Goal: Task Accomplishment & Management: Complete application form

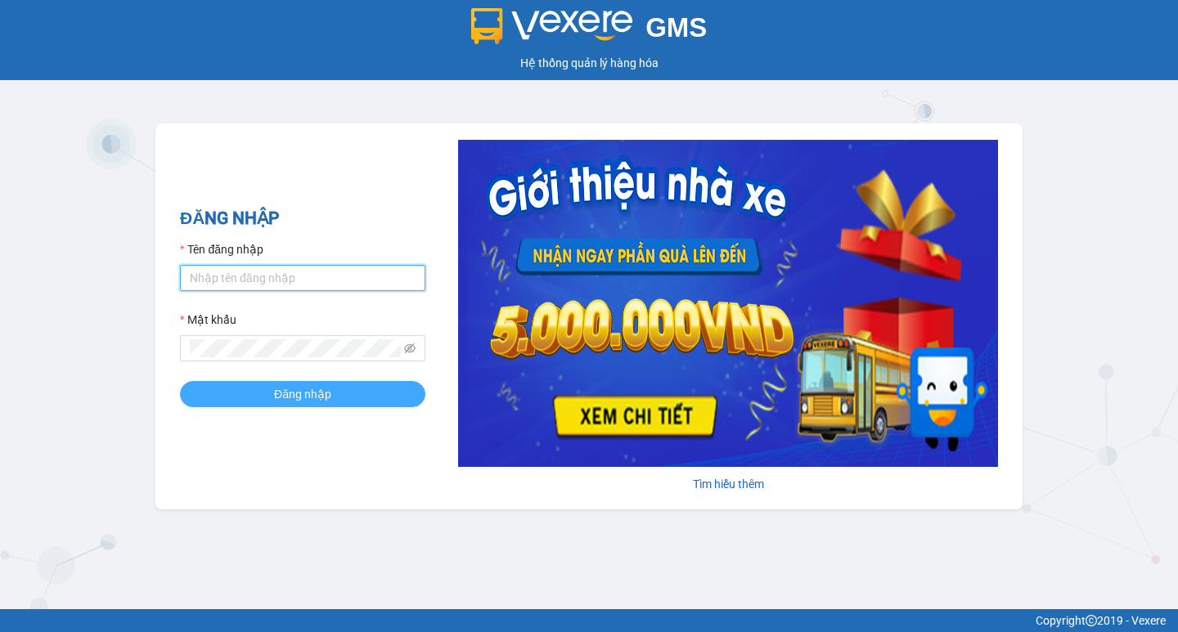
type input "tram.thanhlich"
click at [312, 397] on span "Đăng nhập" at bounding box center [302, 394] width 57 height 18
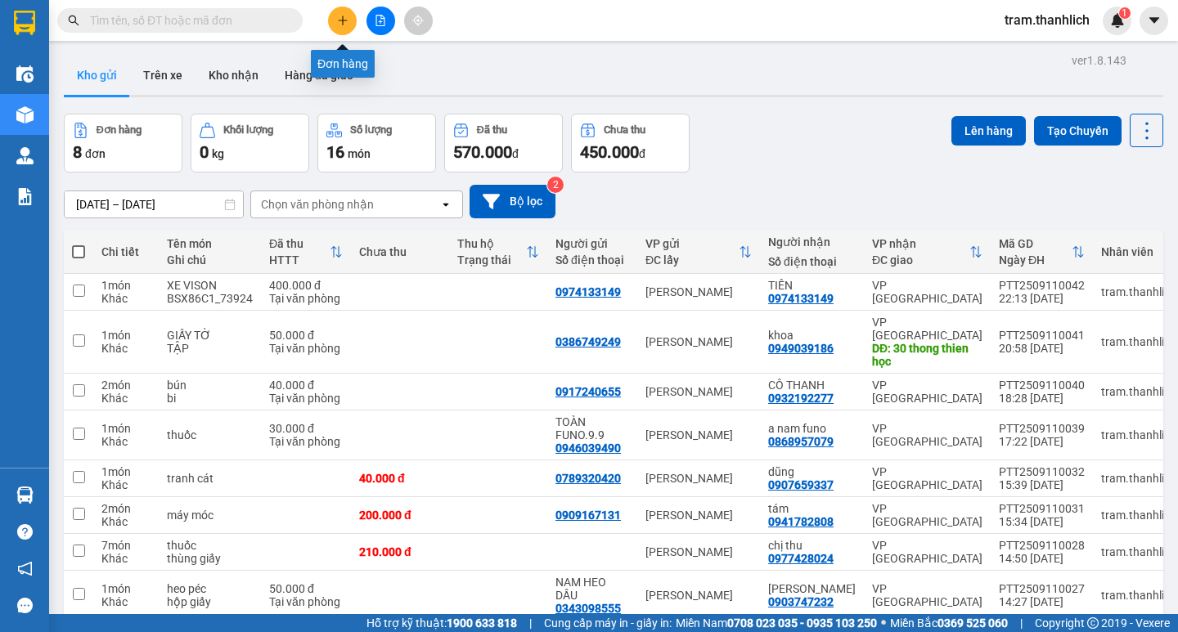
click at [335, 24] on button at bounding box center [342, 21] width 29 height 29
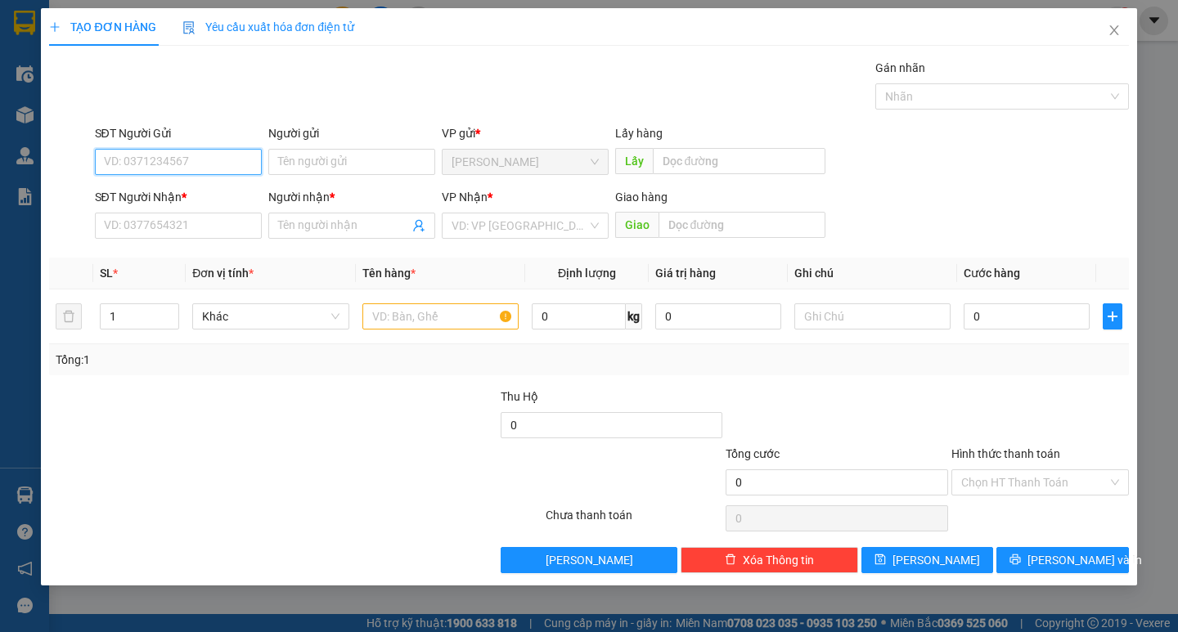
click at [187, 162] on input "SĐT Người Gửi" at bounding box center [178, 162] width 167 height 26
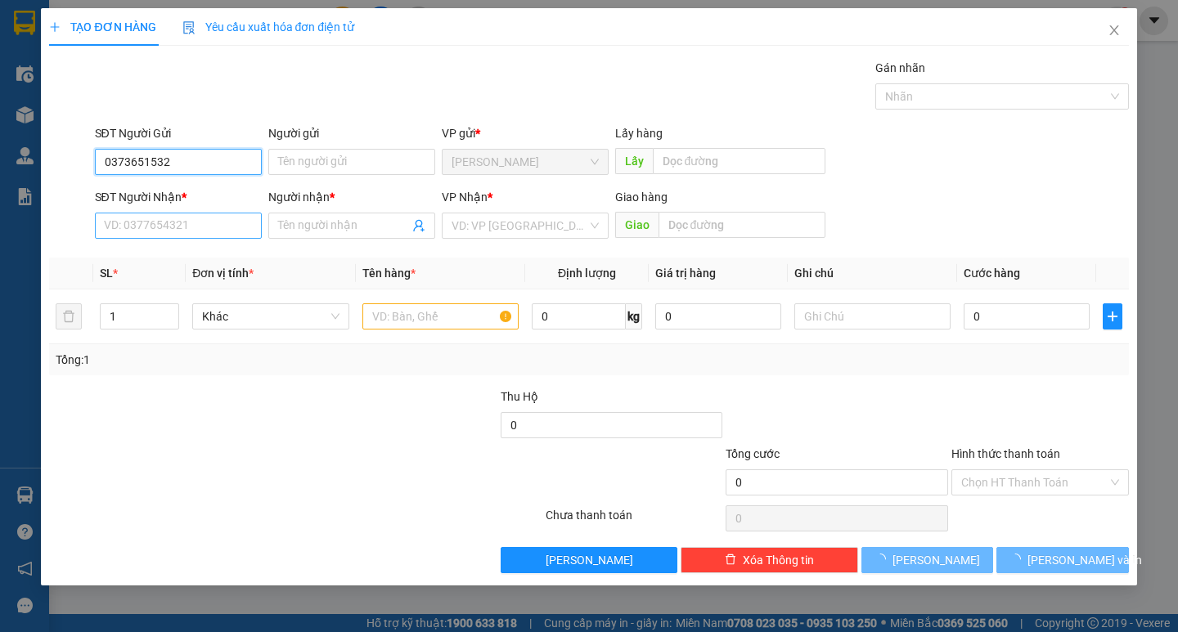
type input "0373651532"
click at [182, 225] on input "SĐT Người Nhận *" at bounding box center [178, 226] width 167 height 26
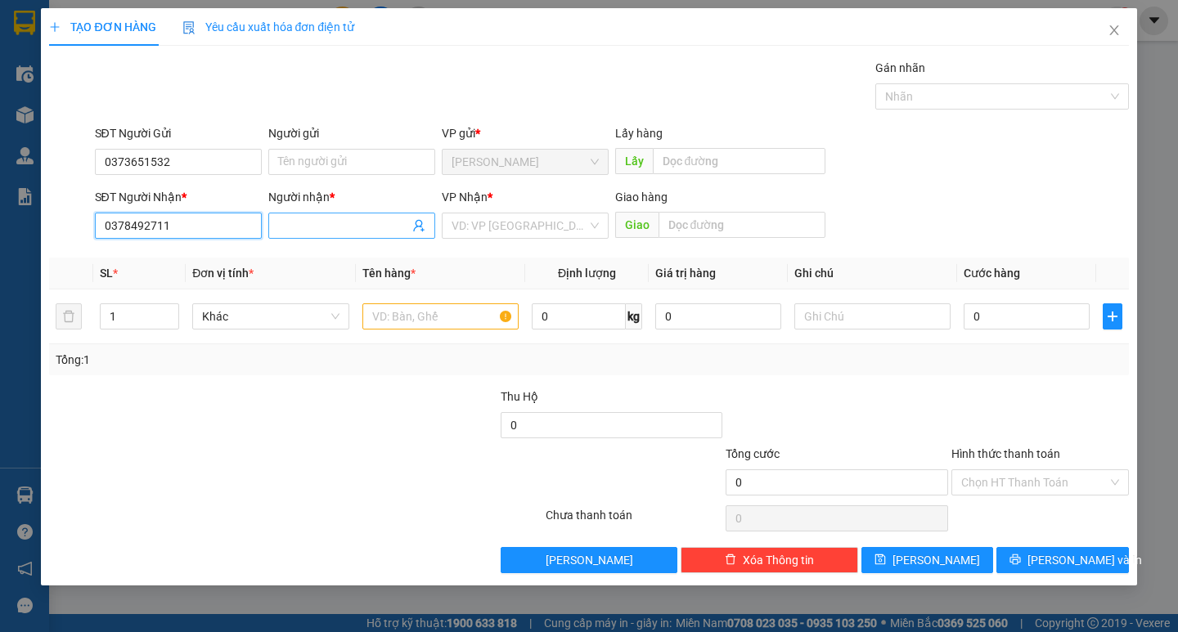
type input "0378492711"
click at [310, 216] on span at bounding box center [351, 226] width 167 height 26
click at [447, 231] on div "VD: VP [GEOGRAPHIC_DATA]" at bounding box center [525, 226] width 167 height 26
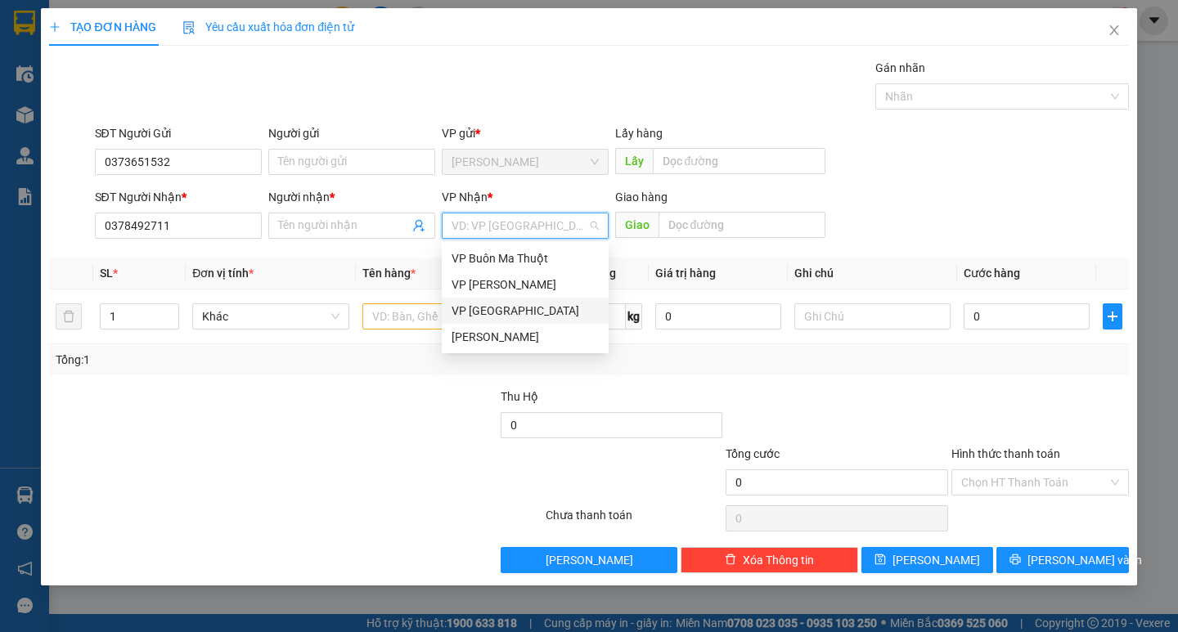
click at [495, 310] on div "VP [GEOGRAPHIC_DATA]" at bounding box center [525, 311] width 147 height 18
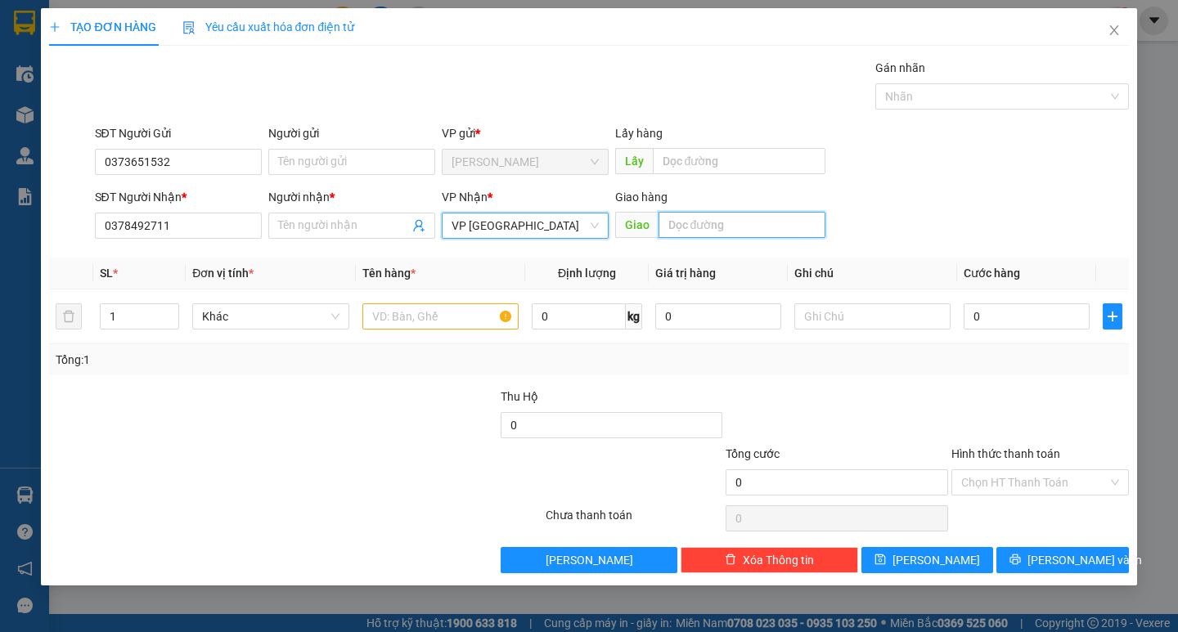
click at [722, 220] on input "text" at bounding box center [741, 225] width 167 height 26
type input "Ngã 3"
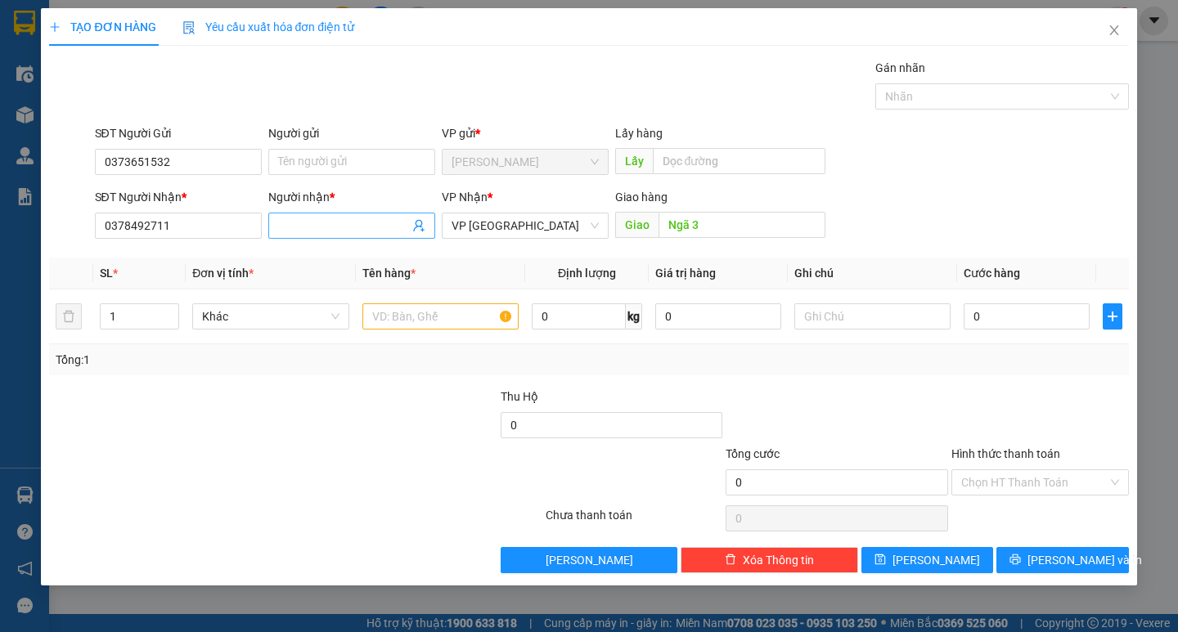
click at [336, 219] on input "Người nhận *" at bounding box center [343, 226] width 131 height 18
type input "a"
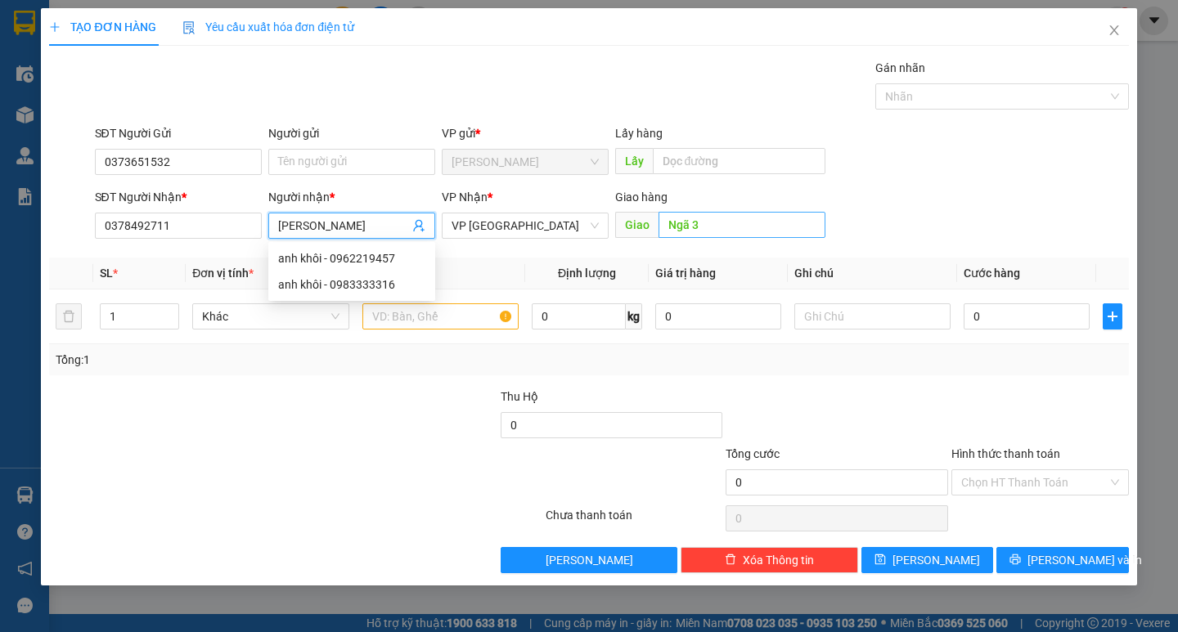
type input "Anh Khôi"
click at [714, 233] on input "Ngã 3" at bounding box center [741, 225] width 167 height 26
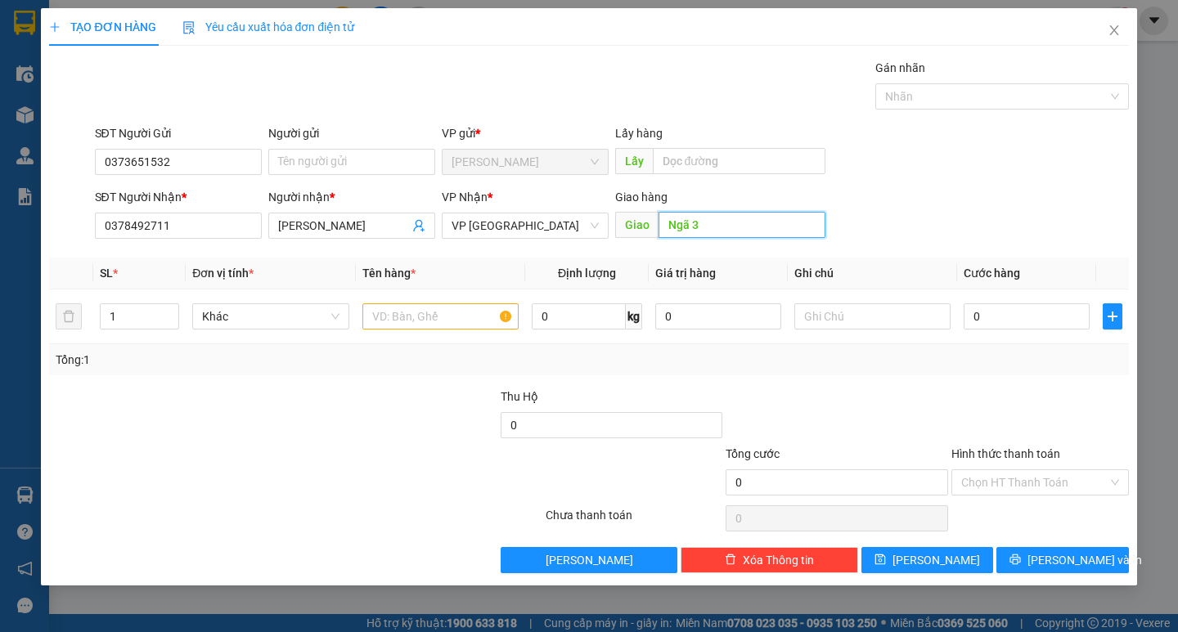
click at [731, 214] on input "Ngã 3" at bounding box center [741, 225] width 167 height 26
click at [429, 317] on input "text" at bounding box center [440, 316] width 156 height 26
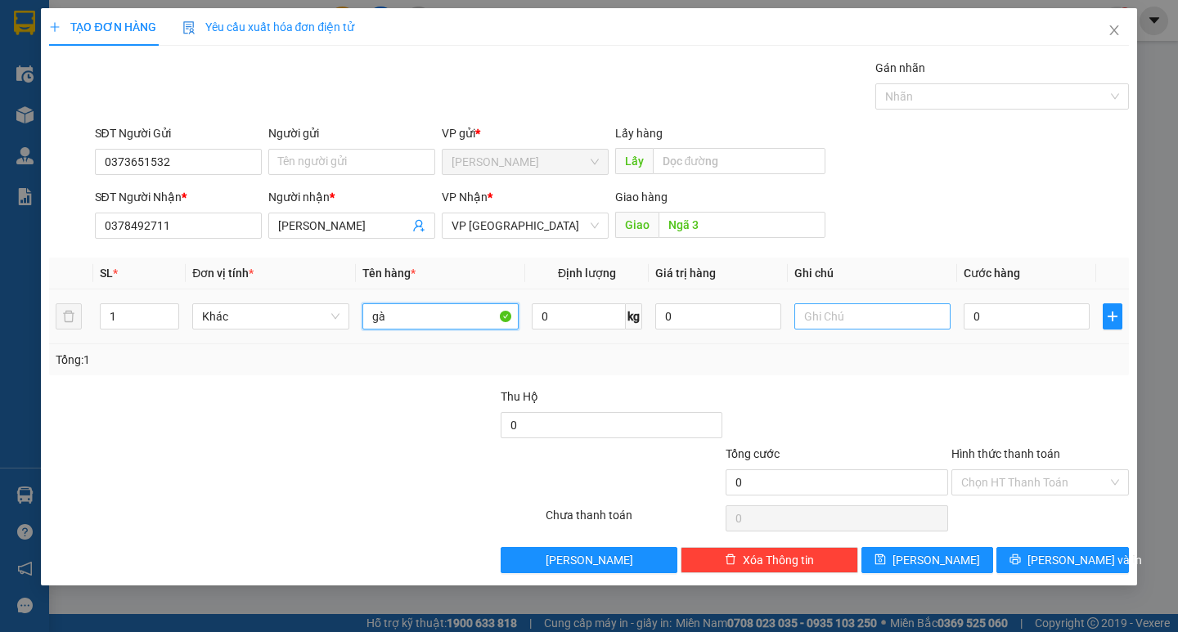
type input "gà"
click at [819, 322] on input "text" at bounding box center [872, 316] width 156 height 26
type input "ky đen"
click at [1047, 331] on div "0" at bounding box center [1027, 316] width 126 height 33
click at [1027, 324] on input "0" at bounding box center [1027, 316] width 126 height 26
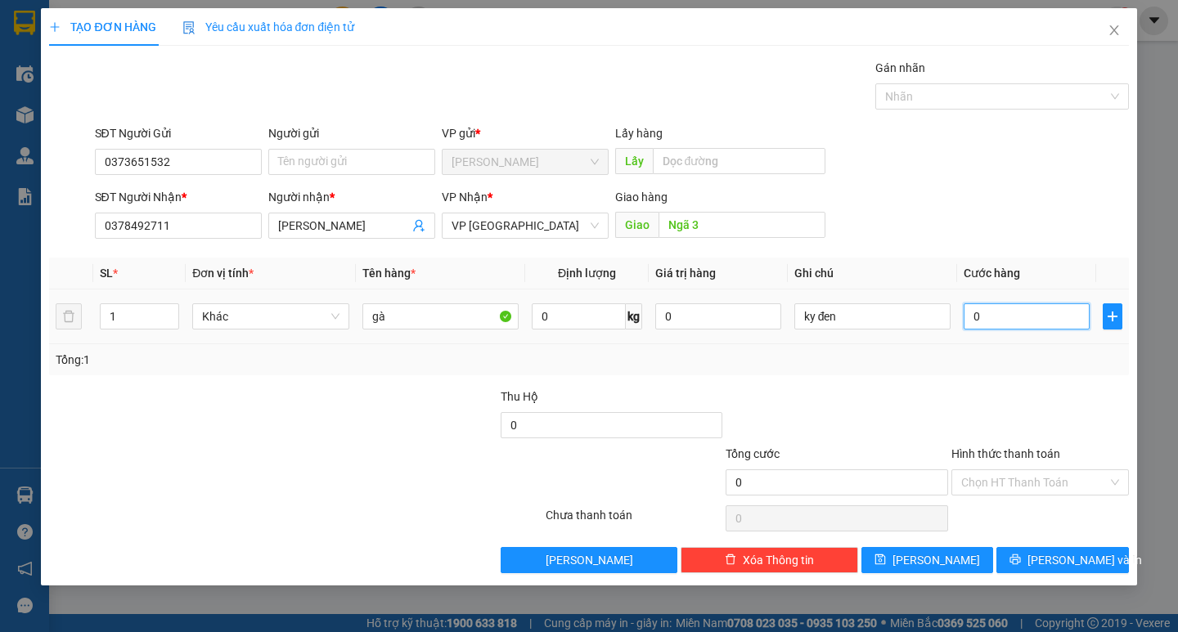
type input "1"
type input "10"
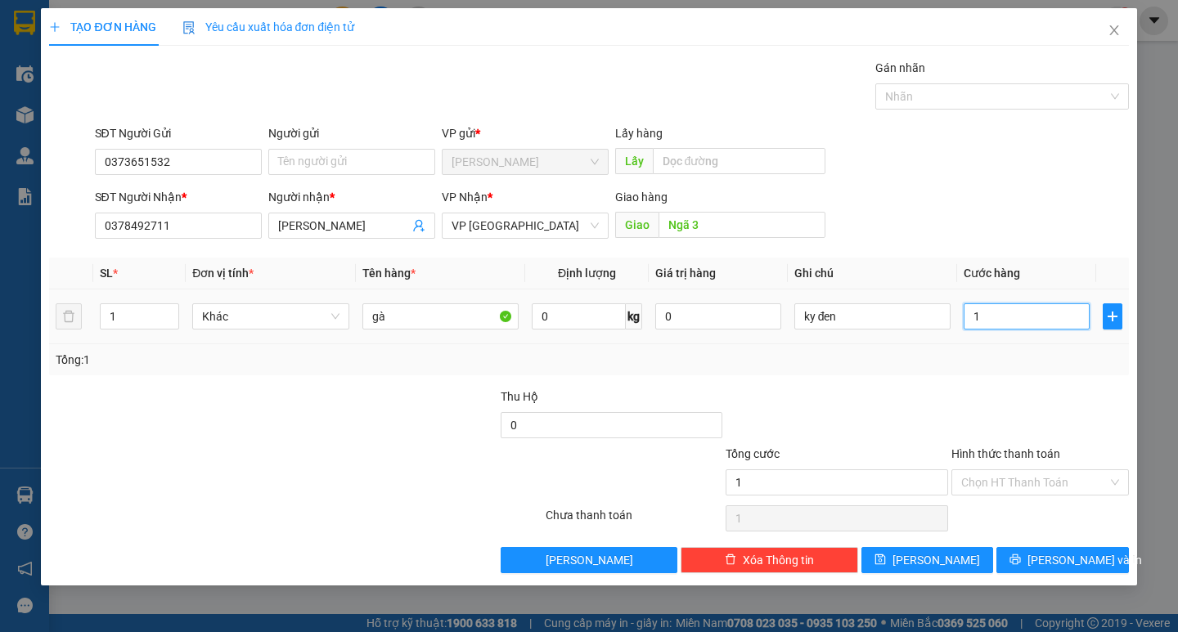
type input "10"
type input "100"
type input "1.000"
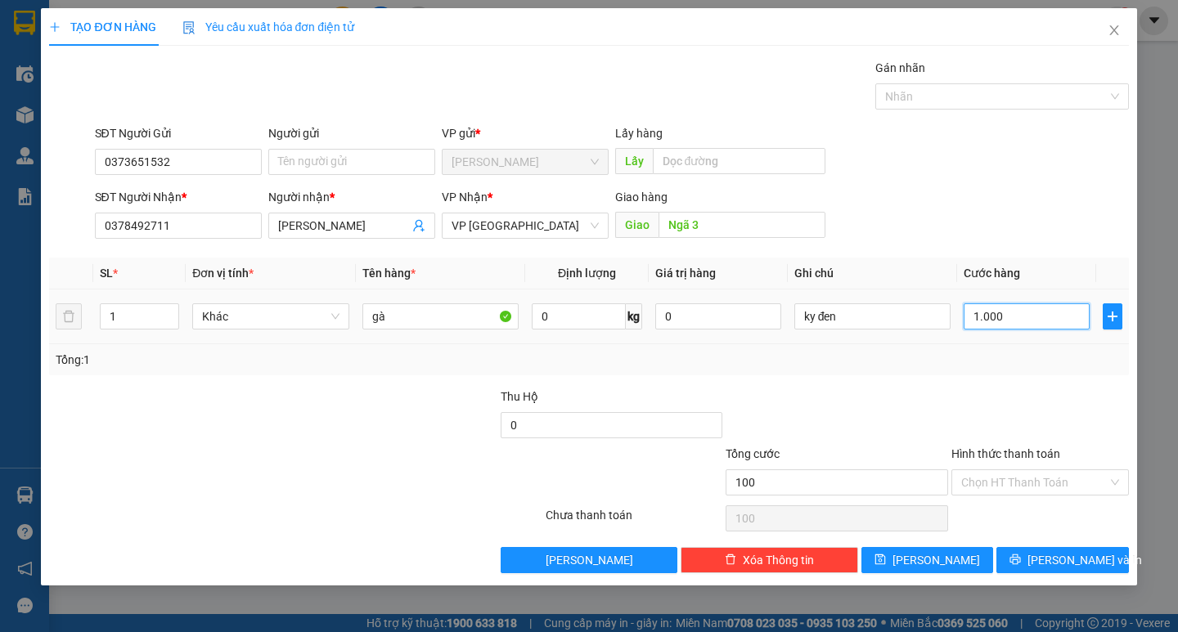
type input "1.000"
type input "10.000"
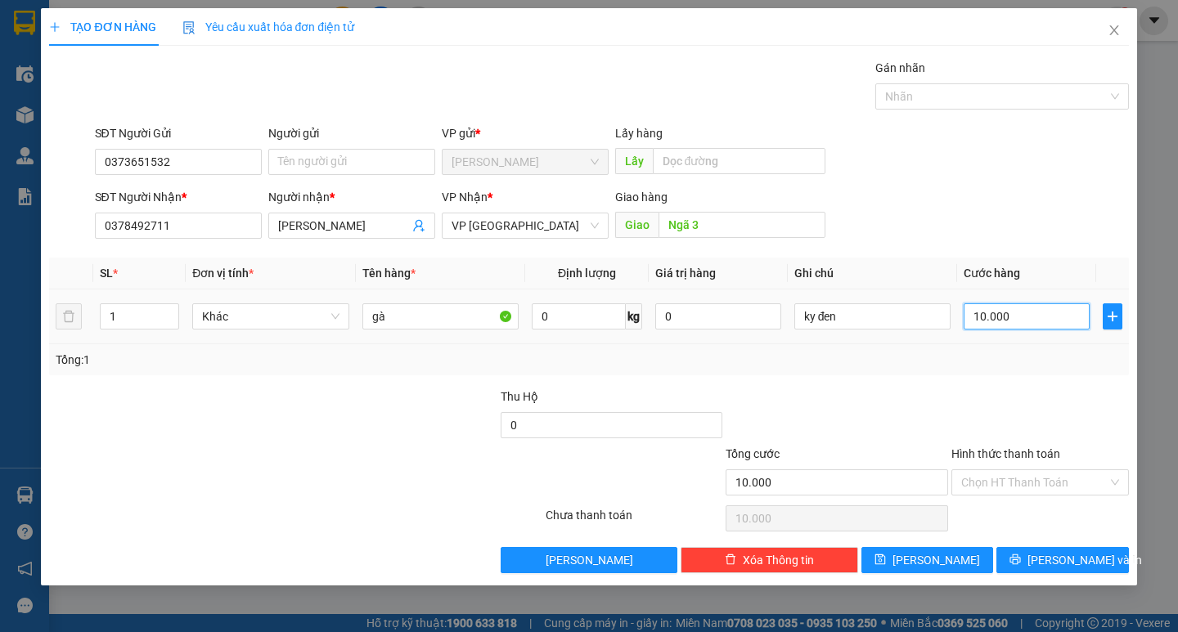
type input "100.000"
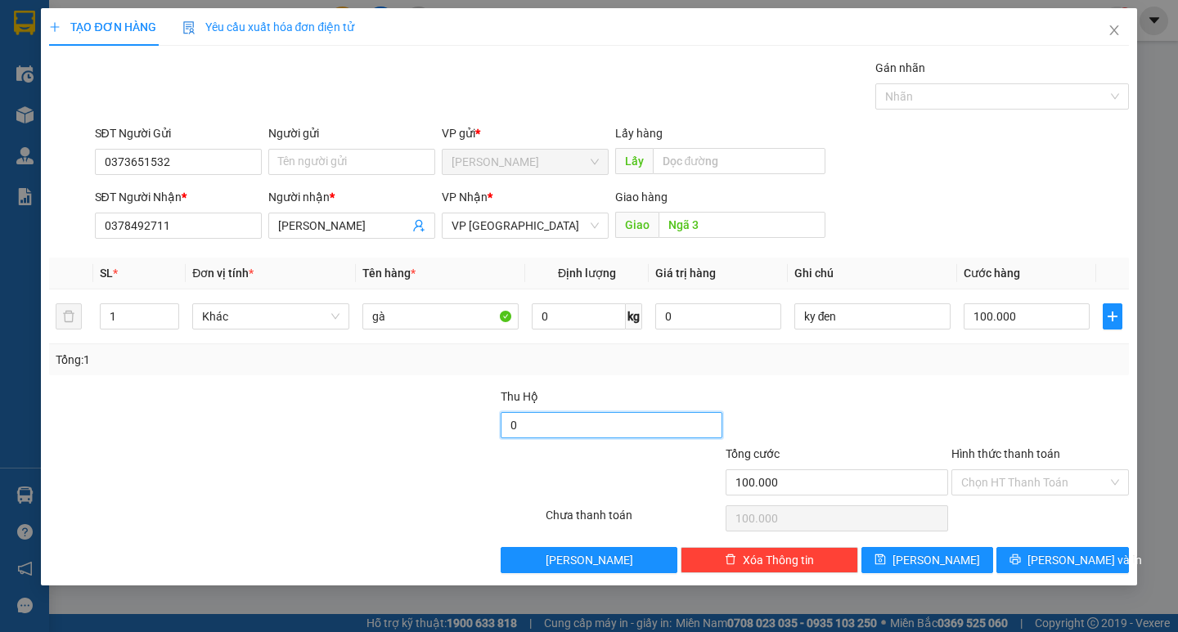
click at [616, 431] on input "0" at bounding box center [612, 425] width 222 height 26
type input "1.280.000"
click at [343, 222] on input "Anh Khôi" at bounding box center [343, 226] width 131 height 18
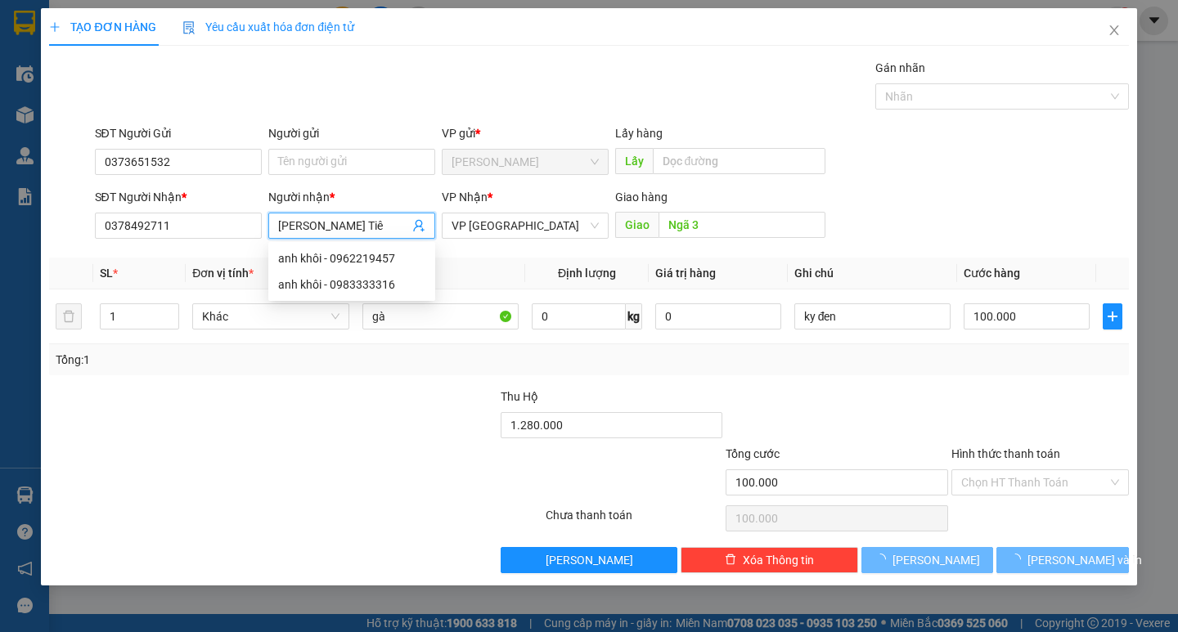
type input "Anh Tiên"
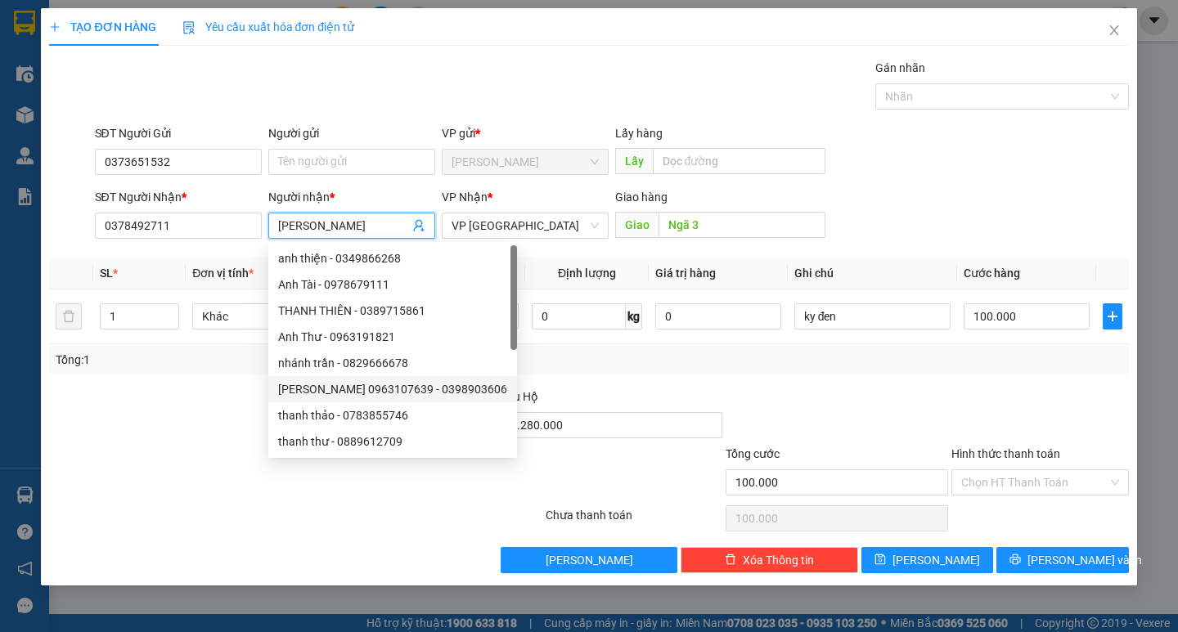
click at [358, 424] on div "thanh thảo - 0783855746" at bounding box center [392, 416] width 229 height 18
type input "0783855746"
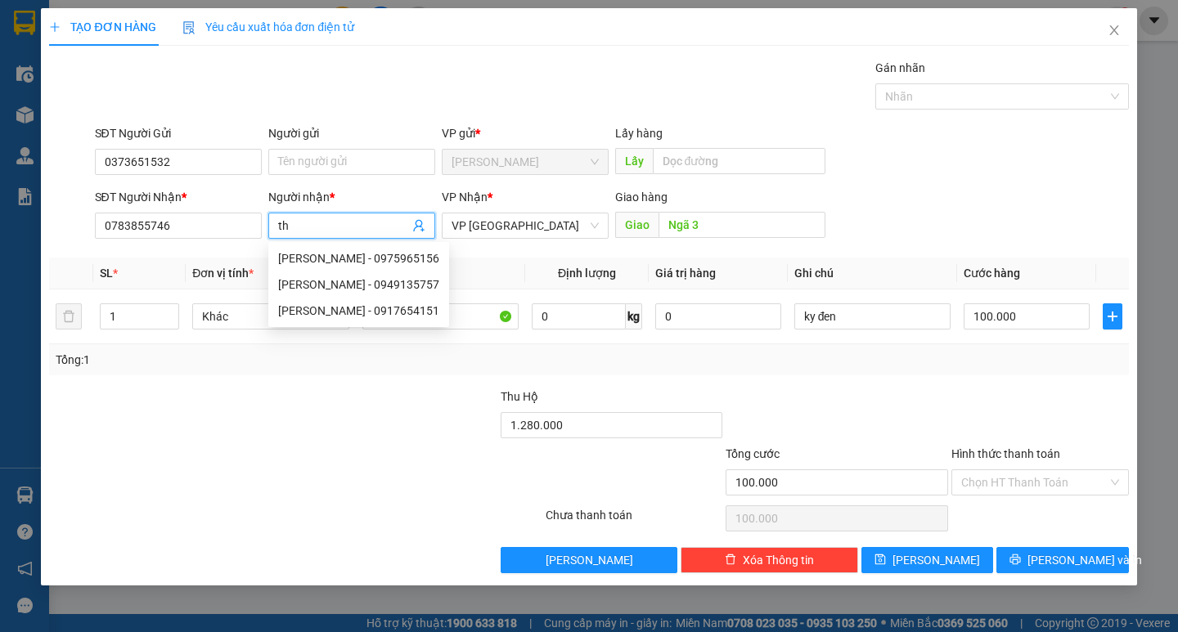
type input "t"
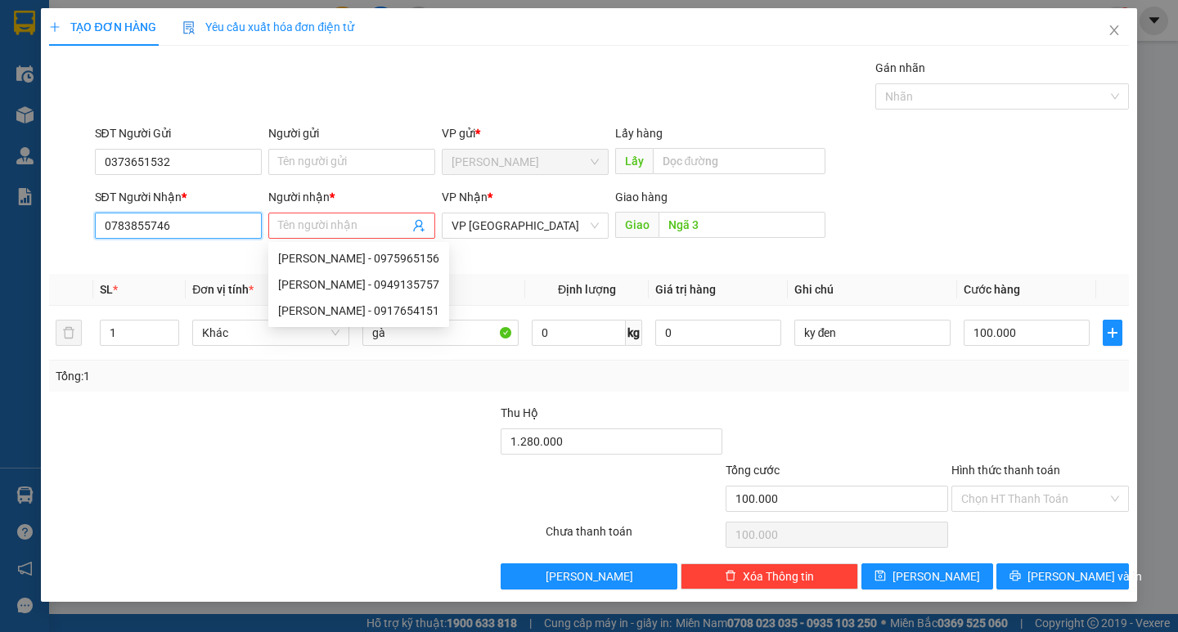
click at [217, 228] on input "0783855746" at bounding box center [178, 226] width 167 height 26
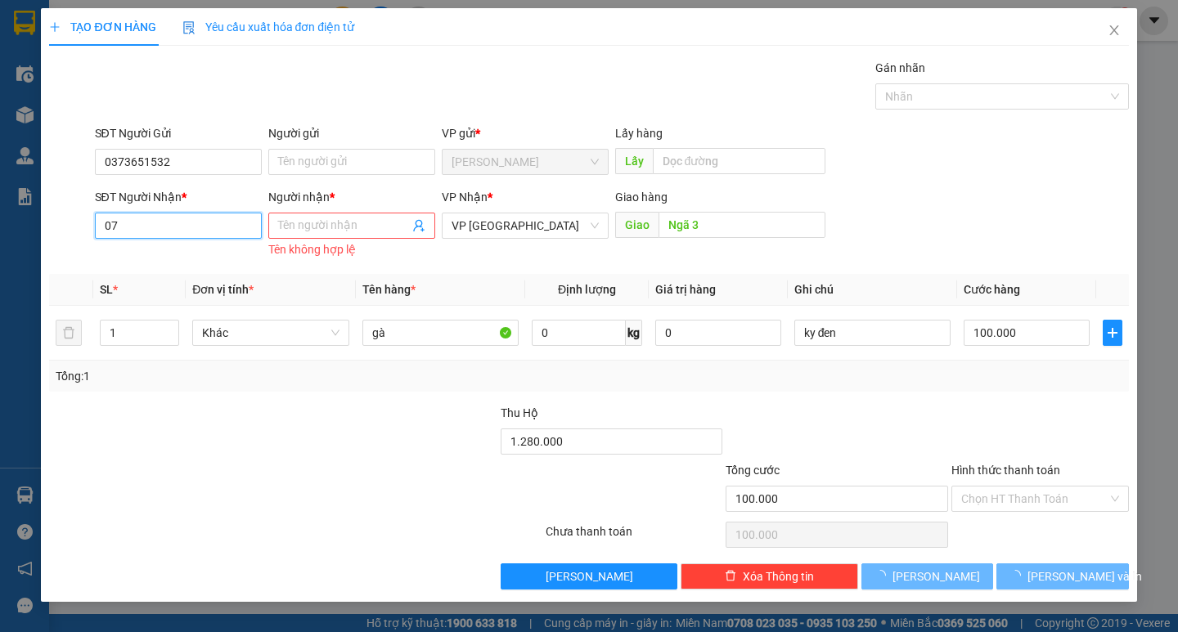
type input "0"
type input "0378492711"
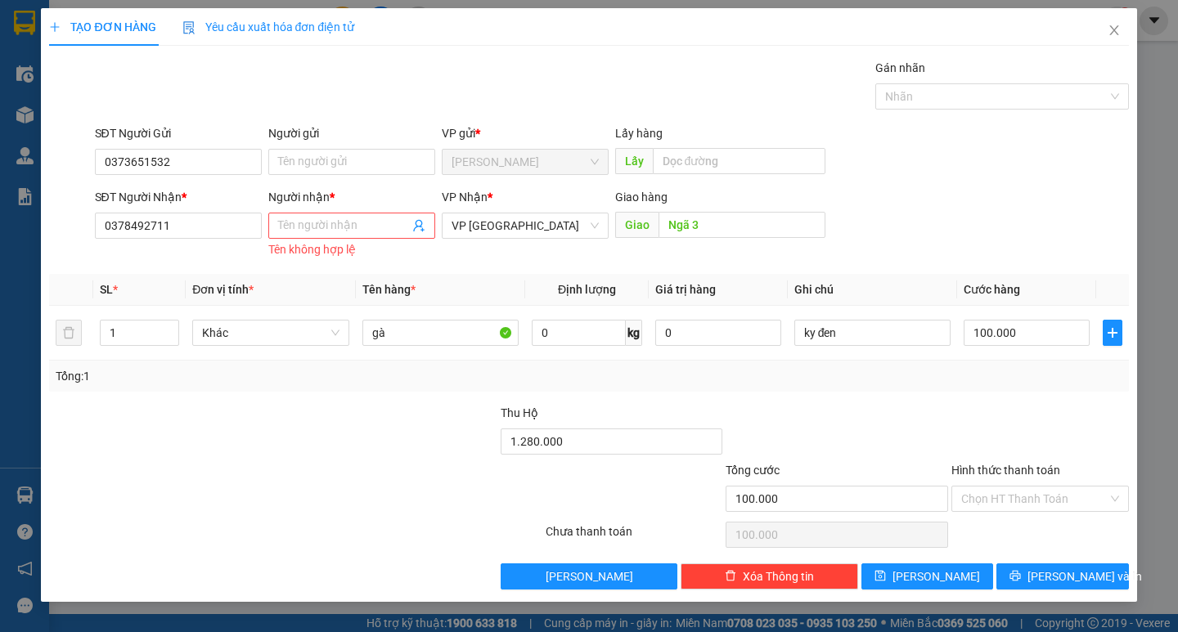
click at [326, 210] on div "Người nhận *" at bounding box center [351, 200] width 167 height 25
click at [319, 223] on input "Người nhận *" at bounding box center [343, 226] width 131 height 18
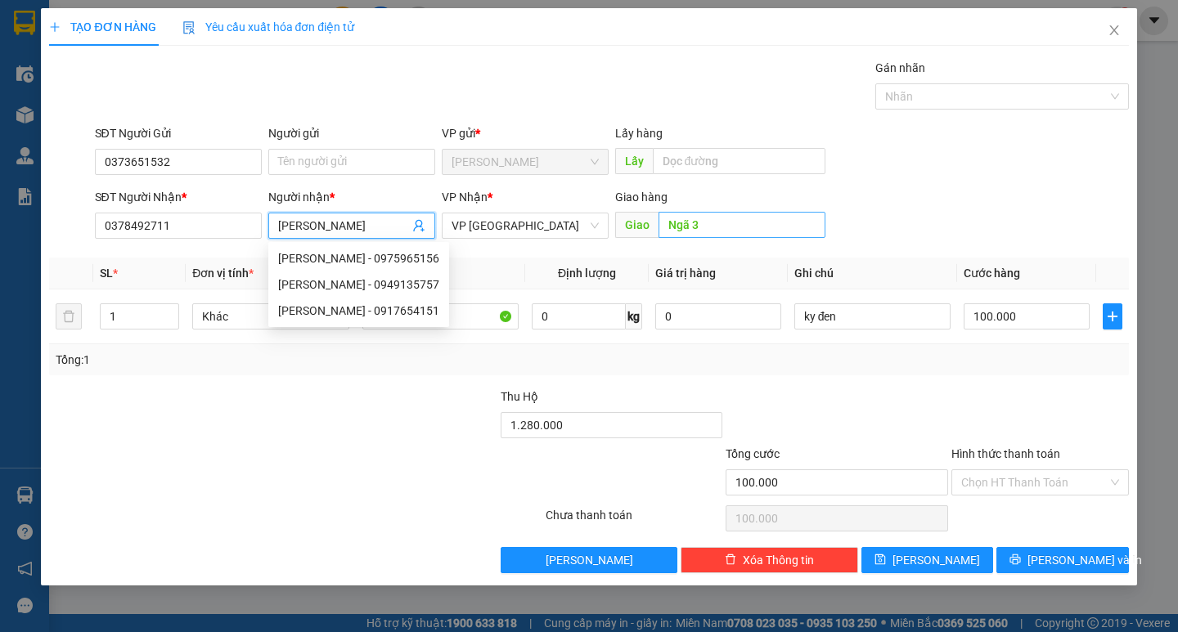
type input "Anh Tiên"
click at [713, 227] on input "Ngã 3" at bounding box center [741, 225] width 167 height 26
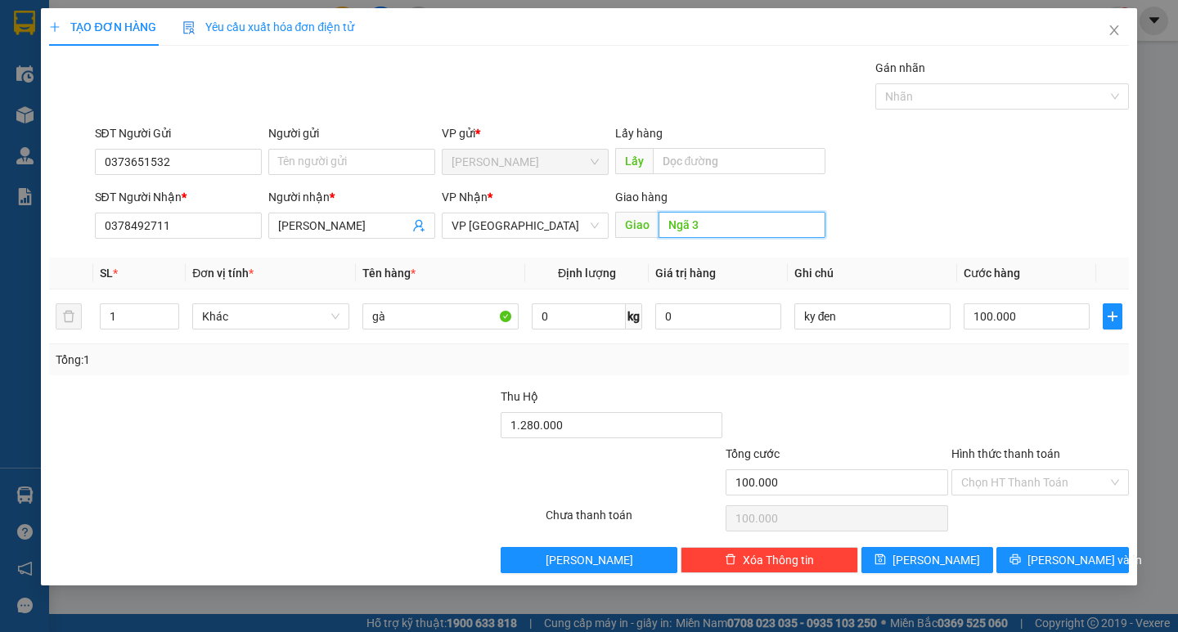
click at [726, 222] on input "Ngã 3" at bounding box center [741, 225] width 167 height 26
type input "Ngã 3 chùa"
click at [1048, 560] on span "Lưu và In" at bounding box center [1084, 560] width 115 height 18
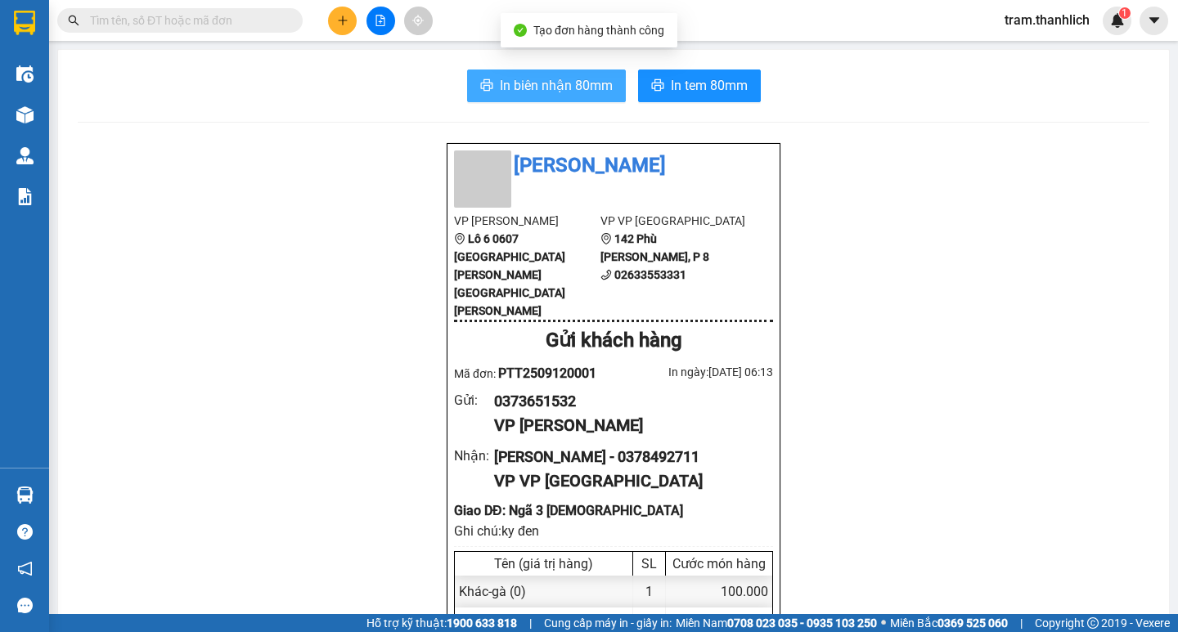
click at [564, 76] on span "In biên nhận 80mm" at bounding box center [556, 85] width 113 height 20
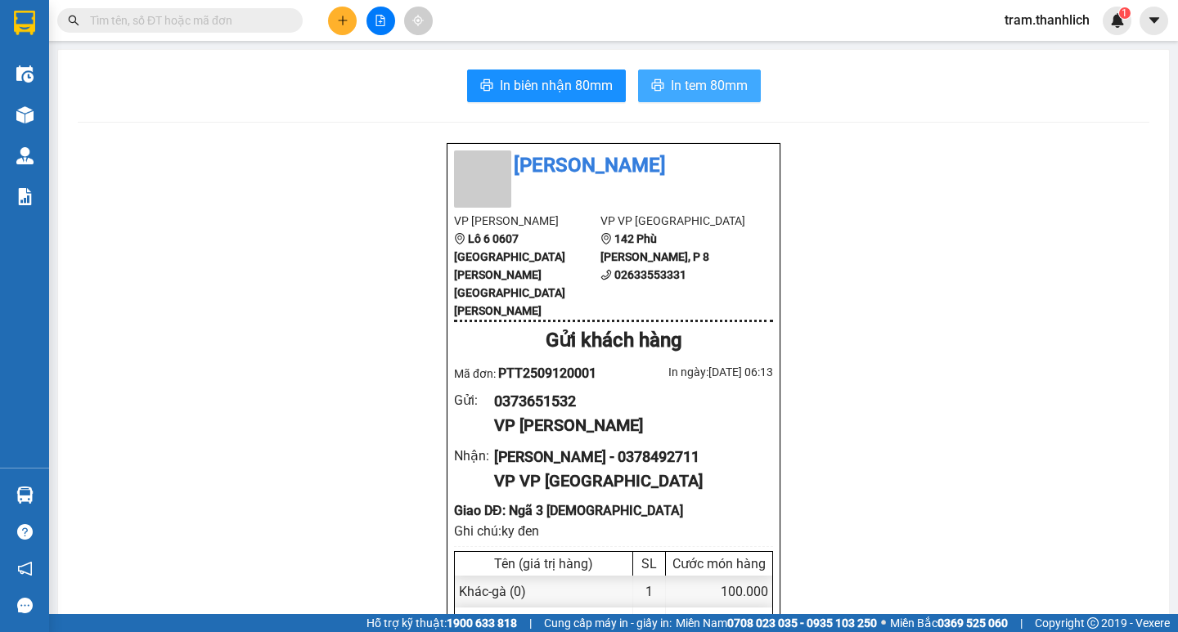
click at [687, 86] on span "In tem 80mm" at bounding box center [709, 85] width 77 height 20
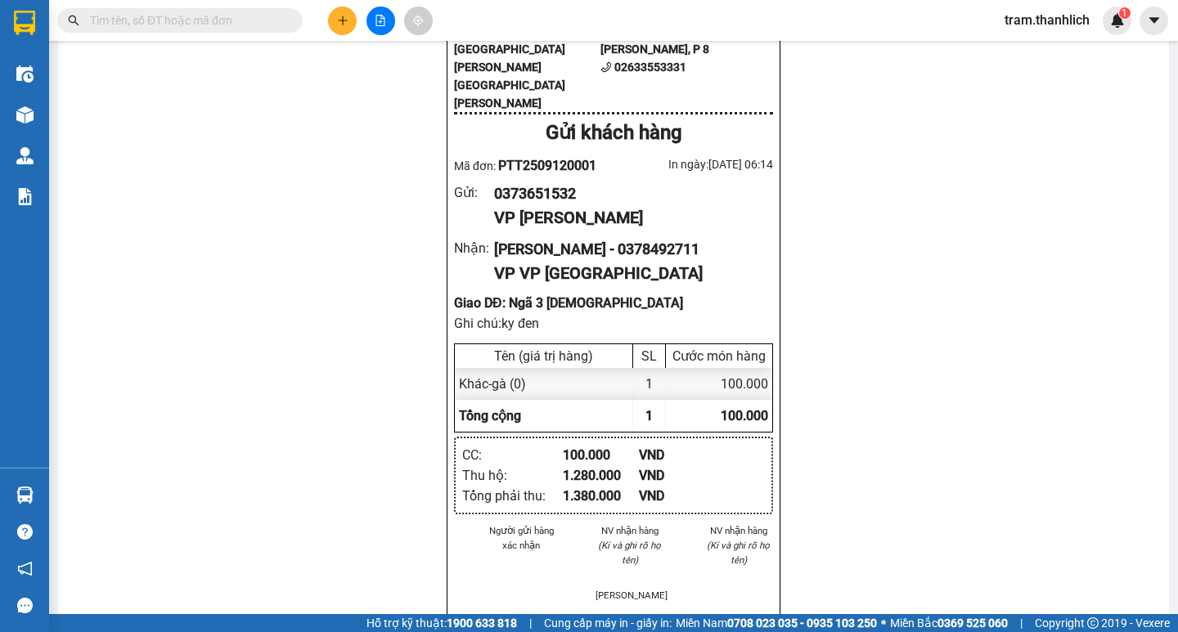
scroll to position [245, 0]
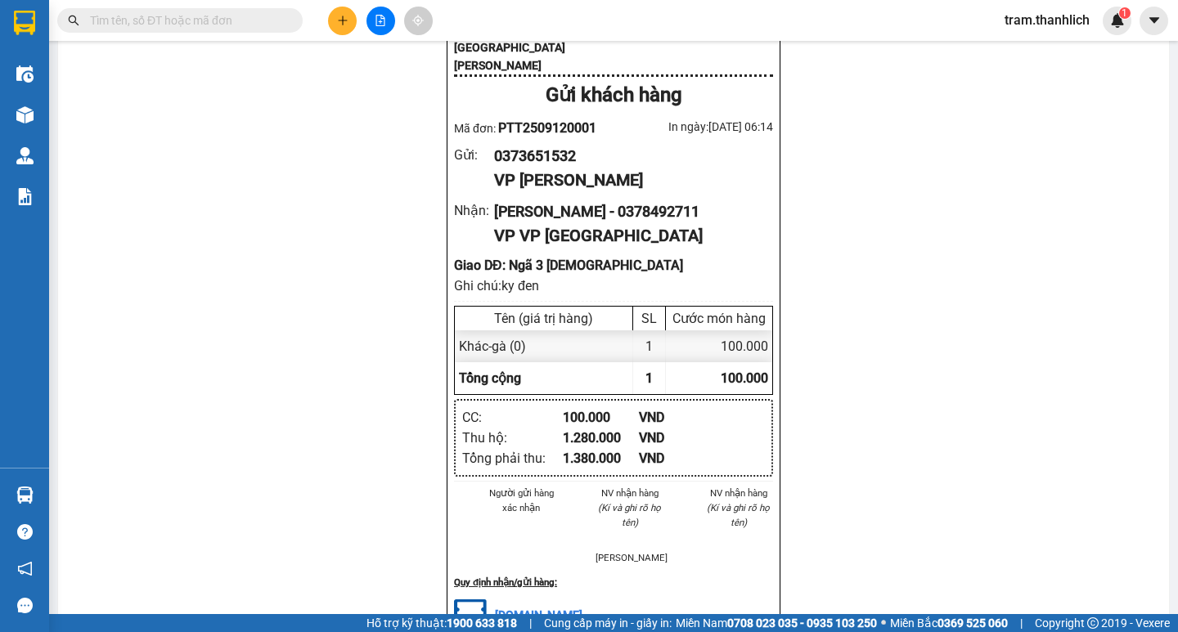
click at [338, 12] on button at bounding box center [342, 21] width 29 height 29
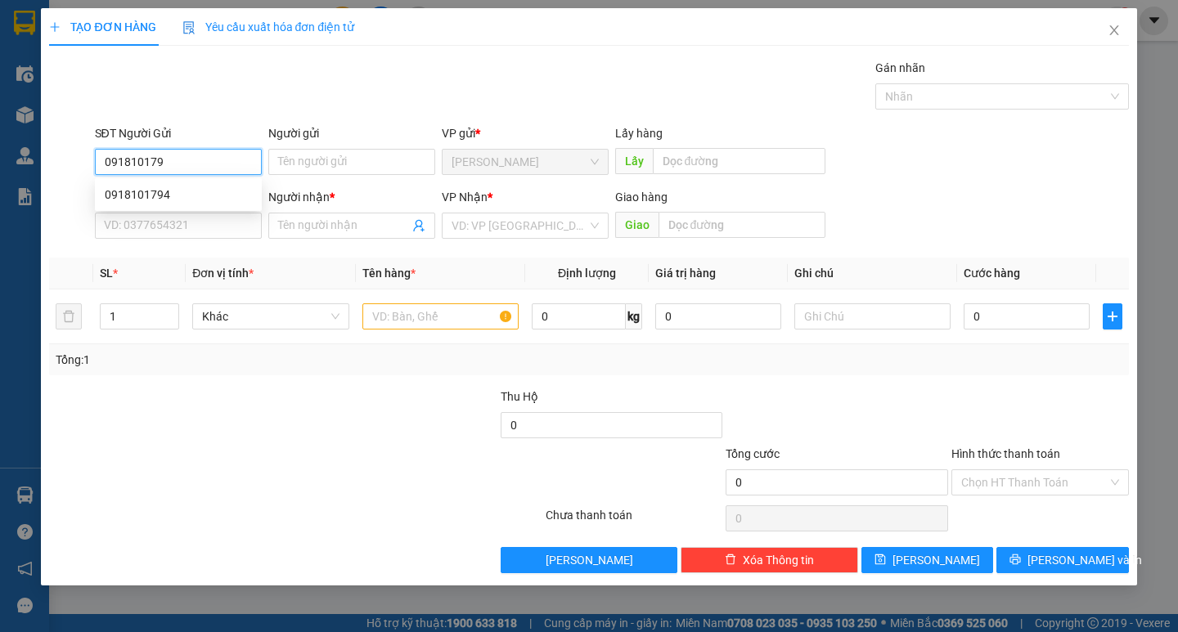
type input "0918101794"
click at [153, 193] on div "0918101794" at bounding box center [178, 195] width 147 height 18
type input "0347881959"
type input "NHÍ"
type input "0918101794"
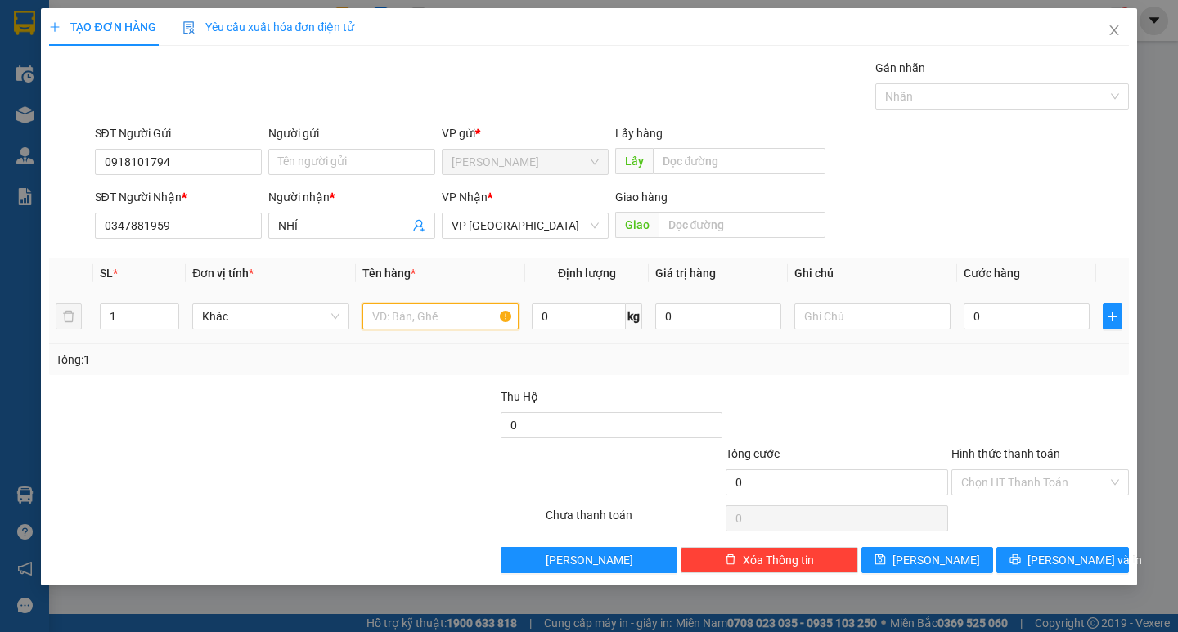
click at [438, 313] on input "text" at bounding box center [440, 316] width 156 height 26
type input "CÁ KHÔ"
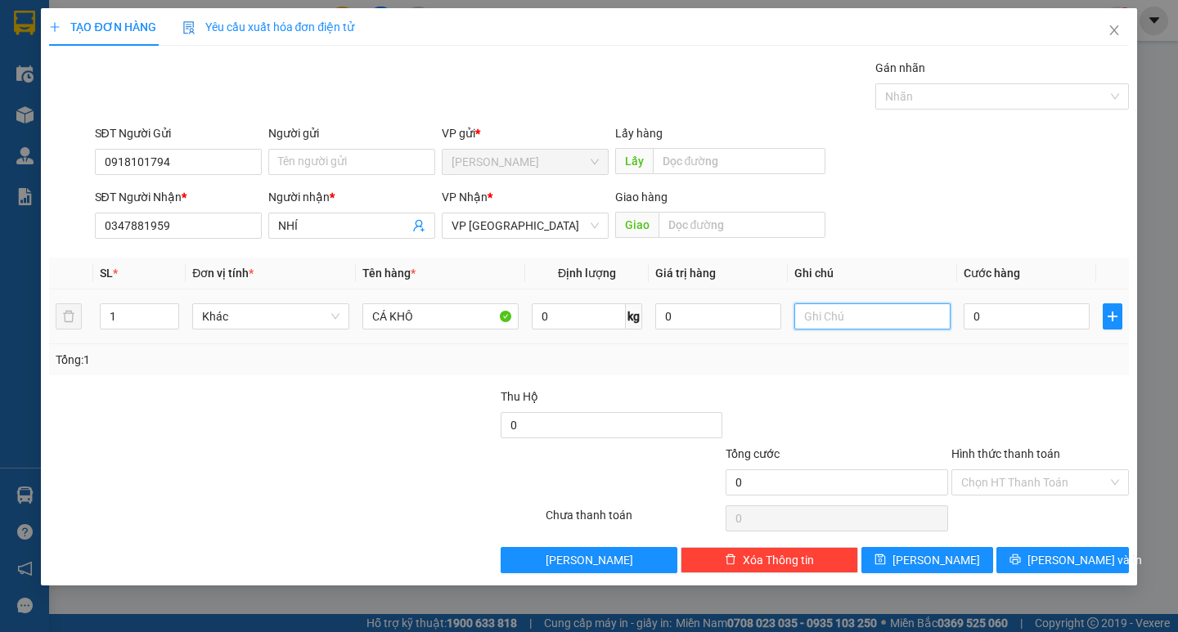
click at [834, 325] on input "text" at bounding box center [872, 316] width 156 height 26
type input "THÙNG XỐP"
click at [1000, 327] on input "0" at bounding box center [1027, 316] width 126 height 26
type input "3"
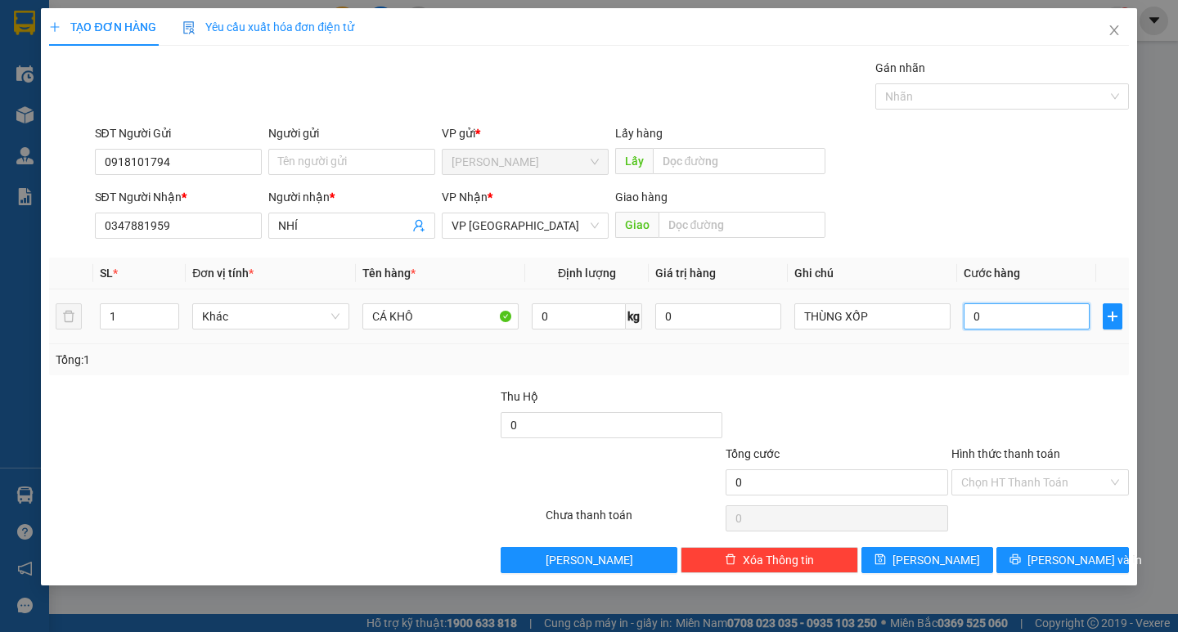
type input "3"
type input "30"
type input "300"
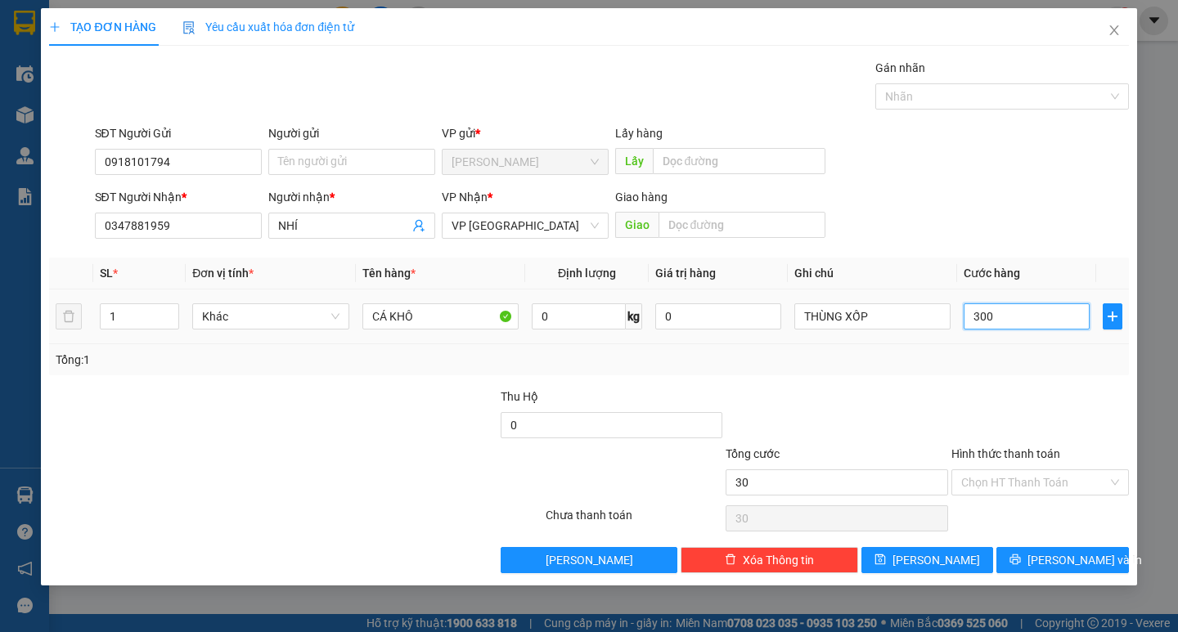
type input "300"
type input "3.000"
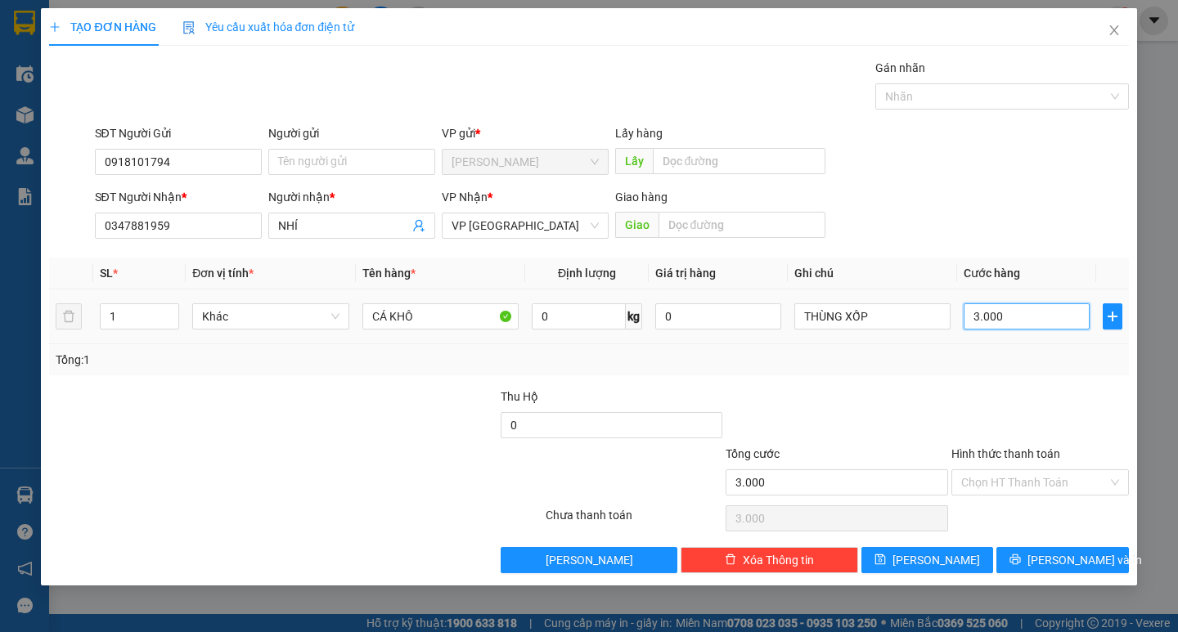
type input "30.000"
click at [1045, 554] on button "Lưu và In" at bounding box center [1062, 560] width 132 height 26
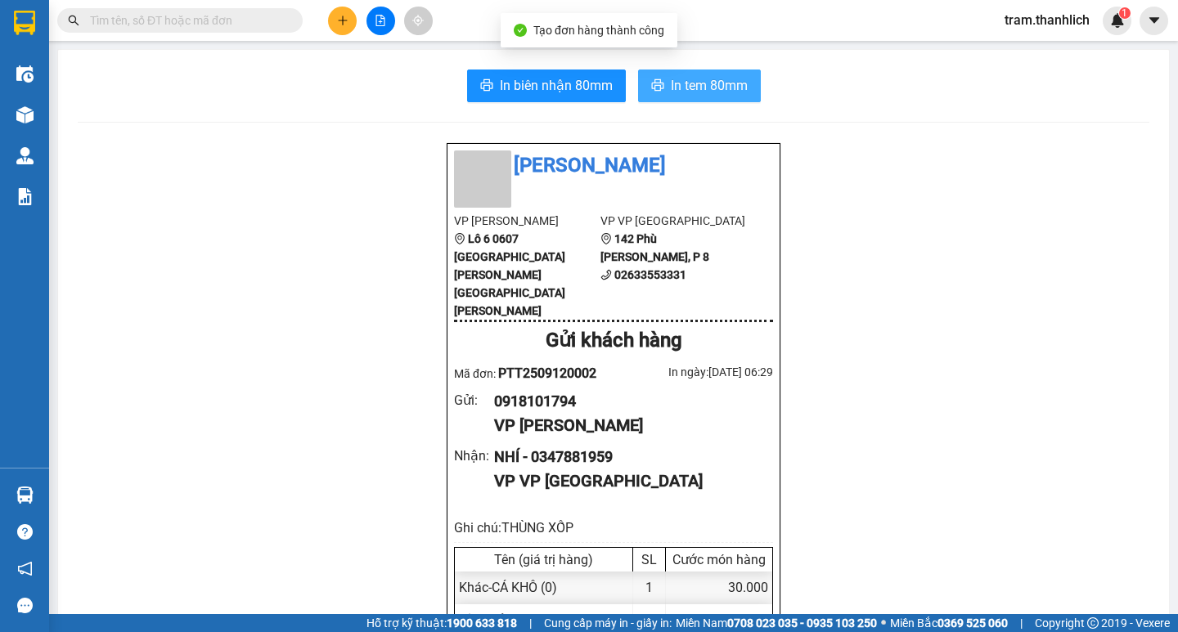
click at [710, 81] on span "In tem 80mm" at bounding box center [709, 85] width 77 height 20
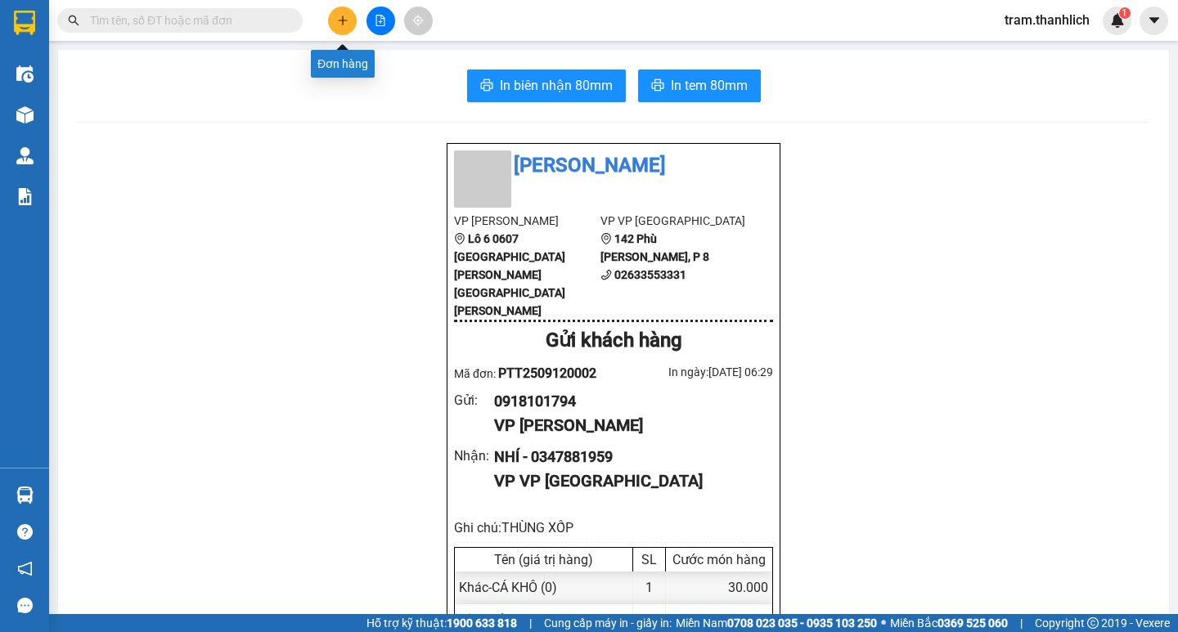
click at [344, 29] on button at bounding box center [342, 21] width 29 height 29
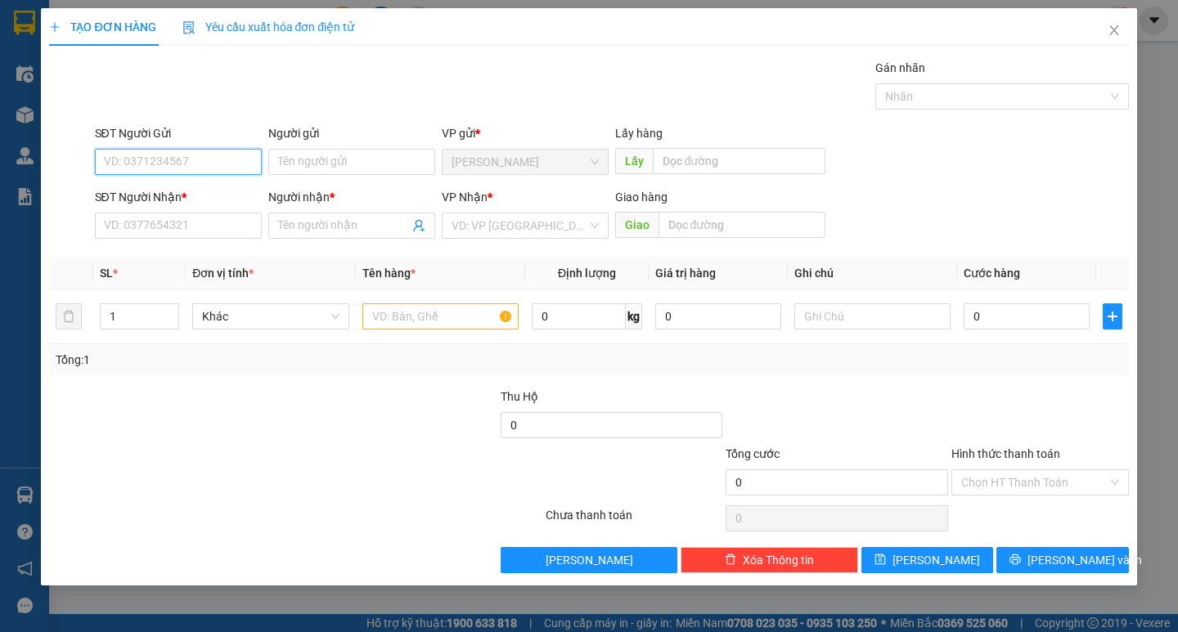
click at [222, 169] on input "SĐT Người Gửi" at bounding box center [178, 162] width 167 height 26
click at [240, 160] on input "SĐT Người Gửi" at bounding box center [178, 162] width 167 height 26
type input "0775777658"
click at [229, 229] on input "SĐT Người Nhận *" at bounding box center [178, 226] width 167 height 26
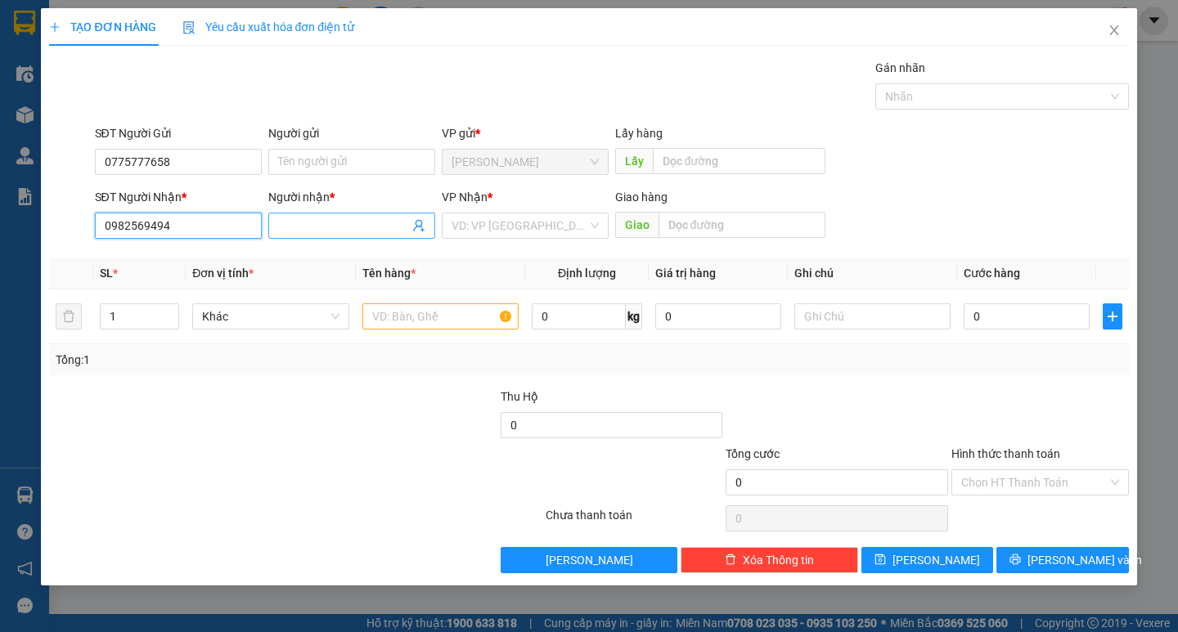
type input "0982569494"
click at [340, 229] on input "Người nhận *" at bounding box center [343, 226] width 131 height 18
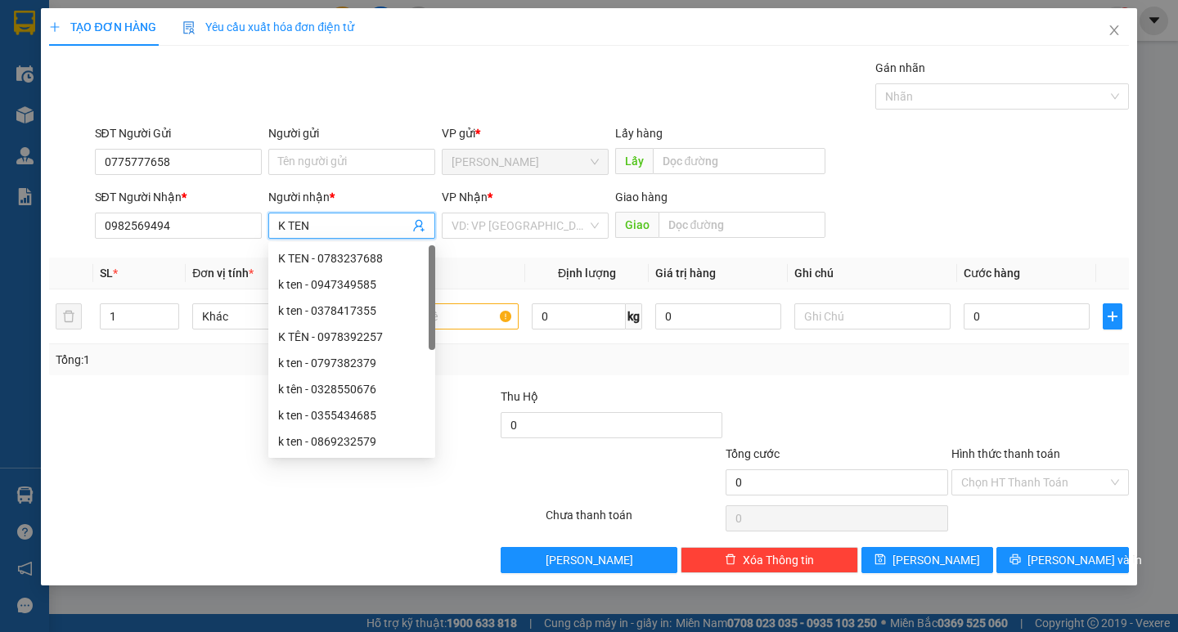
type input "K TEN"
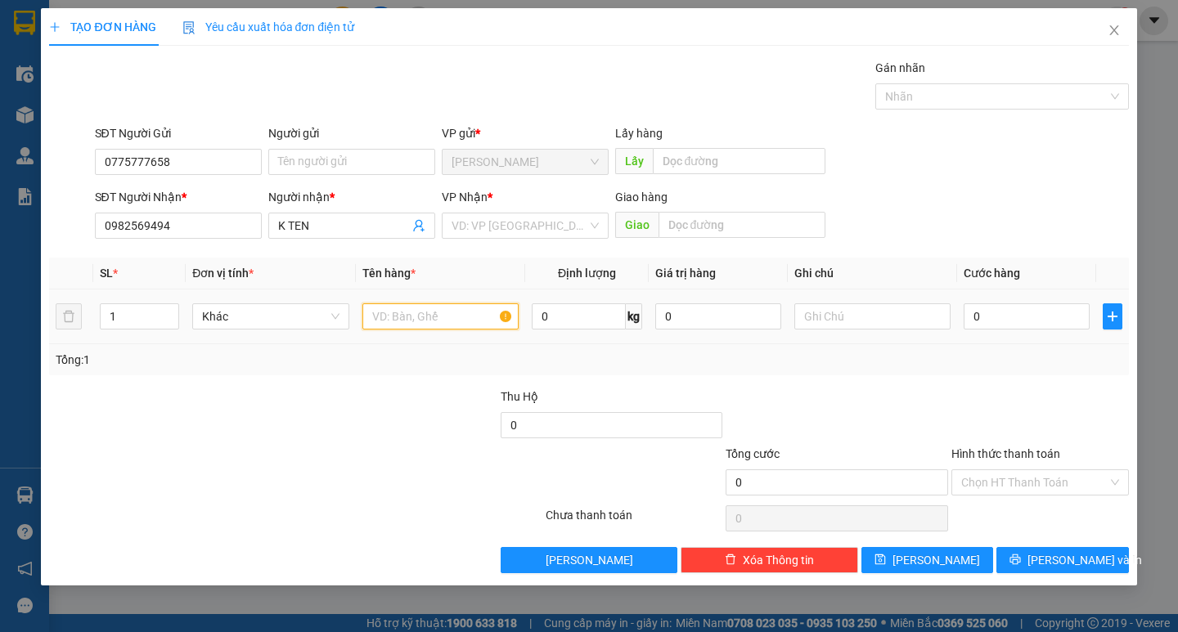
click at [504, 317] on input "text" at bounding box center [440, 316] width 156 height 26
type input "HS"
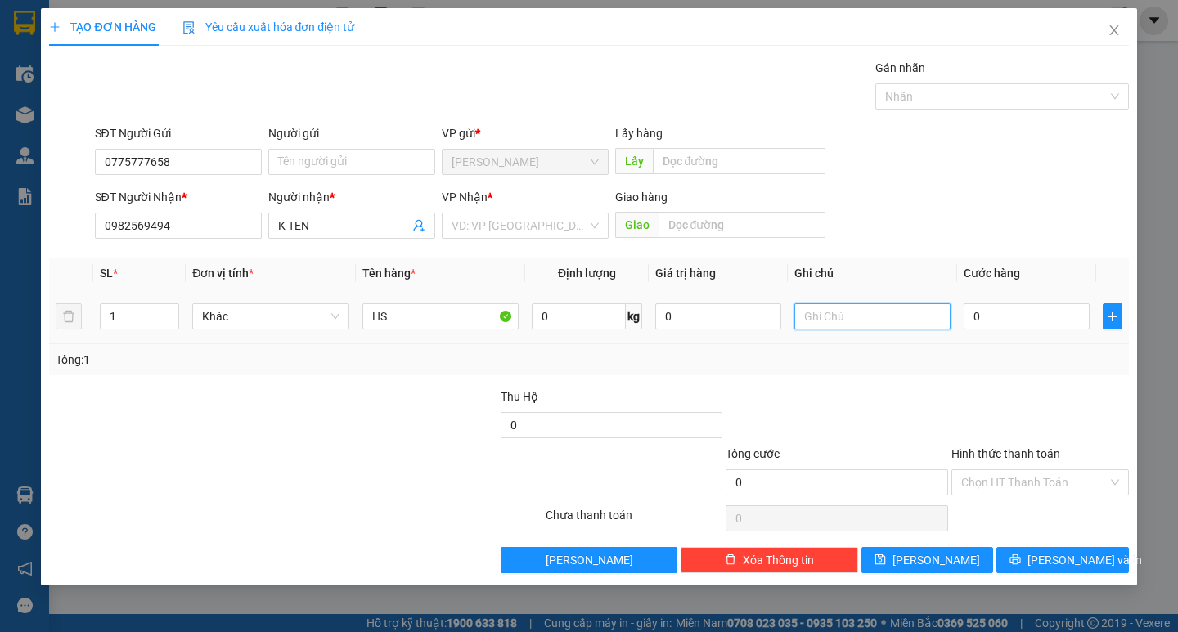
click at [819, 323] on input "text" at bounding box center [872, 316] width 156 height 26
type input "THUNG GIẤY"
click at [991, 318] on input "0" at bounding box center [1027, 316] width 126 height 26
type input "3"
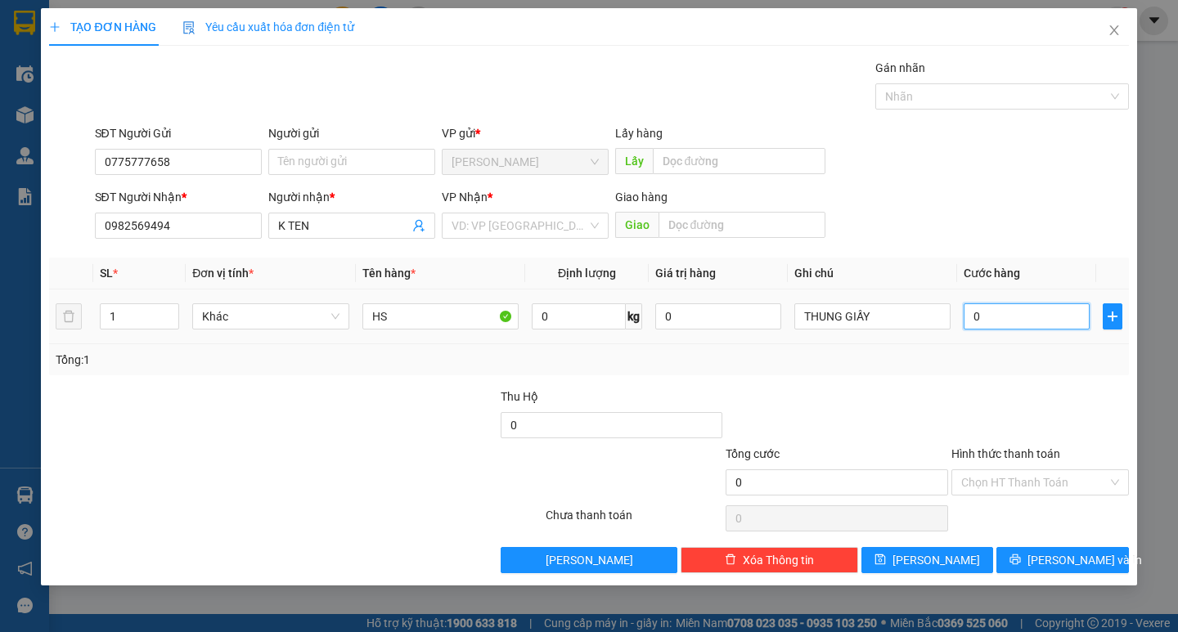
type input "3"
type input "30"
type input "300"
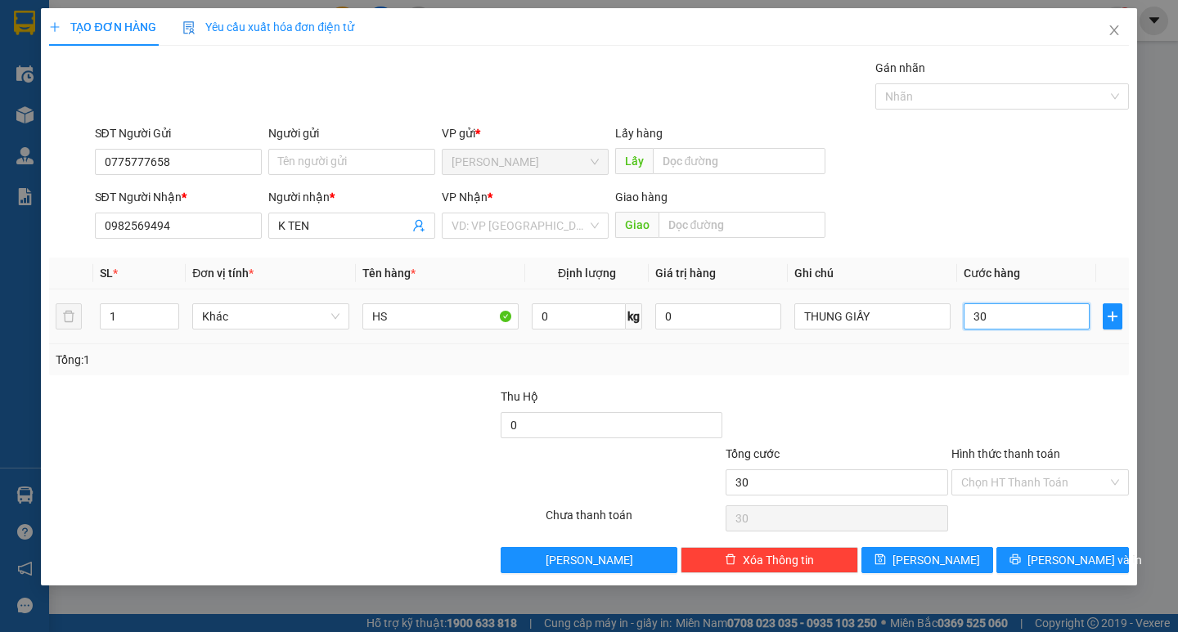
type input "300"
type input "3.000"
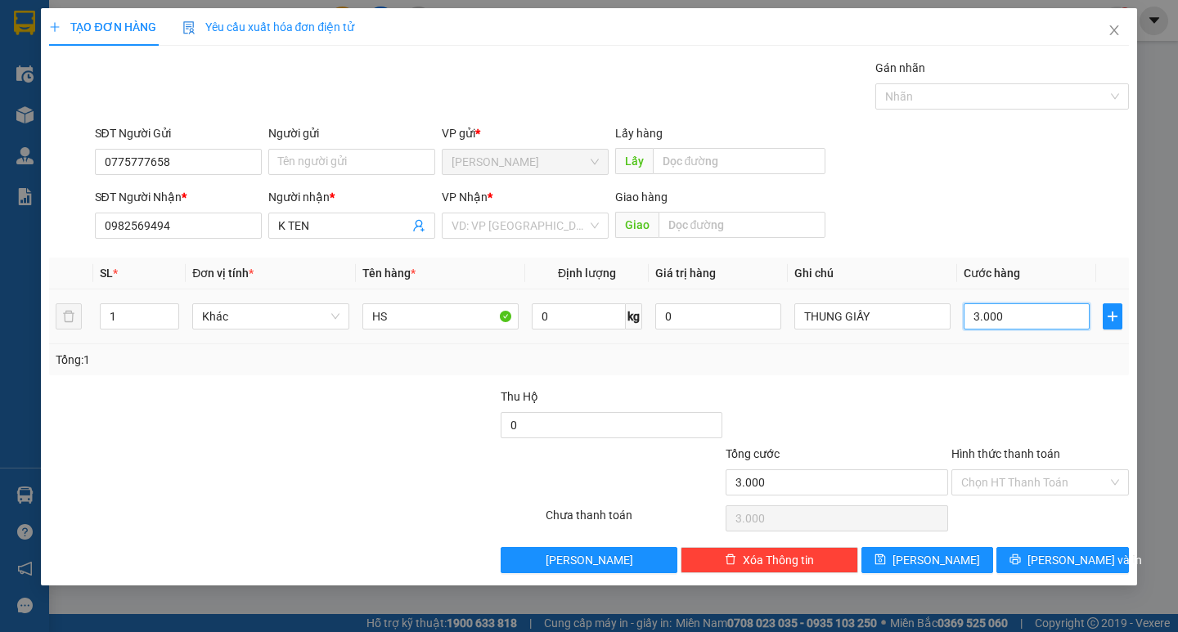
type input "30.000"
drag, startPoint x: 506, startPoint y: 235, endPoint x: 492, endPoint y: 271, distance: 38.6
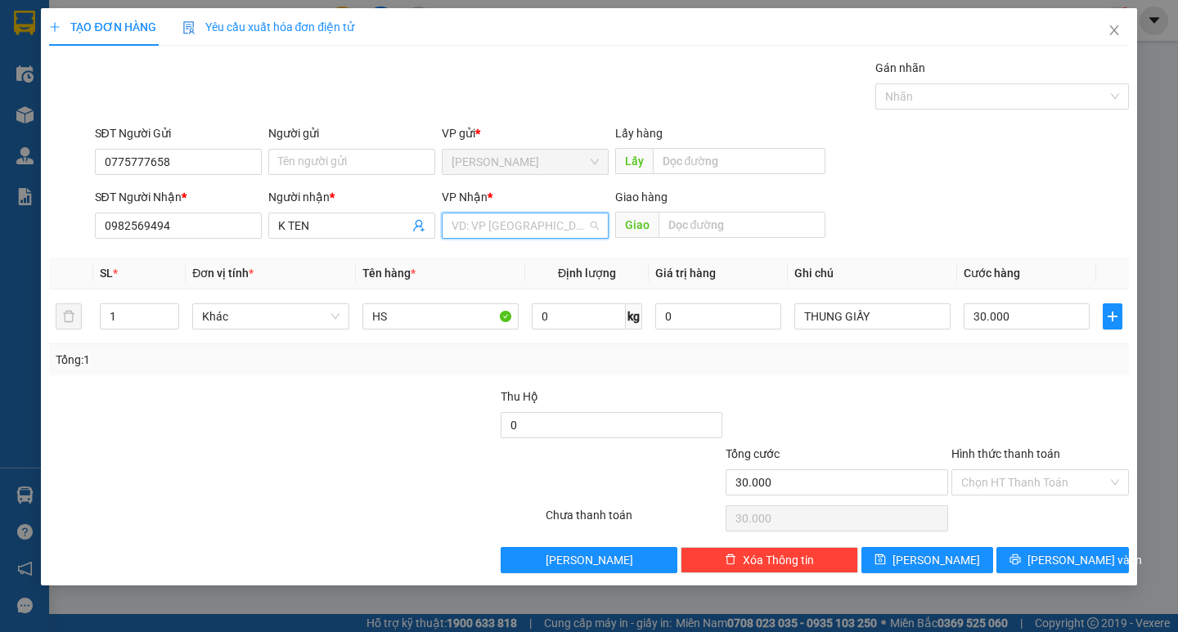
click at [503, 241] on div "VP Nhận * VD: VP Sài Gòn" at bounding box center [525, 216] width 167 height 57
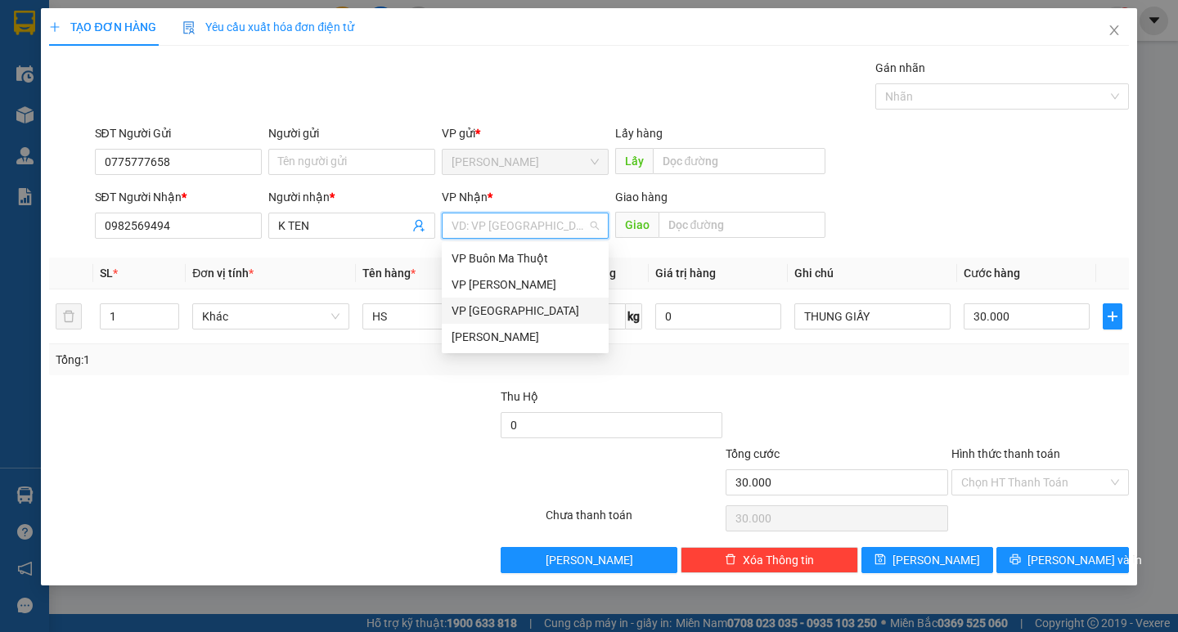
click at [492, 300] on div "VP Đà Lạt" at bounding box center [525, 311] width 167 height 26
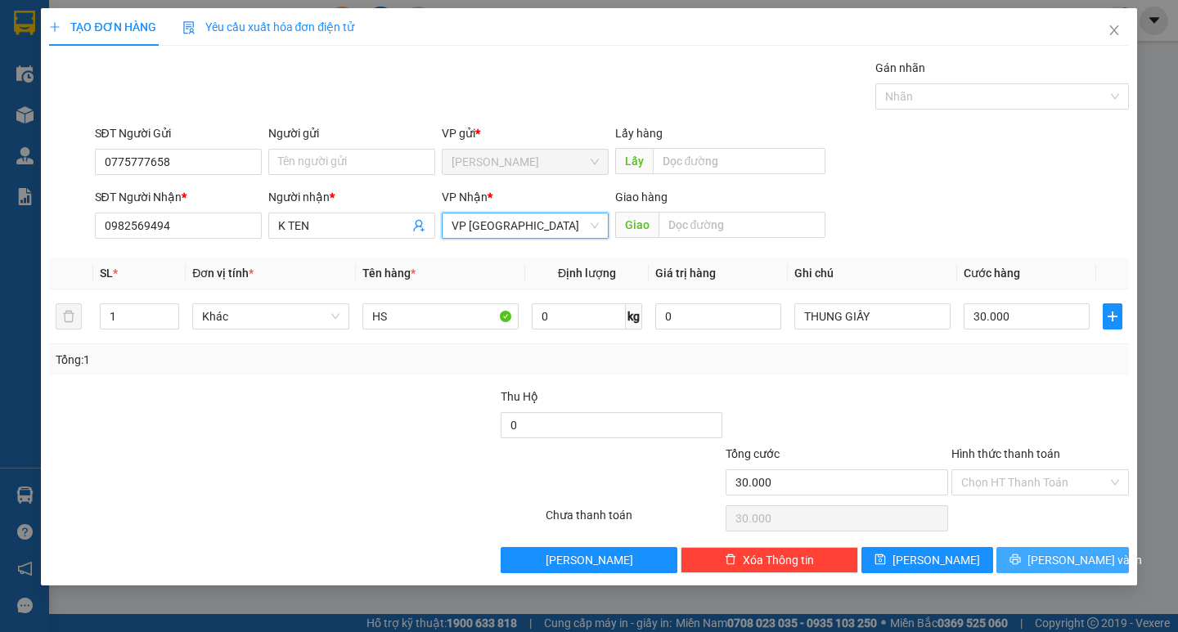
click at [1031, 552] on button "Lưu và In" at bounding box center [1062, 560] width 132 height 26
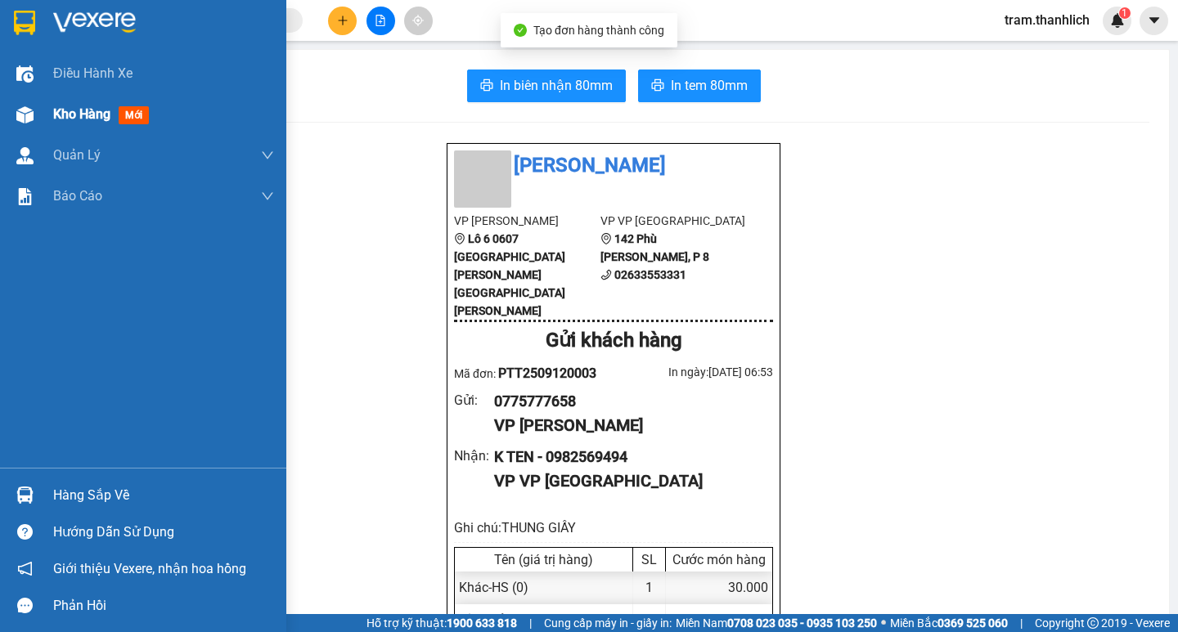
click at [71, 119] on span "Kho hàng" at bounding box center [81, 114] width 57 height 16
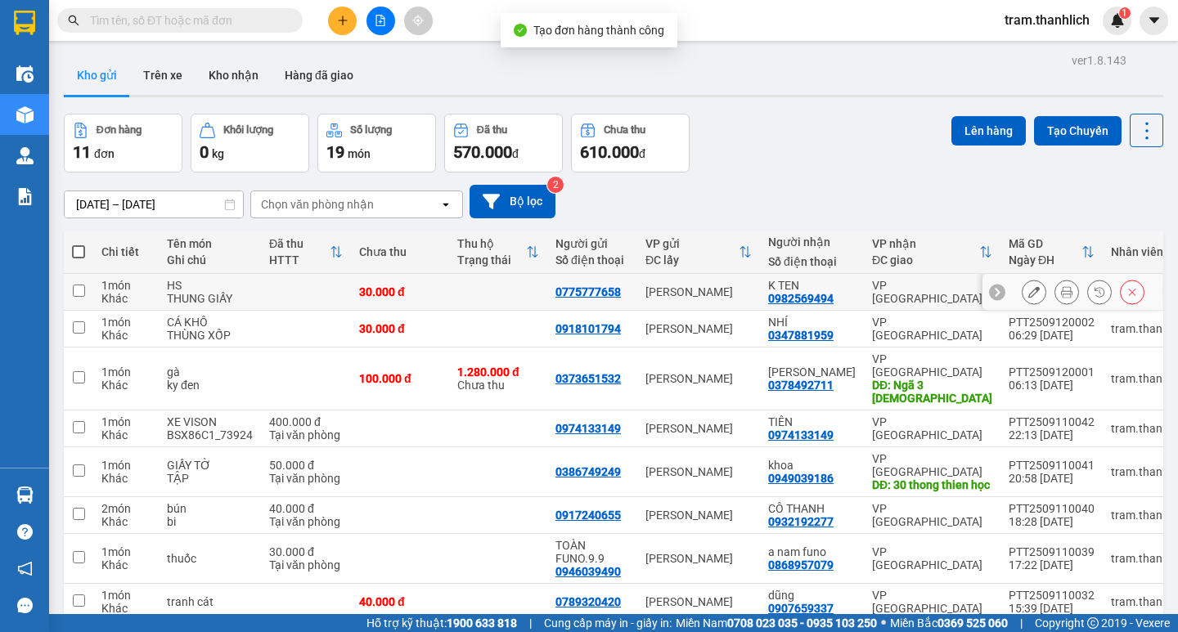
click at [1028, 288] on icon at bounding box center [1033, 291] width 11 height 11
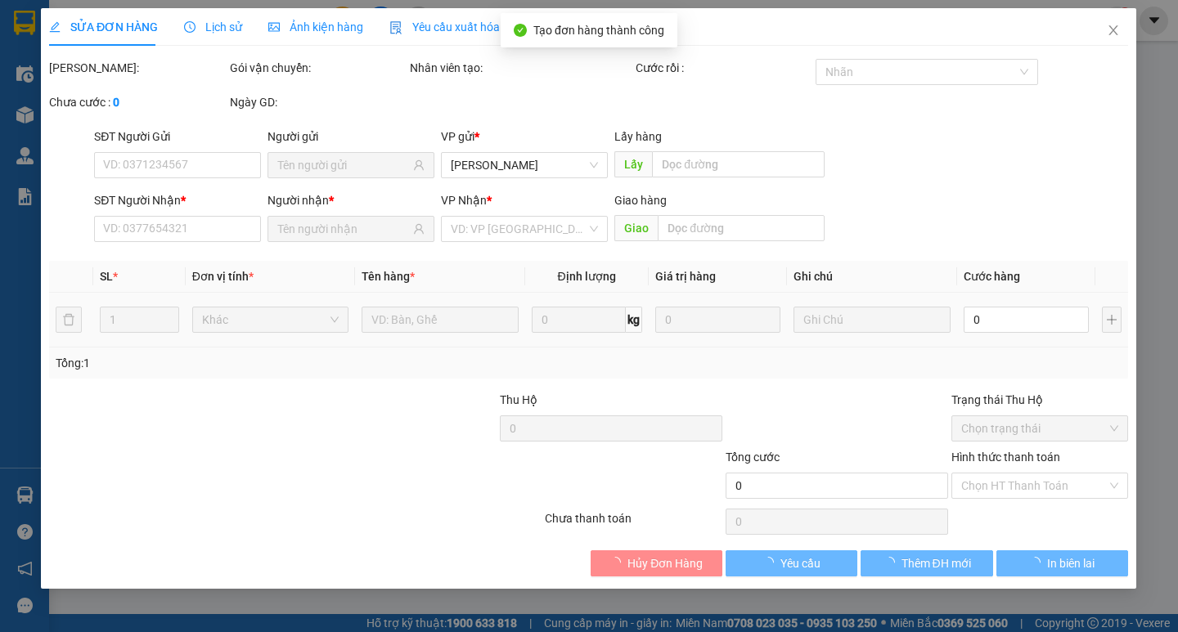
type input "0775777658"
type input "0982569494"
type input "30.000"
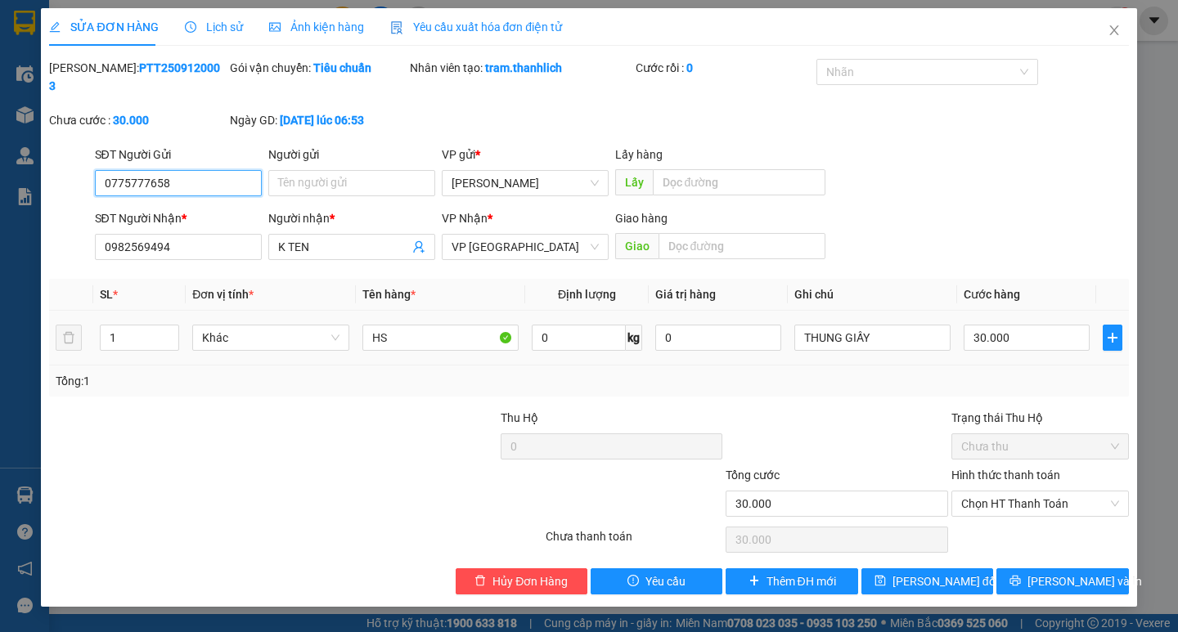
drag, startPoint x: 1008, startPoint y: 488, endPoint x: 1011, endPoint y: 499, distance: 11.9
click at [1009, 492] on span "Chọn HT Thanh Toán" at bounding box center [1040, 504] width 158 height 25
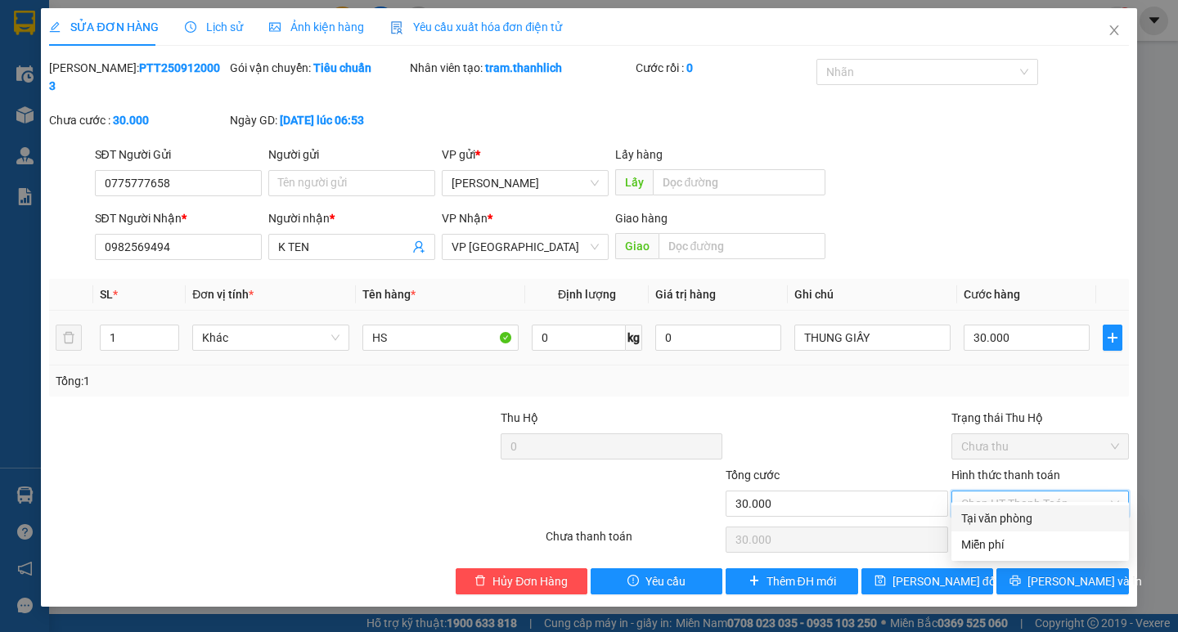
click at [1013, 515] on div "Tại văn phòng" at bounding box center [1040, 519] width 158 height 18
type input "0"
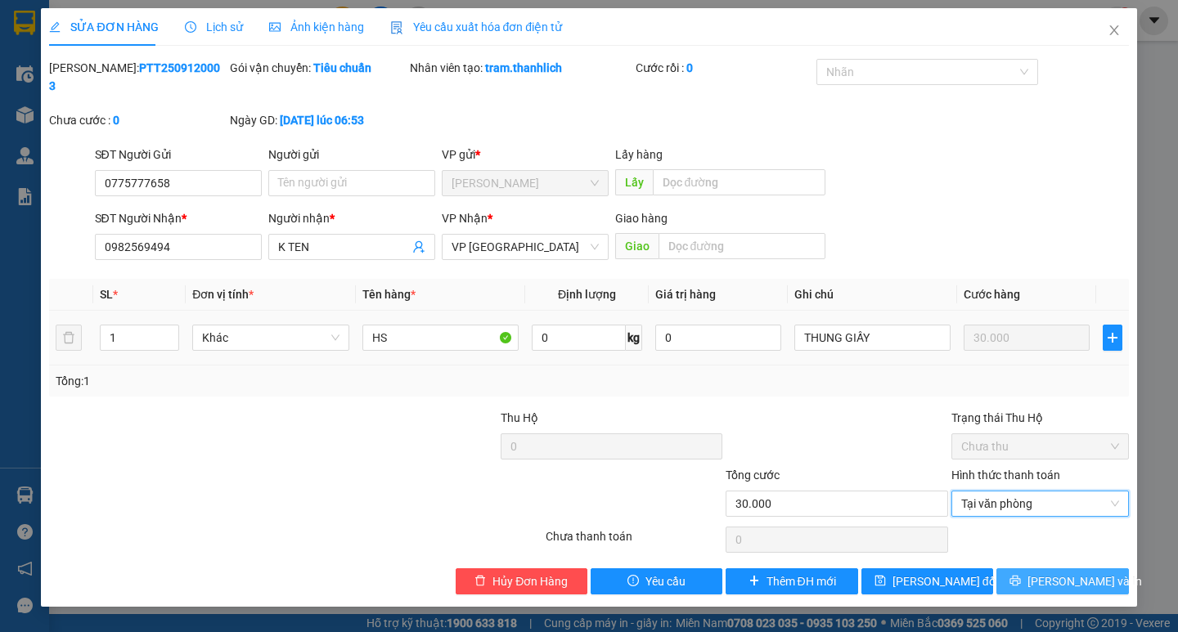
drag, startPoint x: 1052, startPoint y: 571, endPoint x: 1034, endPoint y: 546, distance: 30.4
click at [1051, 573] on span "Lưu và In" at bounding box center [1084, 582] width 115 height 18
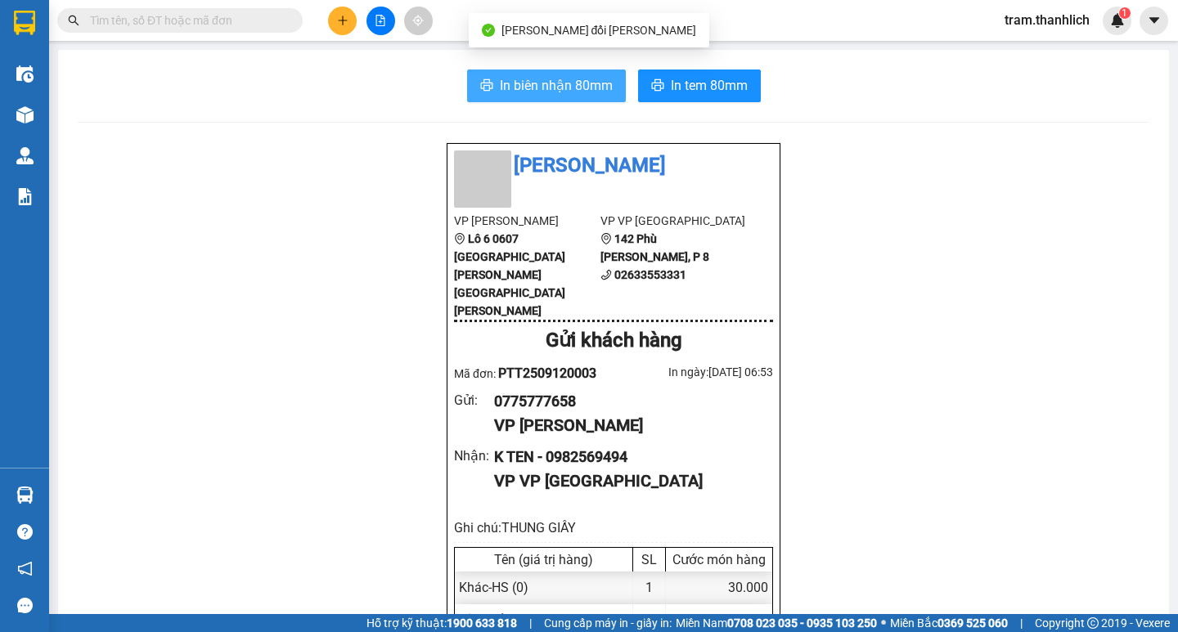
click at [599, 85] on span "In biên nhận 80mm" at bounding box center [556, 85] width 113 height 20
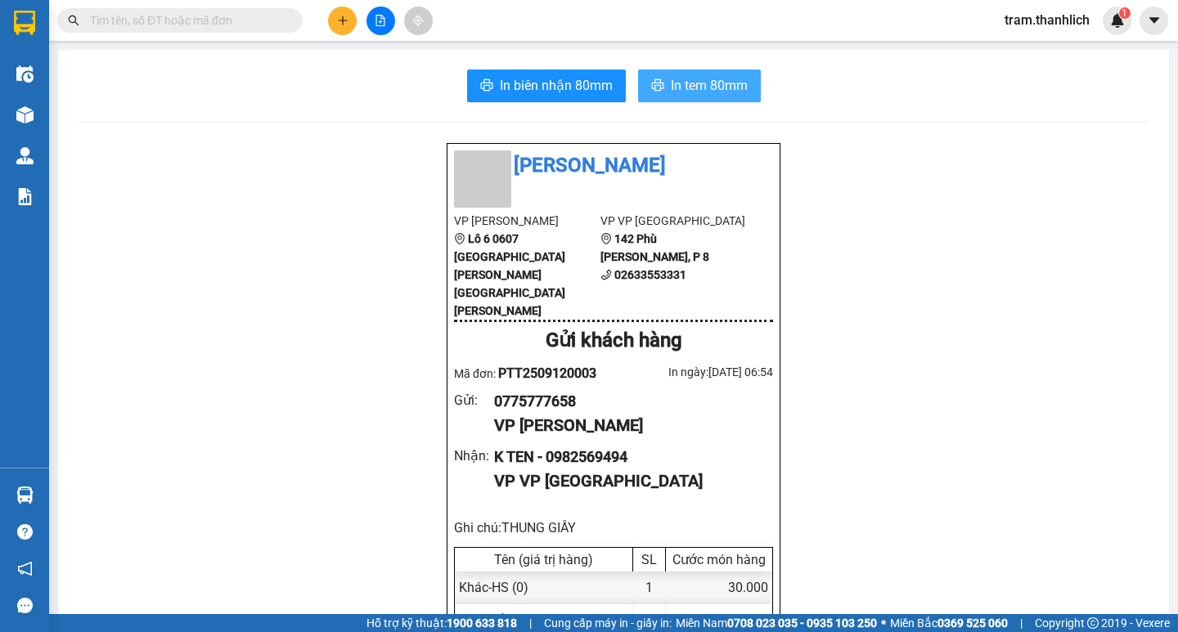
click at [726, 92] on span "In tem 80mm" at bounding box center [709, 85] width 77 height 20
click at [339, 25] on button at bounding box center [342, 21] width 29 height 29
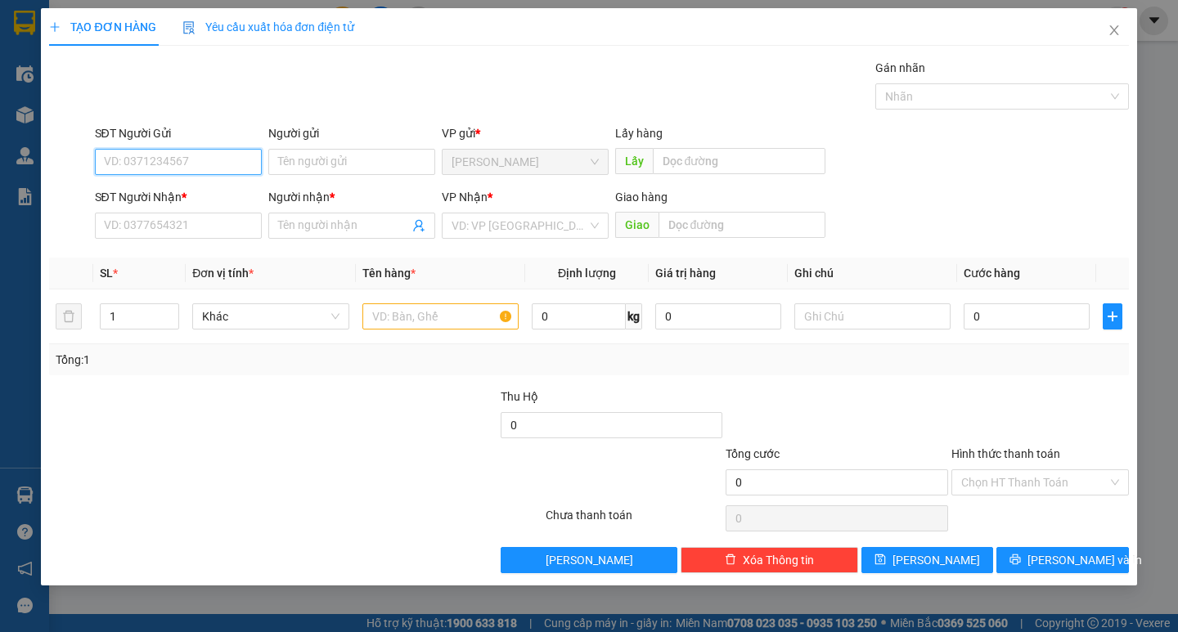
click at [231, 167] on input "SĐT Người Gửi" at bounding box center [178, 162] width 167 height 26
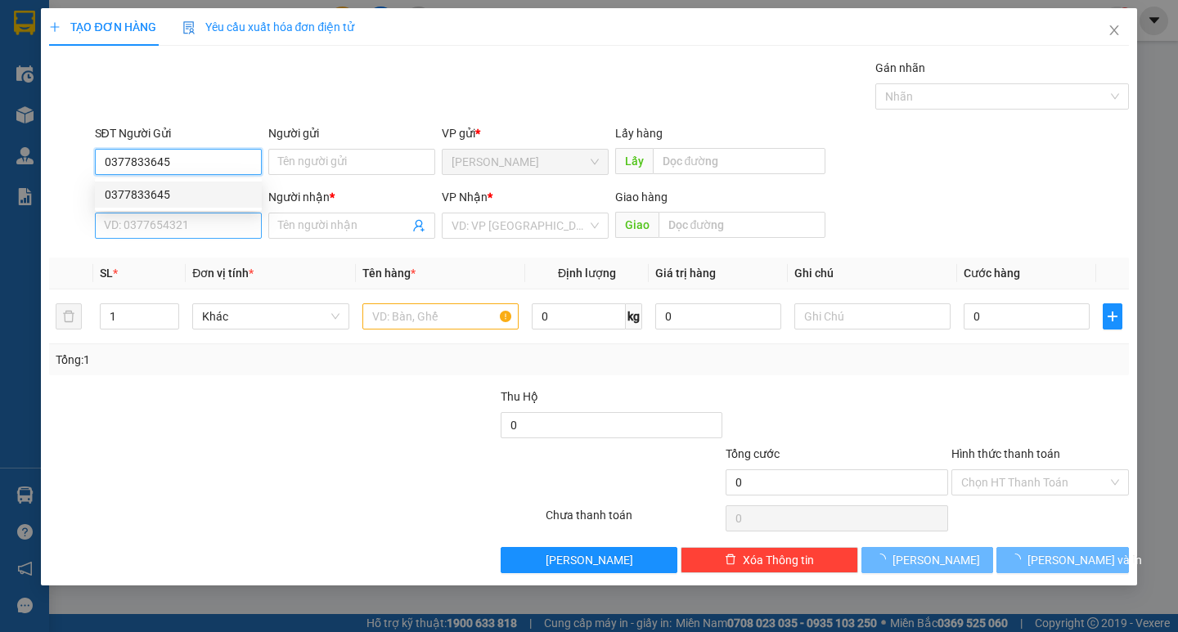
type input "0377833645"
click at [221, 232] on input "SĐT Người Nhận *" at bounding box center [178, 226] width 167 height 26
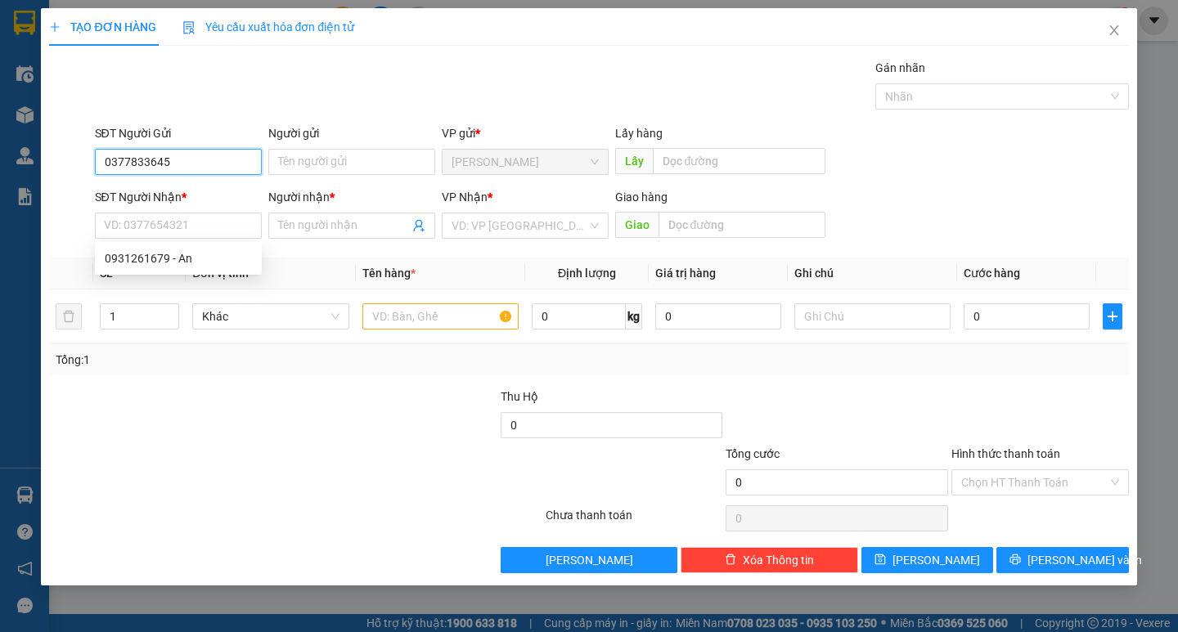
click at [200, 168] on input "0377833645" at bounding box center [178, 162] width 167 height 26
click at [200, 166] on input "0377833645" at bounding box center [178, 162] width 167 height 26
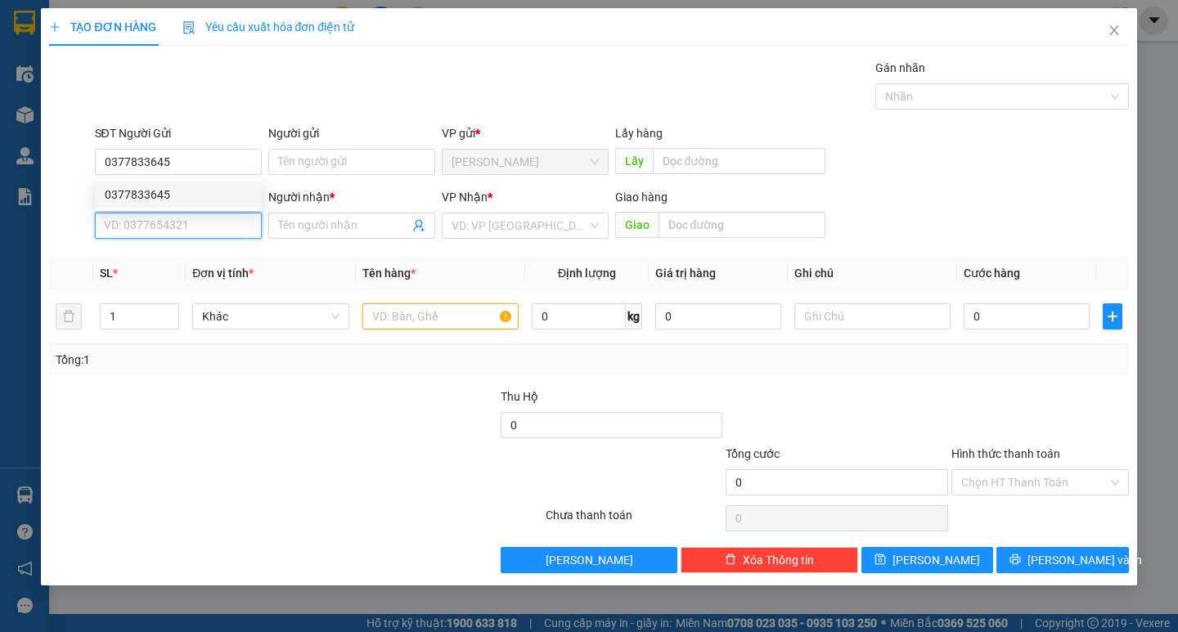
click at [198, 222] on input "SĐT Người Nhận *" at bounding box center [178, 226] width 167 height 26
paste input "0377833645"
type input "0377833645"
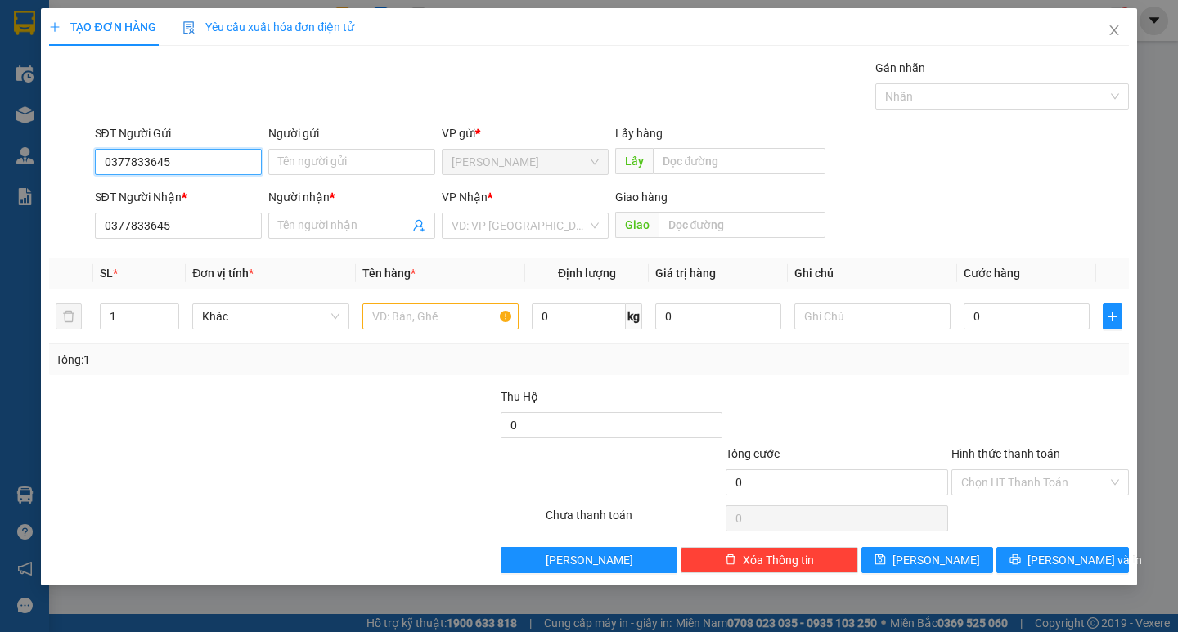
click at [179, 158] on input "0377833645" at bounding box center [178, 162] width 167 height 26
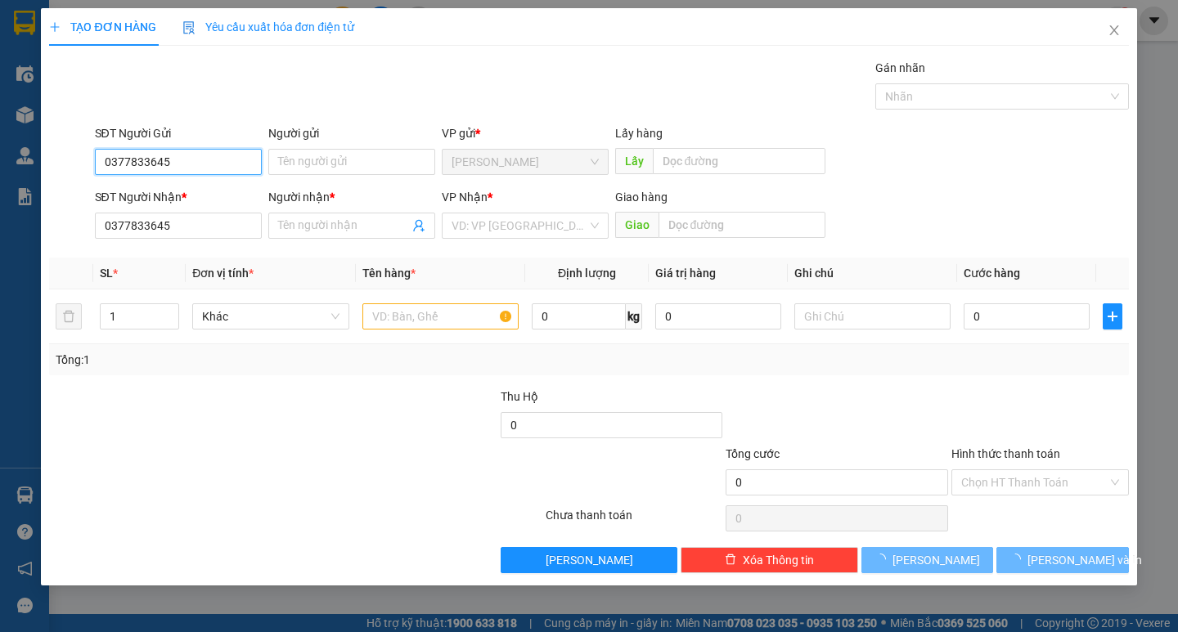
click at [179, 158] on input "0377833645" at bounding box center [178, 162] width 167 height 26
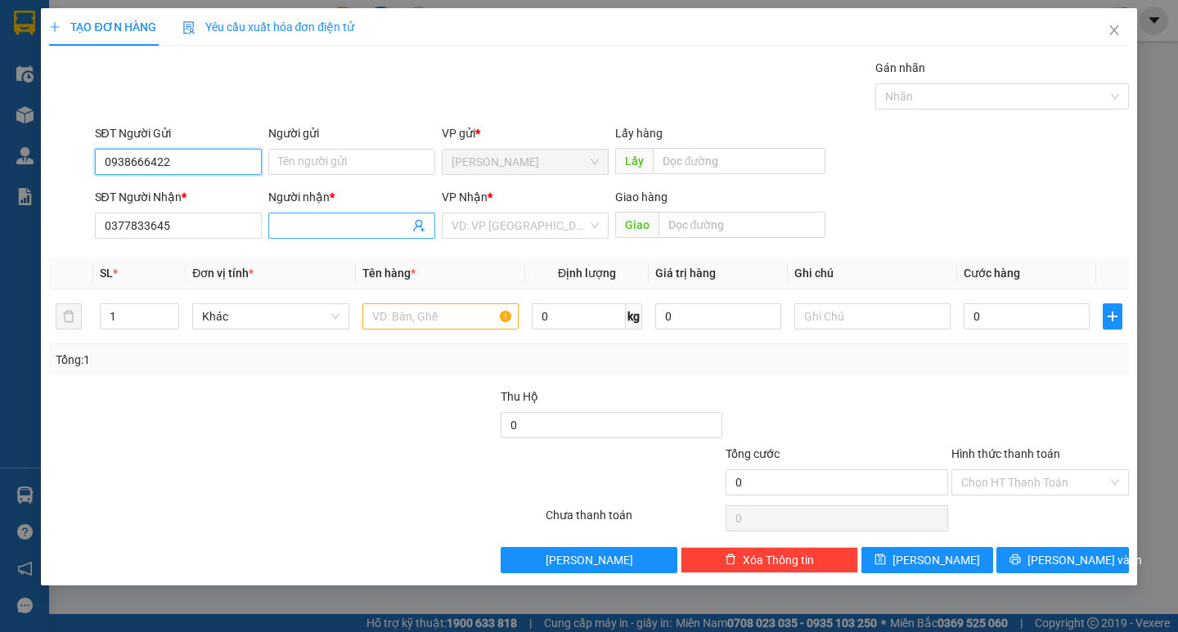
type input "0938666422"
click at [306, 235] on span at bounding box center [351, 226] width 167 height 26
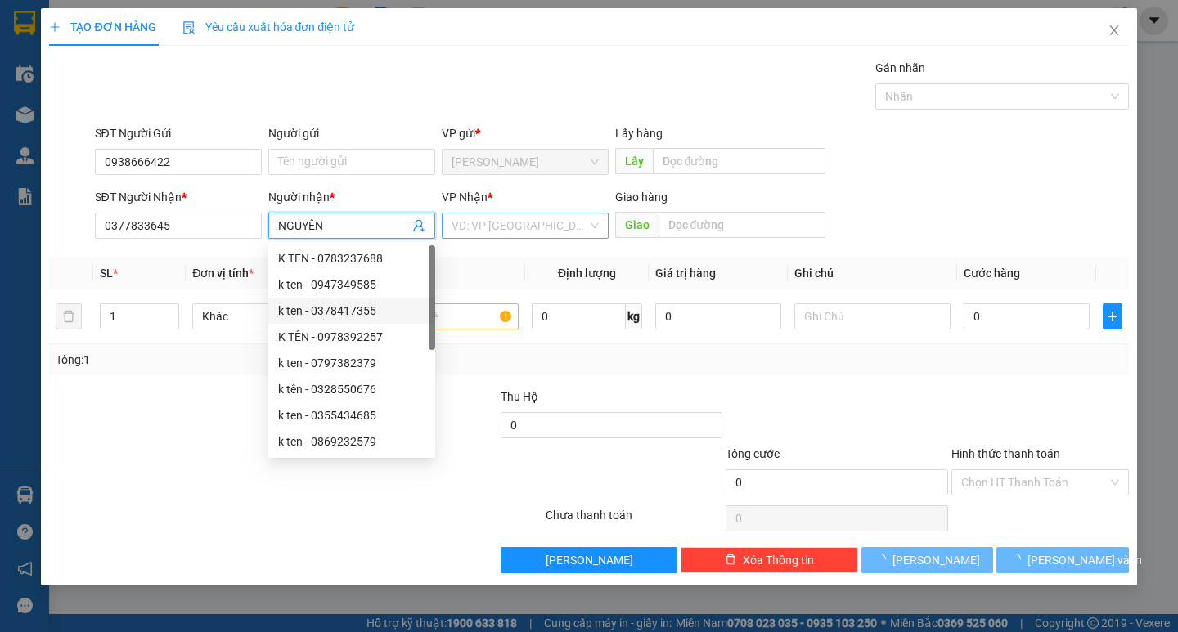
type input "NGUYÊN"
click at [484, 226] on input "search" at bounding box center [520, 225] width 136 height 25
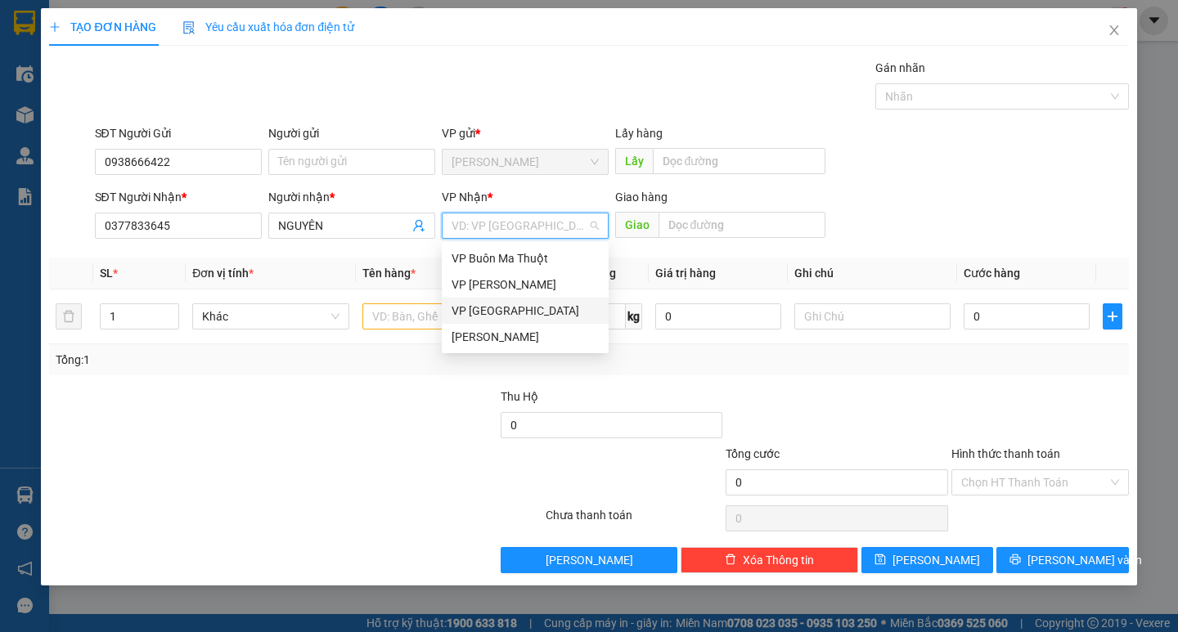
click at [488, 308] on div "VP Đà Lạt" at bounding box center [525, 311] width 147 height 18
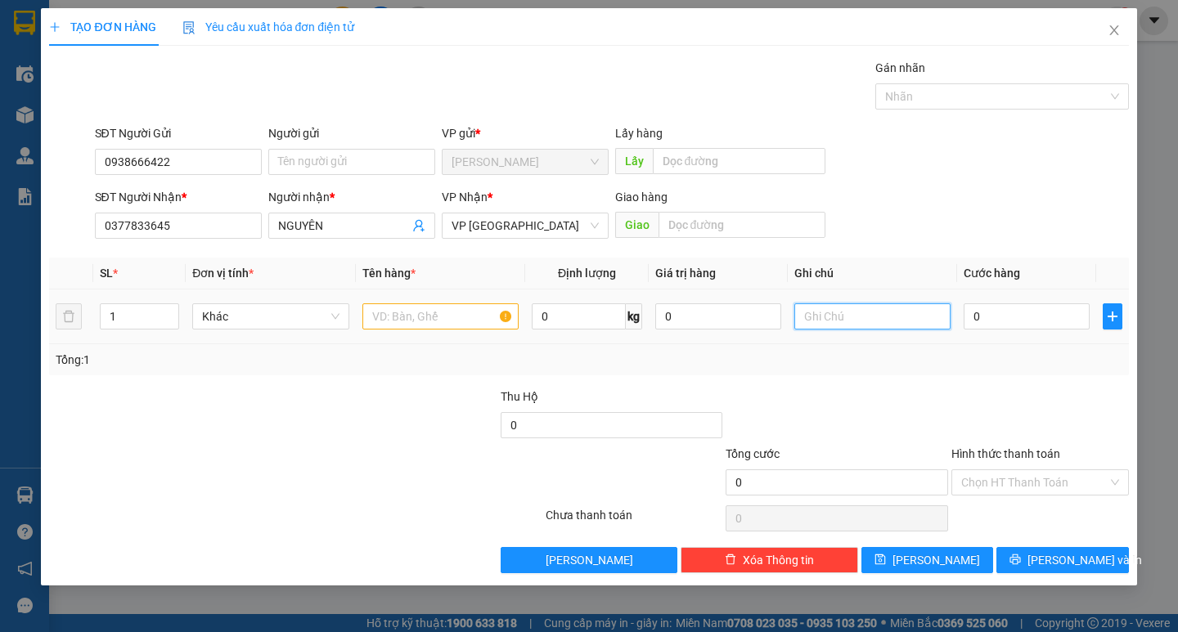
click at [816, 319] on input "text" at bounding box center [872, 316] width 156 height 26
type input "THUNG GIẤY"
click at [416, 310] on input "text" at bounding box center [440, 316] width 156 height 26
type input "GHẸ"
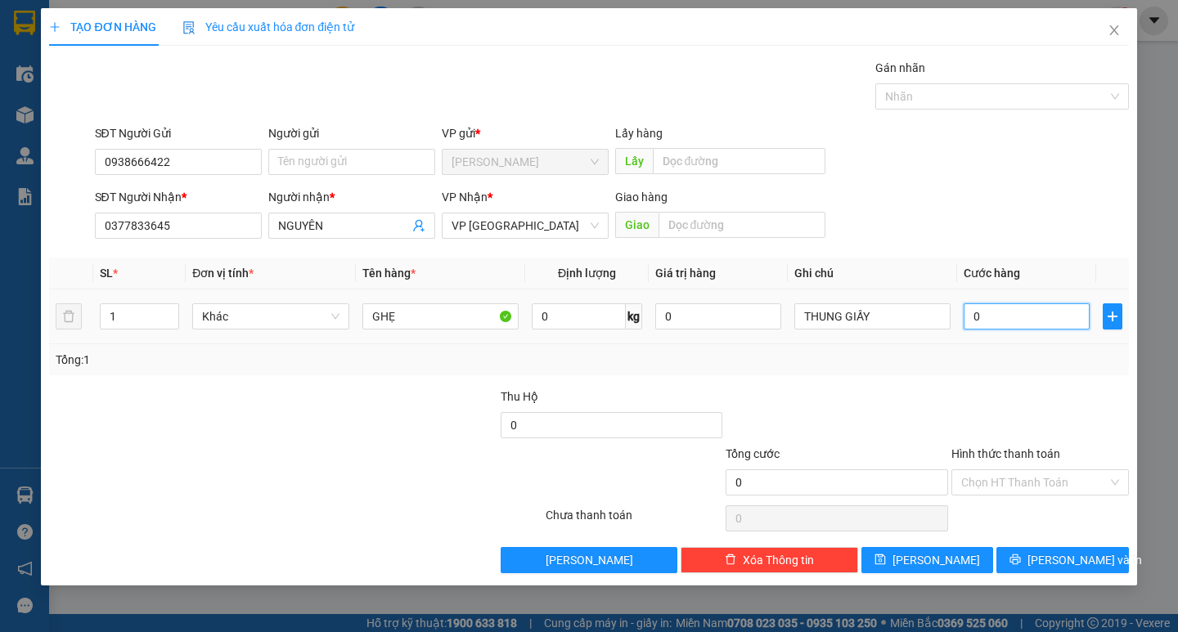
click at [968, 310] on input "0" at bounding box center [1027, 316] width 126 height 26
type input "4"
type input "40"
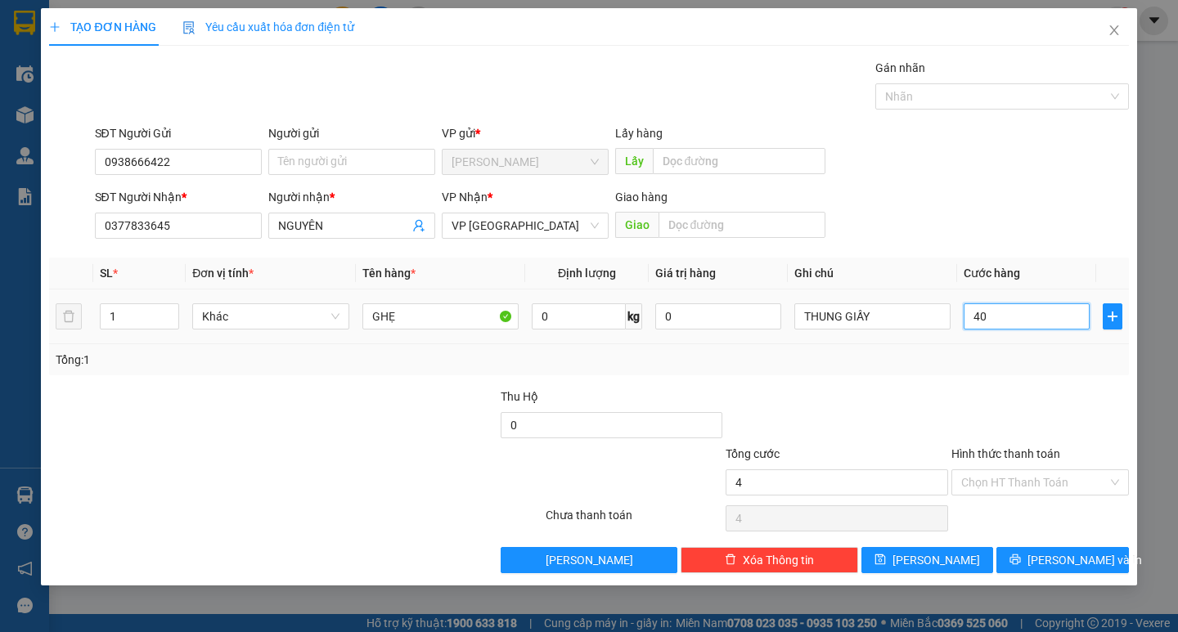
type input "40"
type input "400"
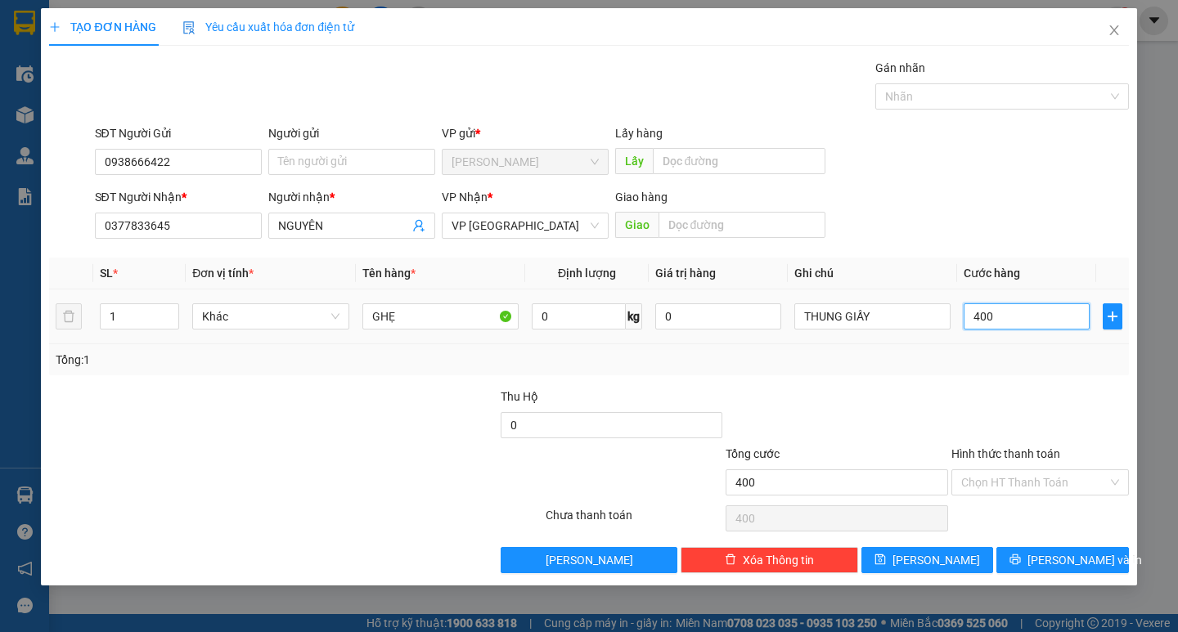
type input "4.000"
type input "40.000"
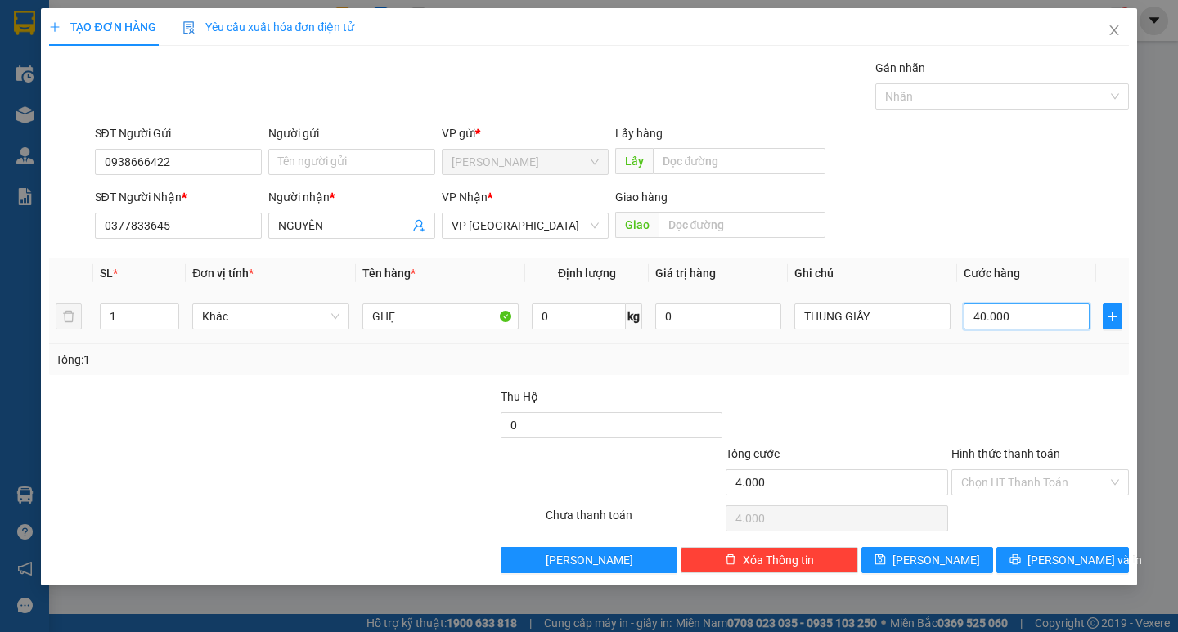
type input "40.000"
click at [987, 473] on input "Hình thức thanh toán" at bounding box center [1034, 482] width 146 height 25
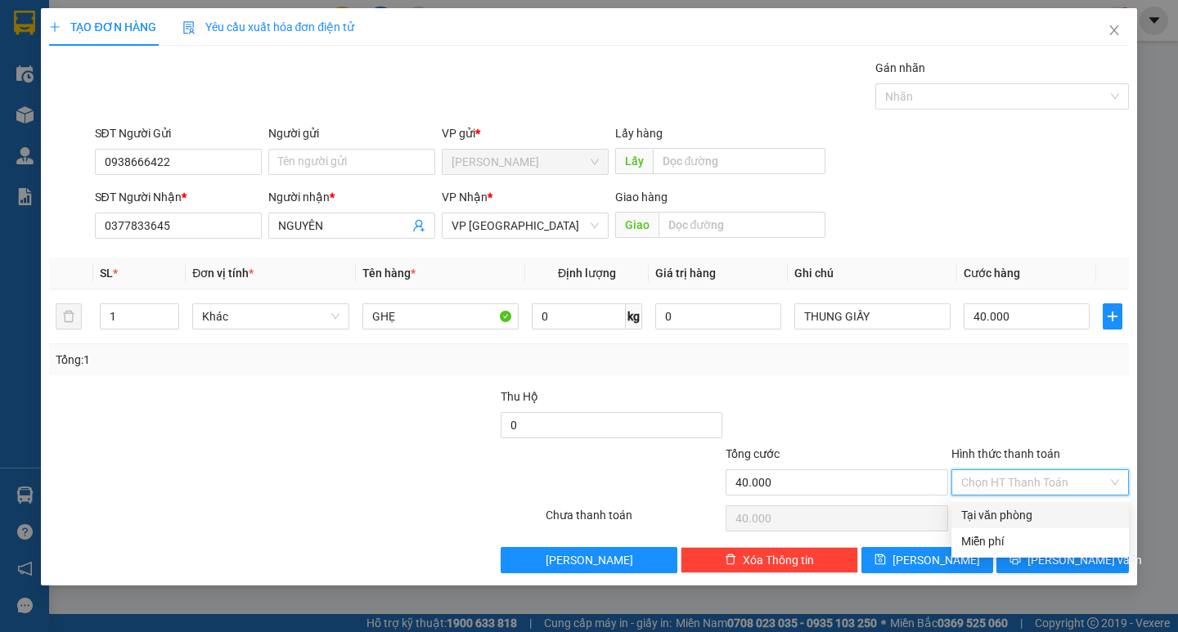
click at [988, 500] on div "Transit Pickup Surcharge Ids Transit Deliver Surcharge Ids Transit Deliver Surc…" at bounding box center [588, 316] width 1079 height 515
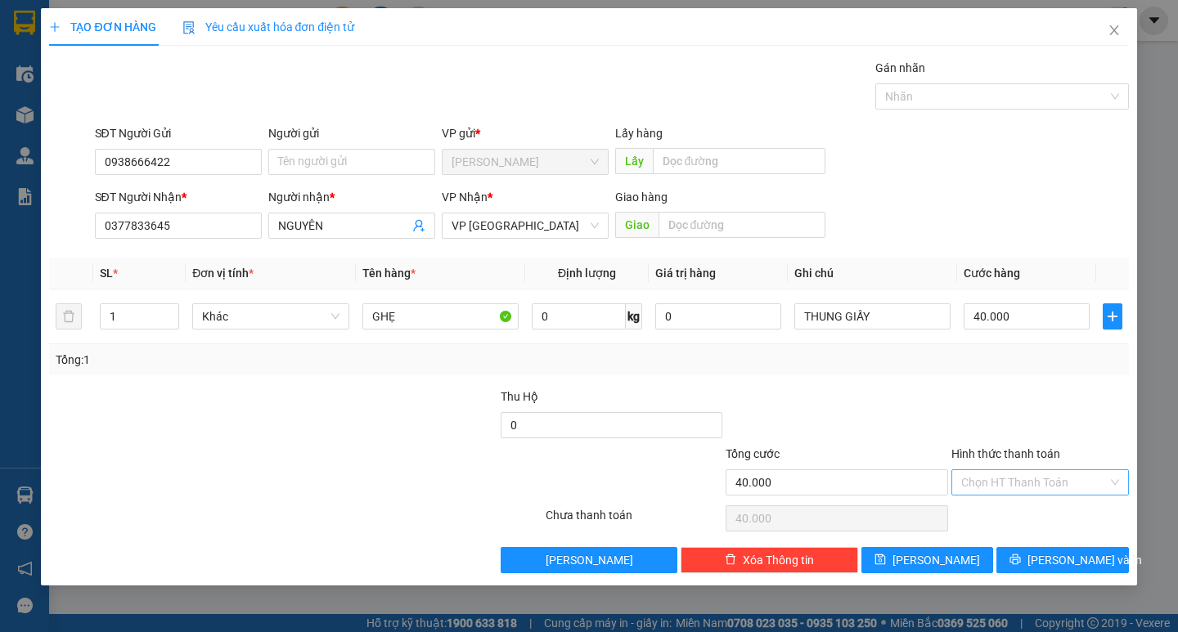
click at [1019, 489] on input "Hình thức thanh toán" at bounding box center [1034, 482] width 146 height 25
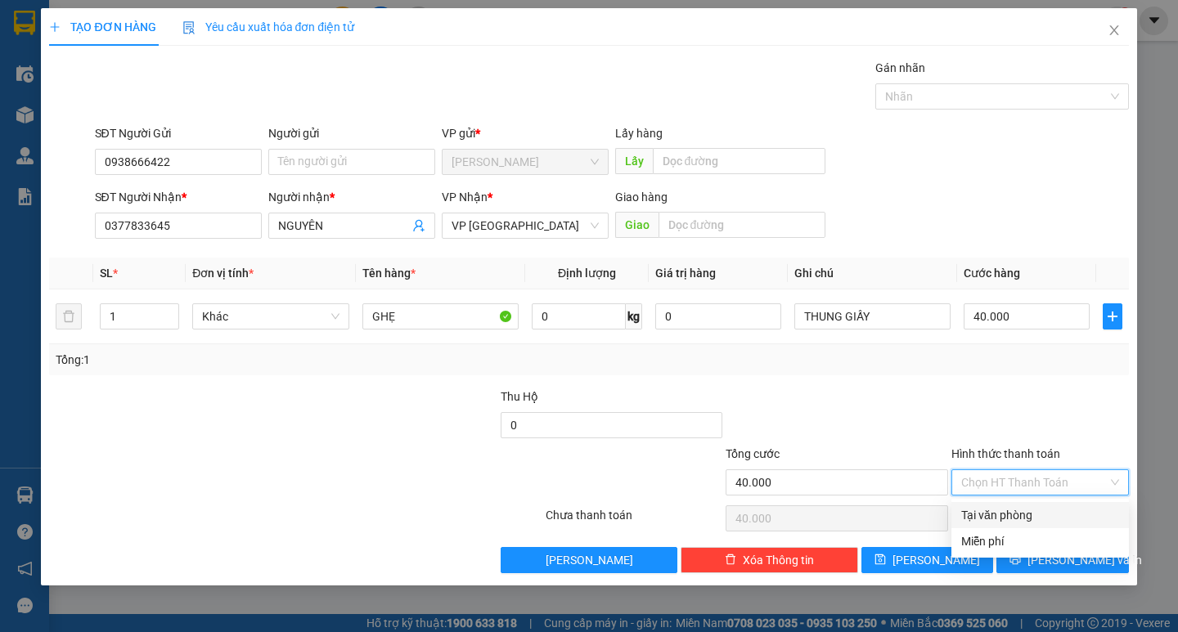
click at [1017, 525] on div "Tại văn phòng" at bounding box center [1040, 515] width 178 height 26
type input "0"
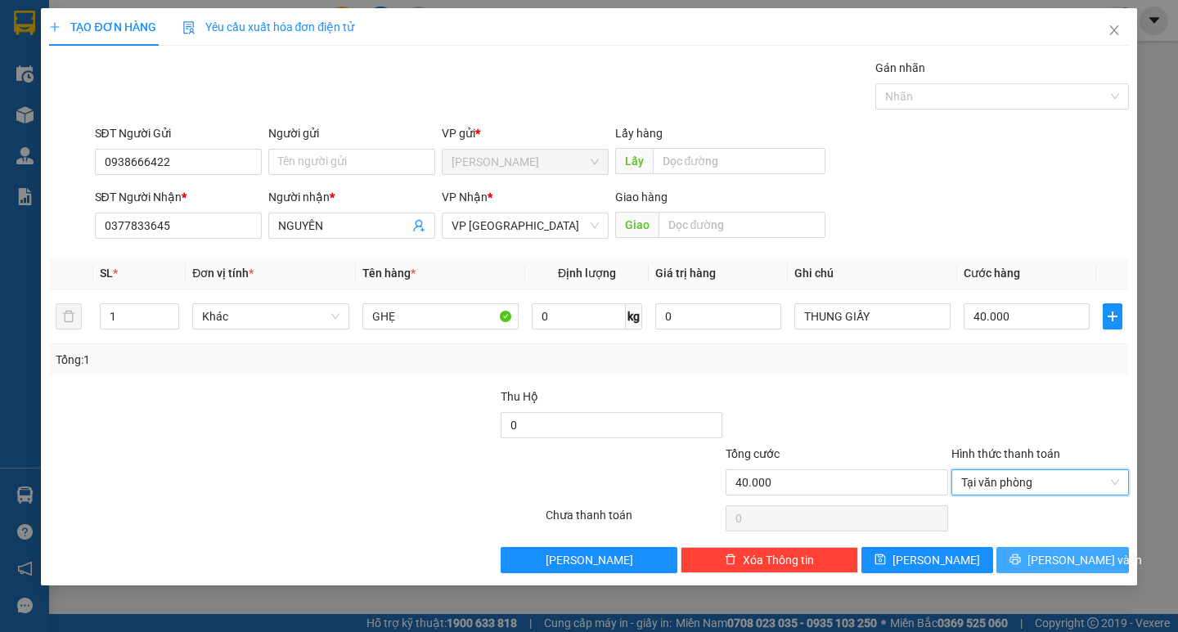
click at [1027, 555] on button "Lưu và In" at bounding box center [1062, 560] width 132 height 26
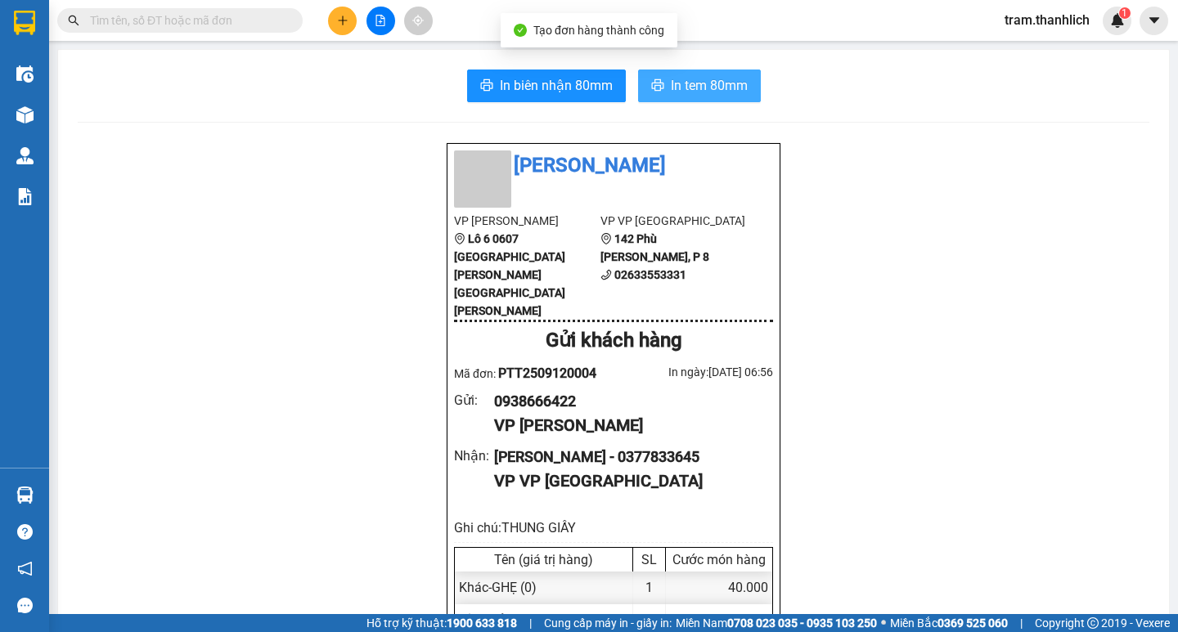
click at [690, 88] on span "In tem 80mm" at bounding box center [709, 85] width 77 height 20
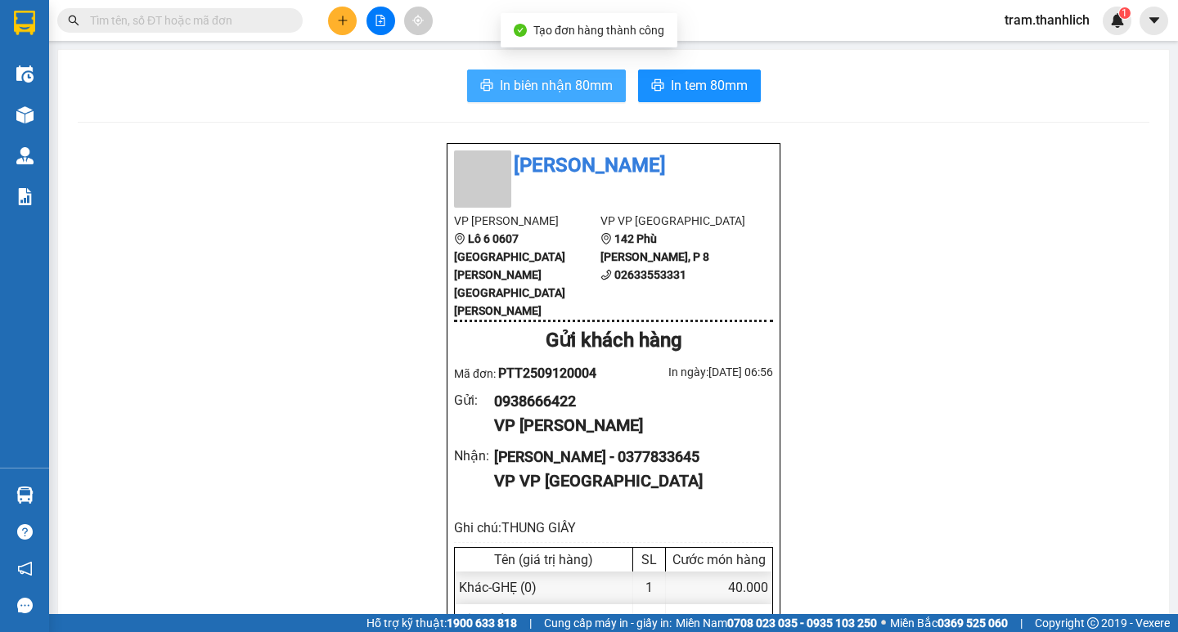
click at [537, 83] on span "In biên nhận 80mm" at bounding box center [556, 85] width 113 height 20
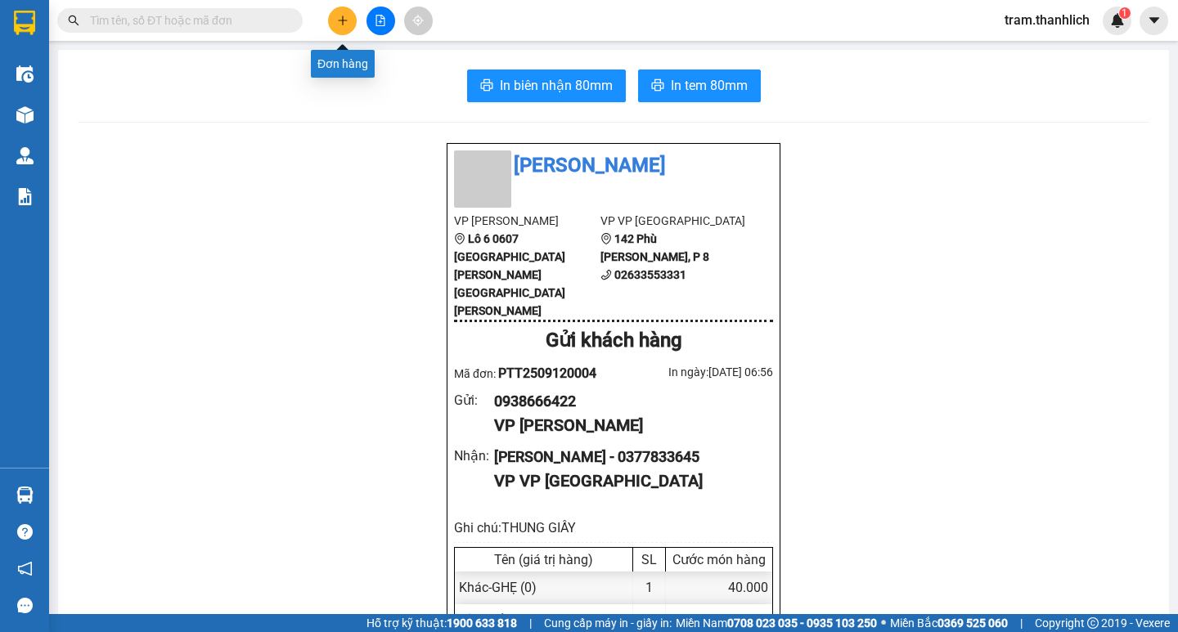
click at [339, 17] on icon "plus" at bounding box center [342, 20] width 11 height 11
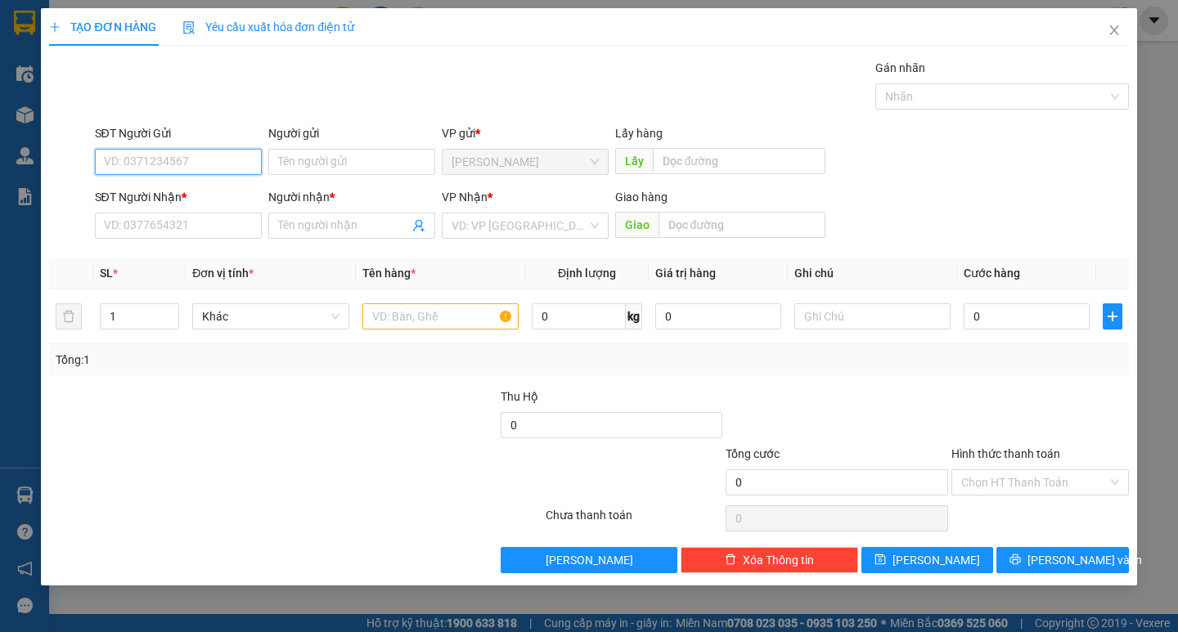
click at [238, 152] on input "SĐT Người Gửi" at bounding box center [178, 162] width 167 height 26
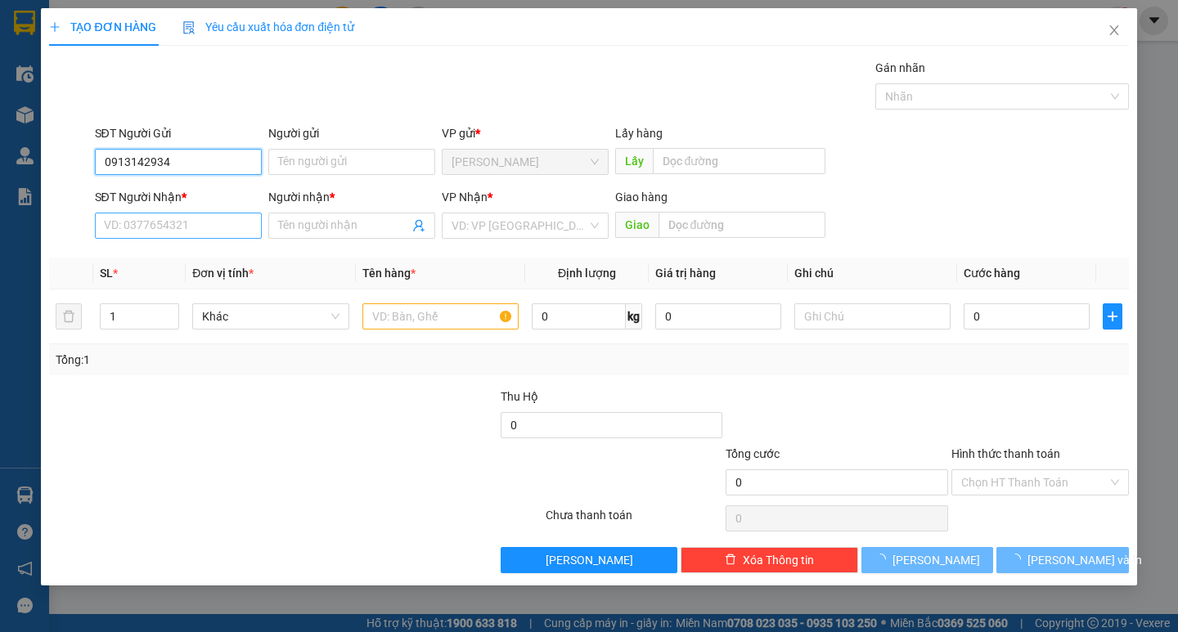
type input "0913142934"
click at [191, 227] on input "SĐT Người Nhận *" at bounding box center [178, 226] width 167 height 26
type input "0703983059"
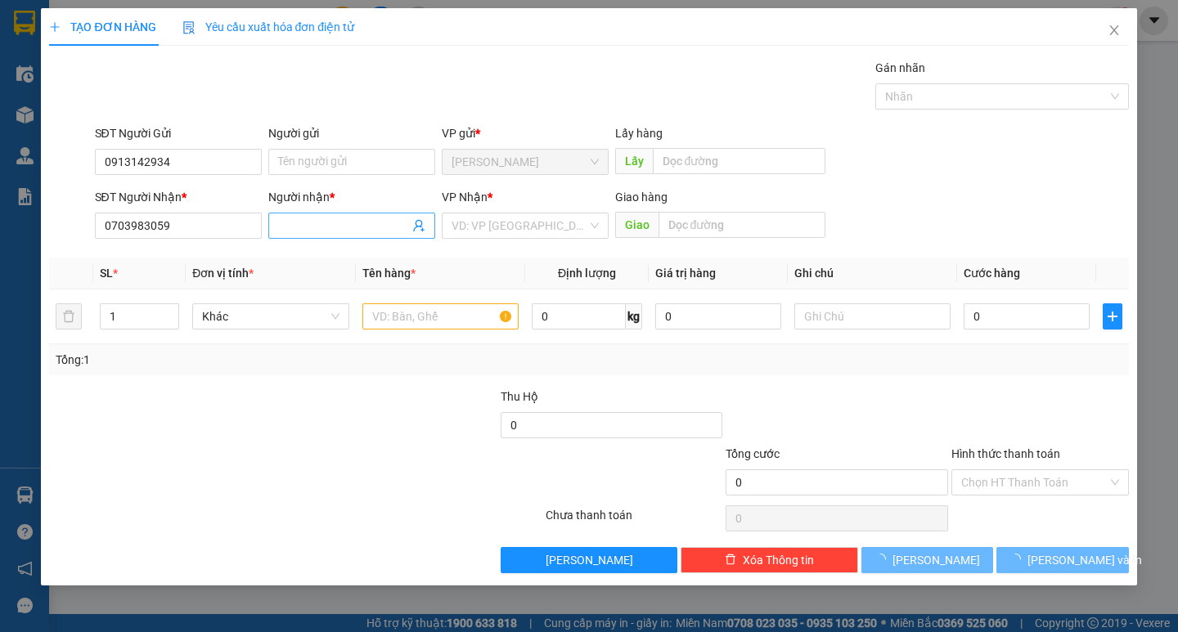
click at [305, 220] on input "Người nhận *" at bounding box center [343, 226] width 131 height 18
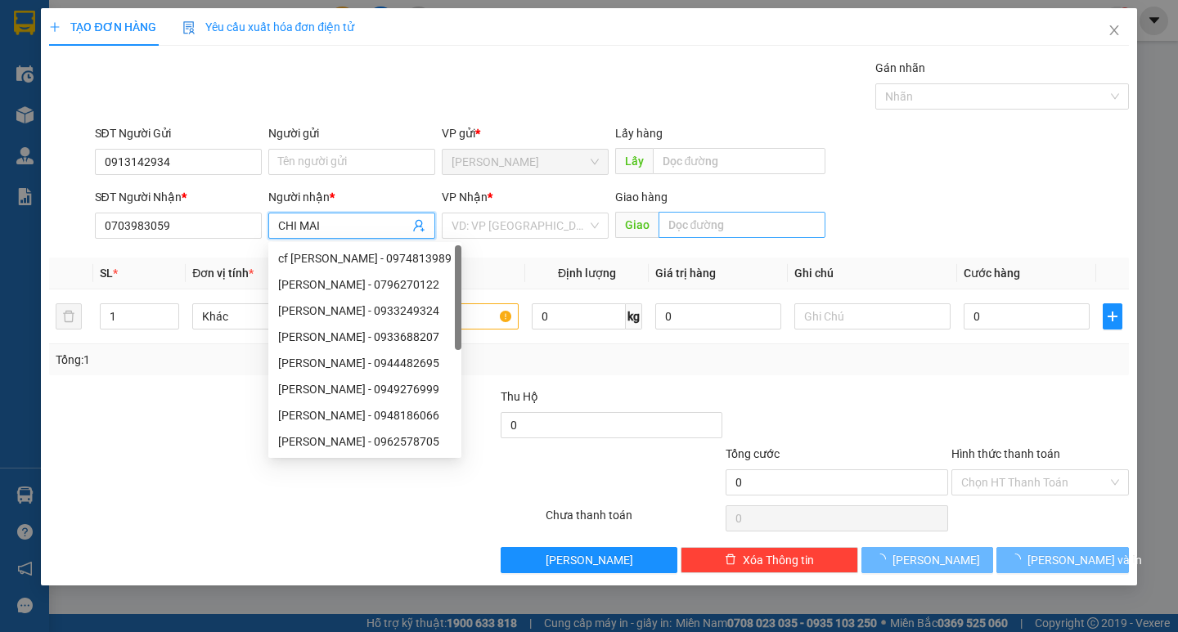
type input "CHI MAI"
click at [688, 217] on input "text" at bounding box center [741, 225] width 167 height 26
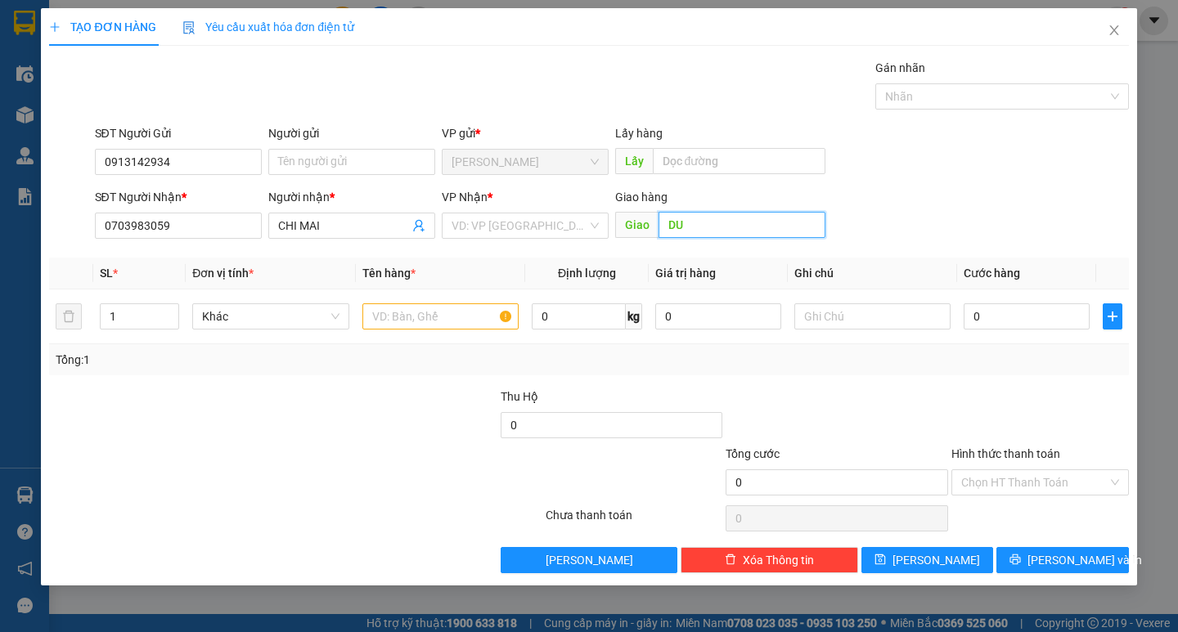
type input "D"
type input "ĐƯC TRỌNG"
click at [456, 319] on input "text" at bounding box center [440, 316] width 156 height 26
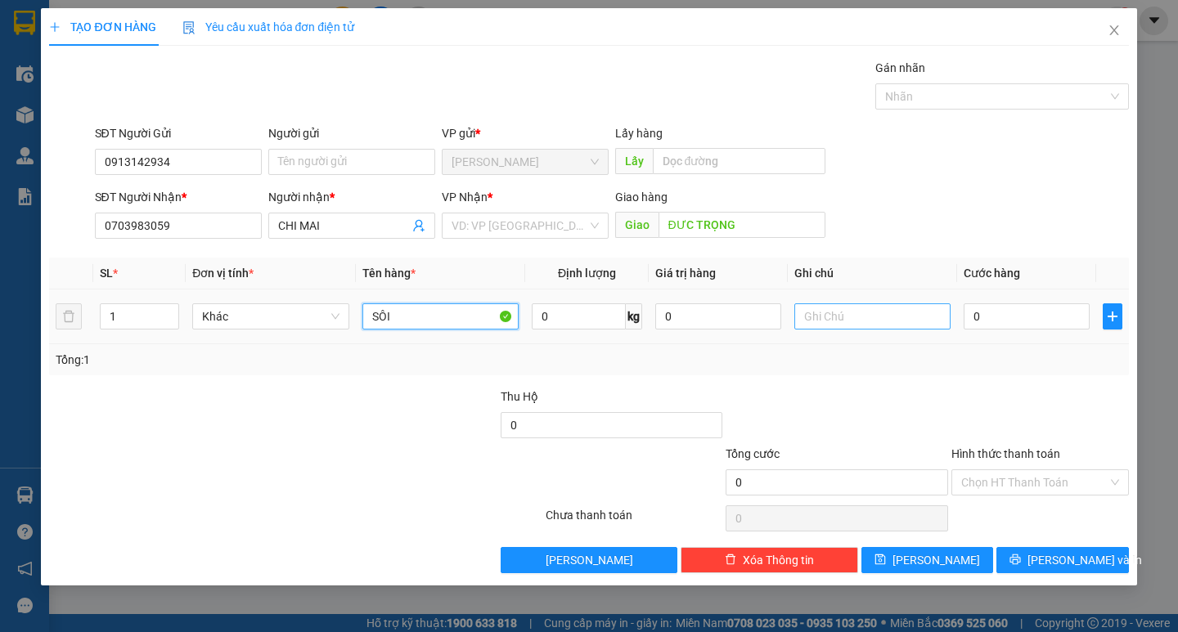
type input "SÔI"
click at [846, 324] on input "text" at bounding box center [872, 316] width 156 height 26
type input "V"
type input "BI"
click at [974, 307] on input "0" at bounding box center [1027, 316] width 126 height 26
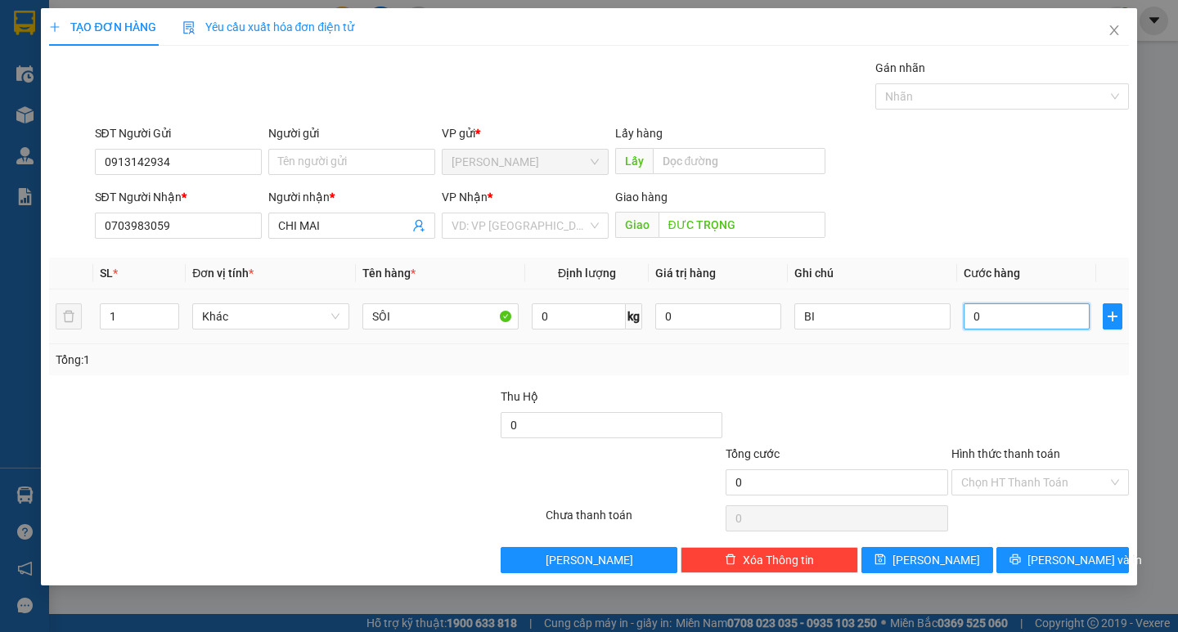
type input "3"
type input "30"
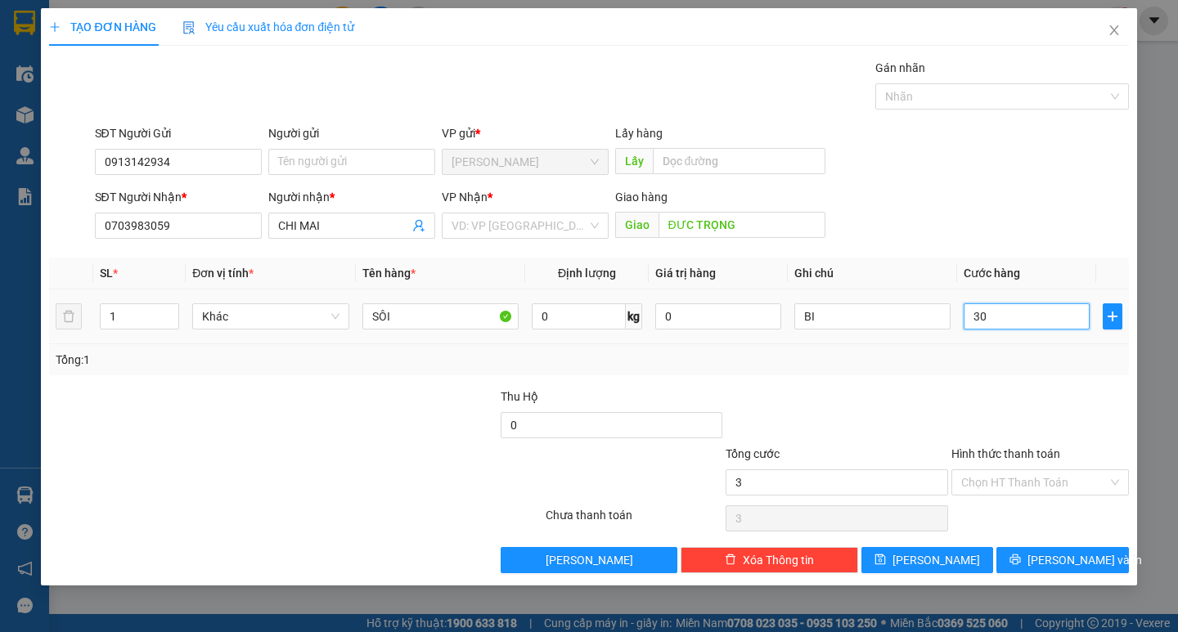
type input "30"
type input "300"
type input "3.000"
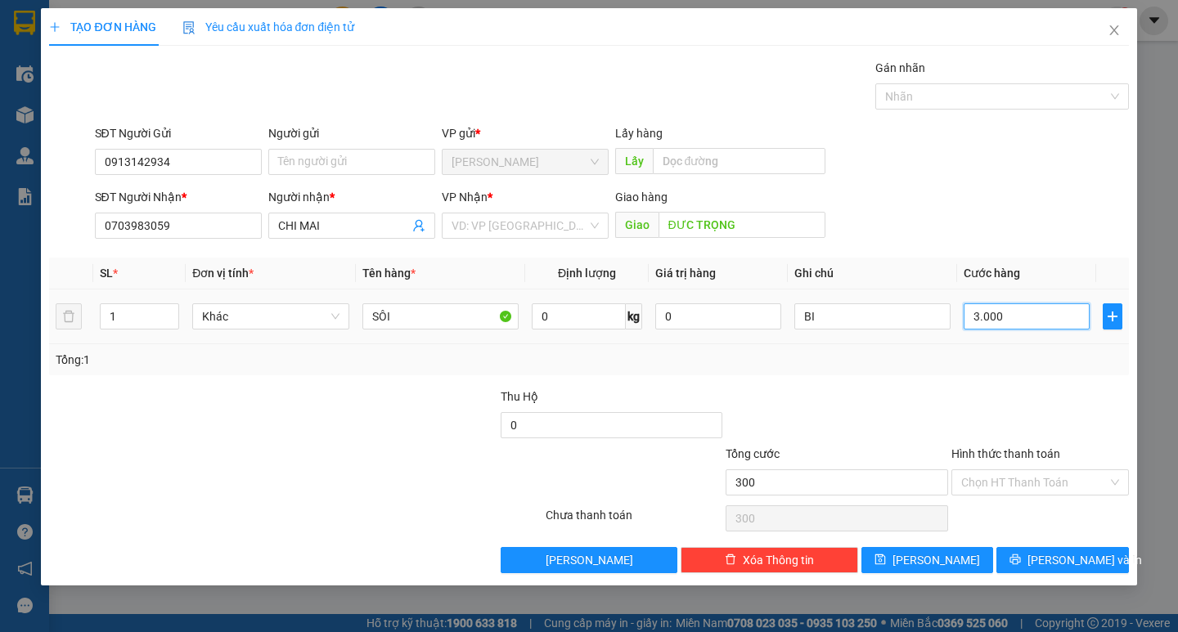
type input "3.000"
type input "30.000"
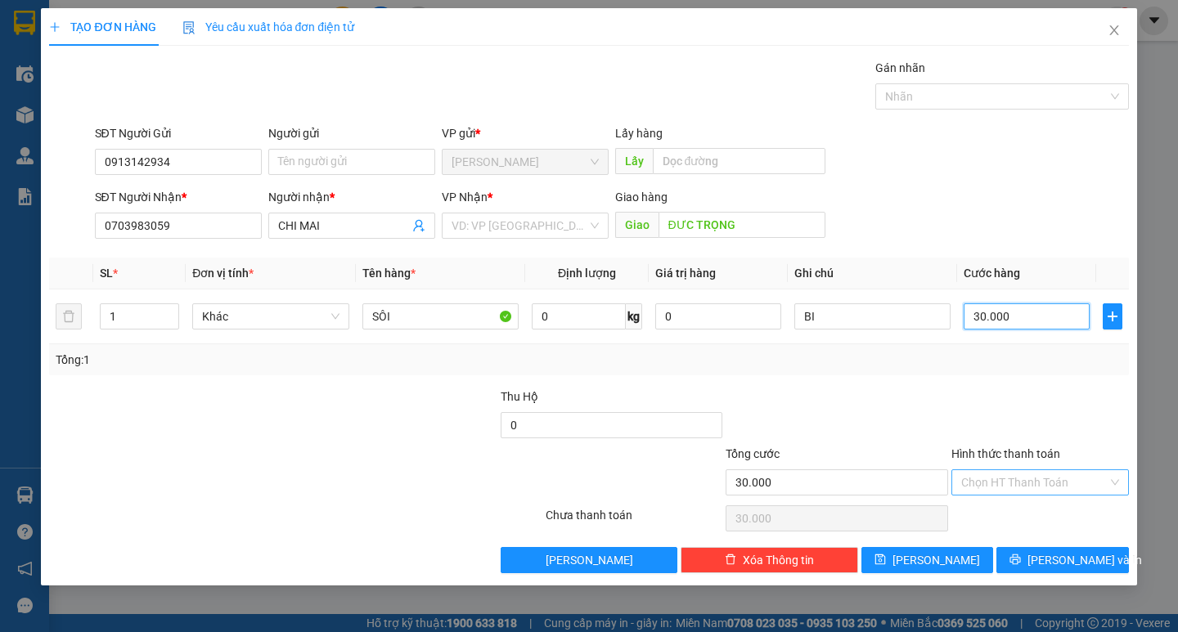
type input "30.000"
click at [1005, 488] on input "Hình thức thanh toán" at bounding box center [1034, 482] width 146 height 25
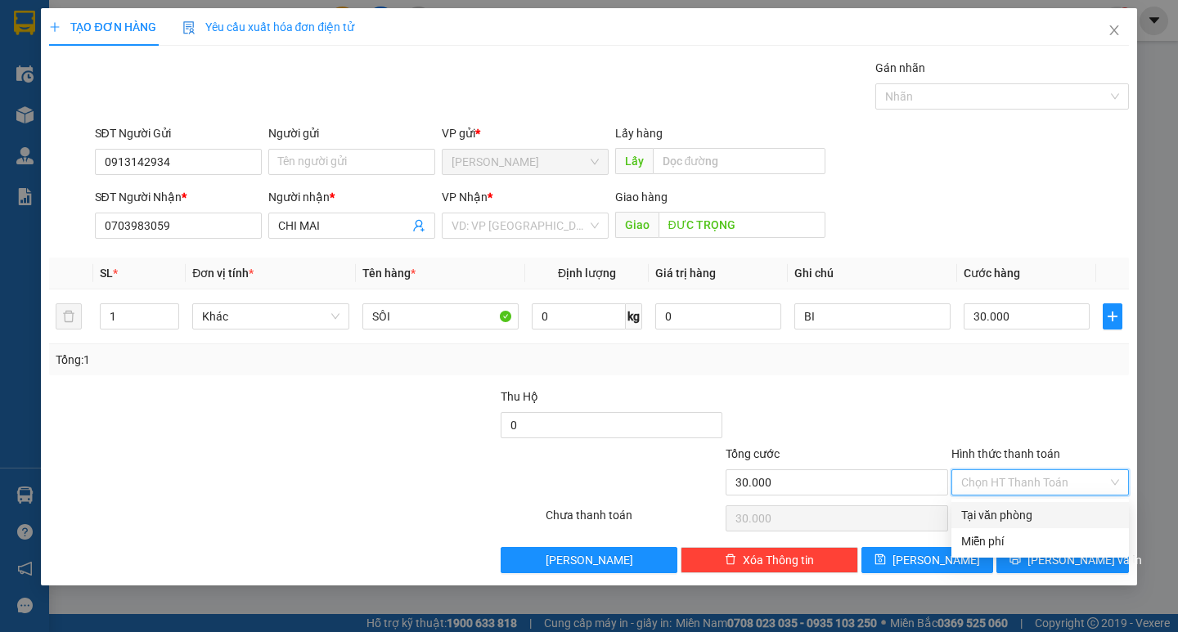
click at [1010, 508] on div "Tại văn phòng" at bounding box center [1040, 515] width 158 height 18
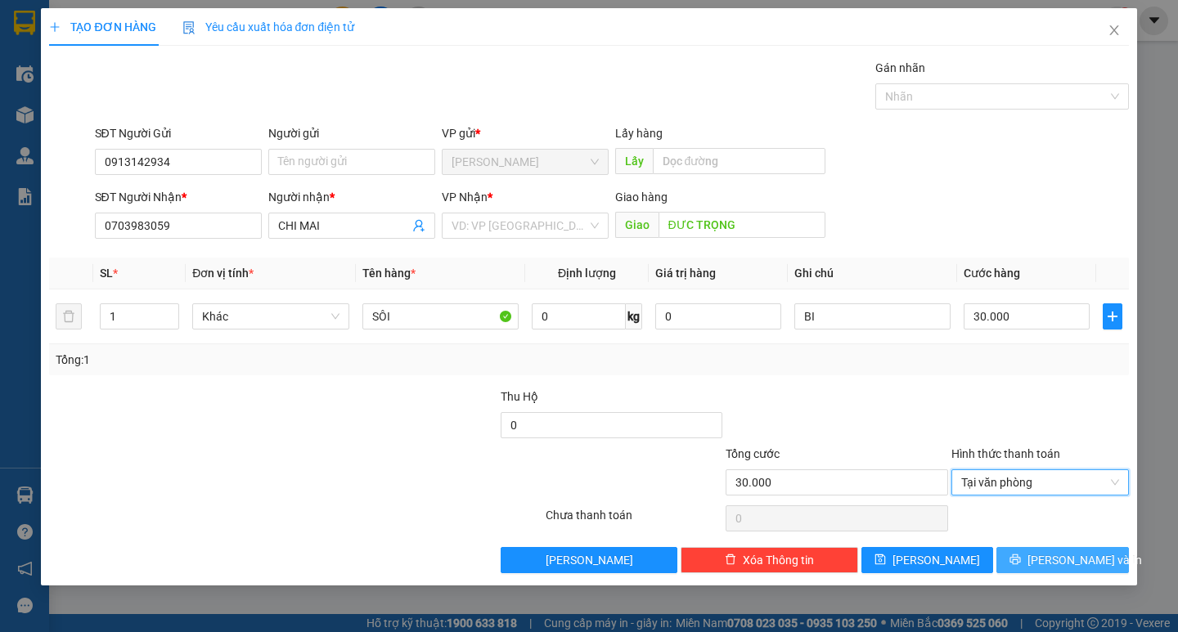
click at [1021, 555] on icon "printer" at bounding box center [1015, 560] width 11 height 11
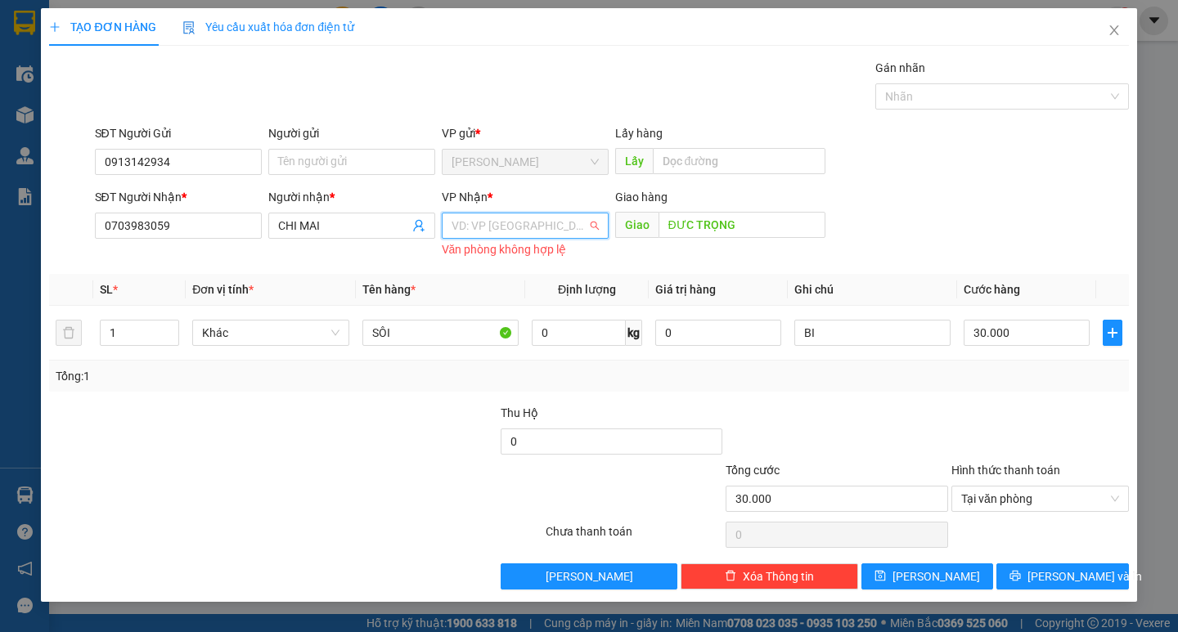
drag, startPoint x: 528, startPoint y: 225, endPoint x: 510, endPoint y: 271, distance: 49.2
click at [527, 234] on input "search" at bounding box center [520, 225] width 136 height 25
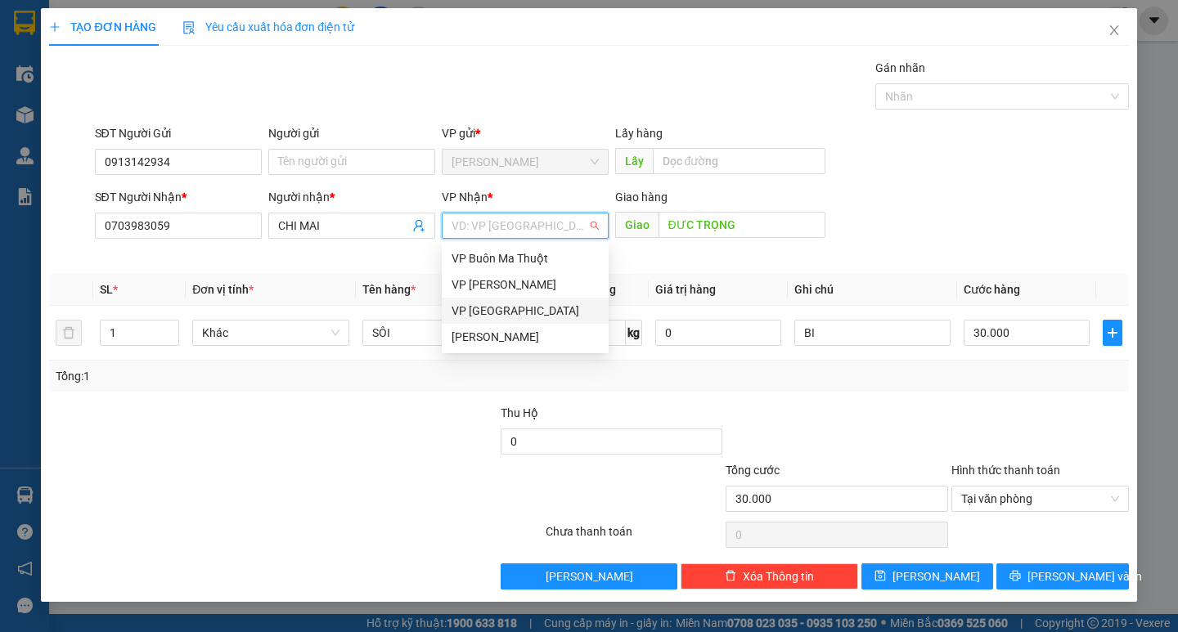
click at [509, 318] on div "VP Đà Lạt" at bounding box center [525, 311] width 147 height 18
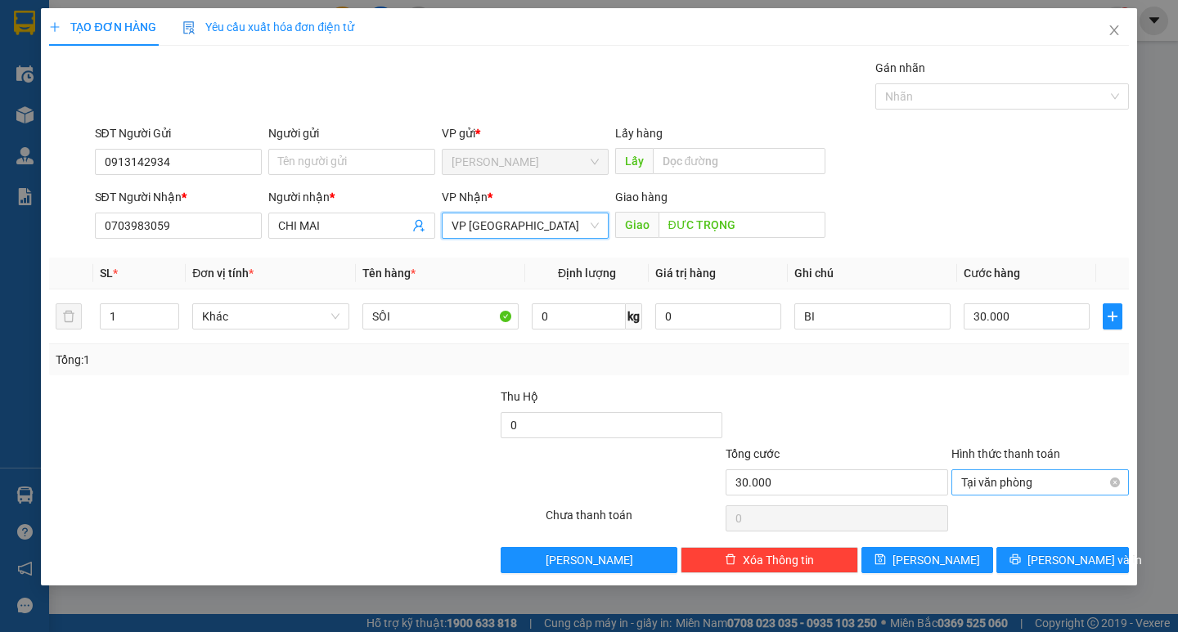
drag, startPoint x: 1015, startPoint y: 466, endPoint x: 1014, endPoint y: 486, distance: 19.6
click at [1014, 474] on div "Hình thức thanh toán Tại văn phòng" at bounding box center [1040, 473] width 178 height 57
type input "30.000"
click at [1060, 400] on div at bounding box center [1040, 416] width 181 height 57
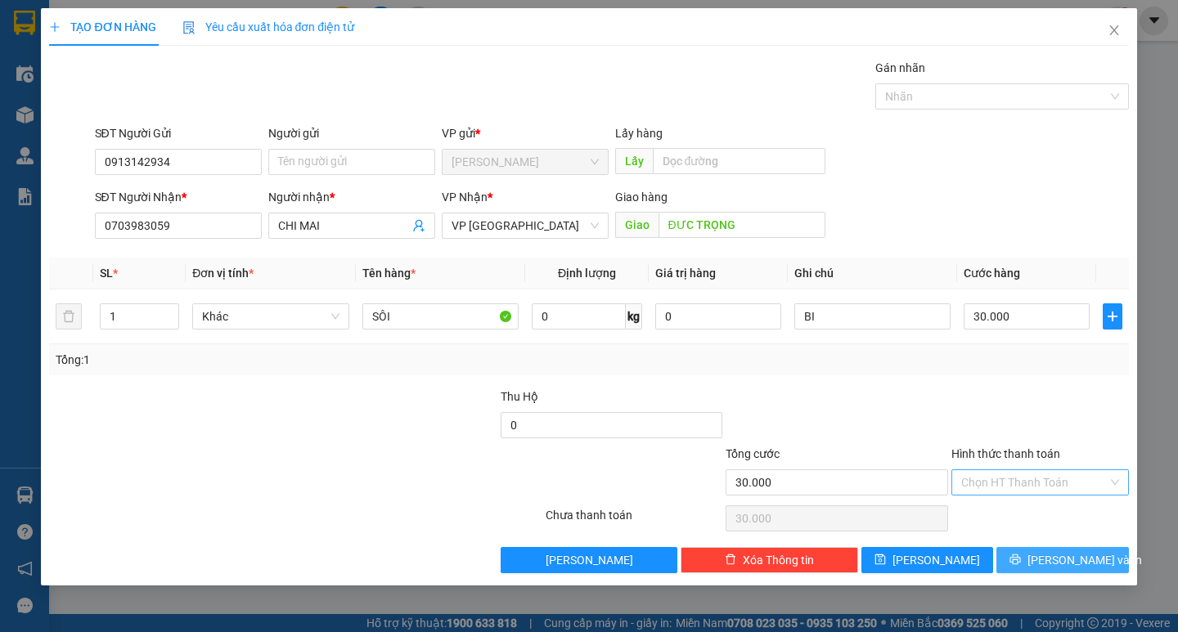
click at [1049, 561] on span "Lưu và In" at bounding box center [1084, 560] width 115 height 18
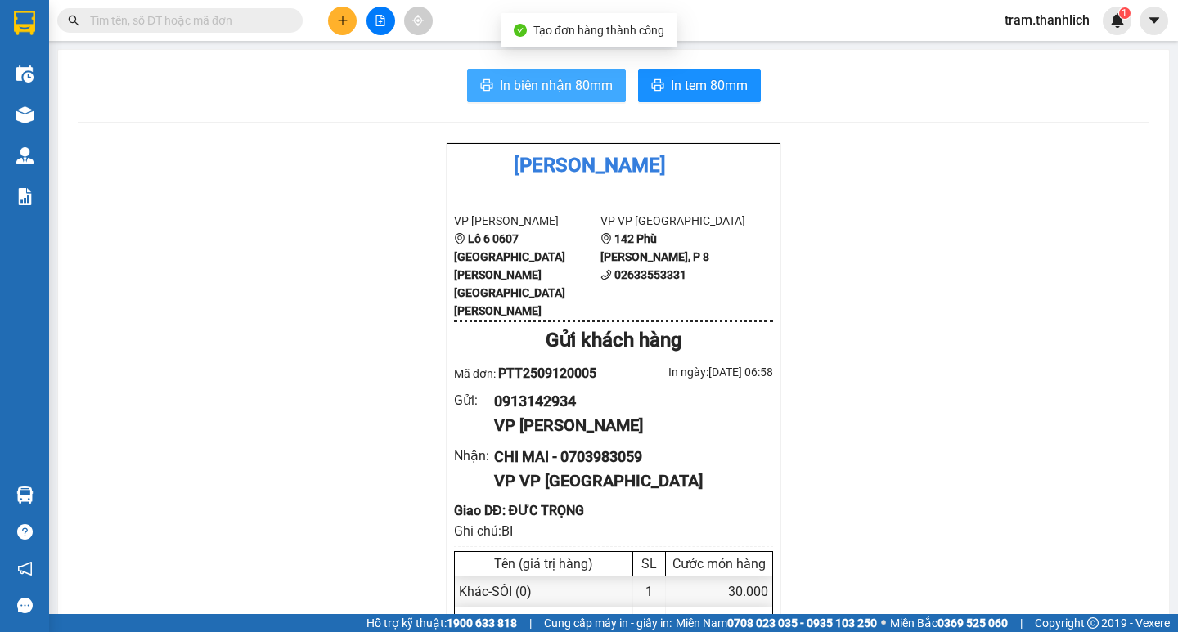
click at [579, 92] on span "In biên nhận 80mm" at bounding box center [556, 85] width 113 height 20
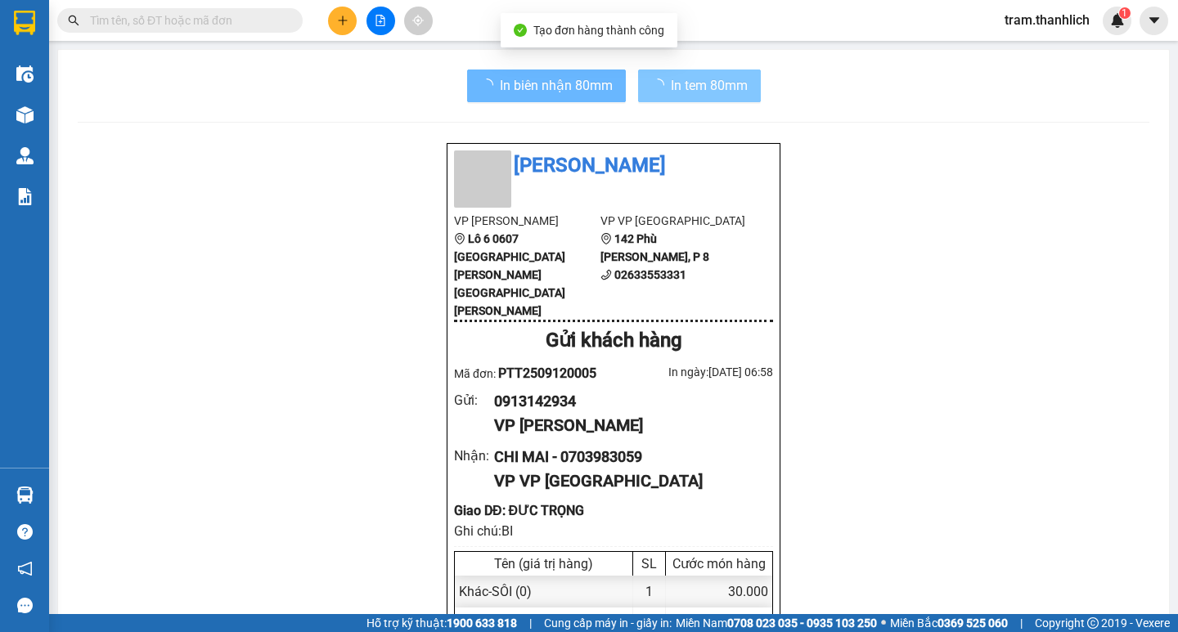
click at [735, 87] on span "In tem 80mm" at bounding box center [709, 85] width 77 height 20
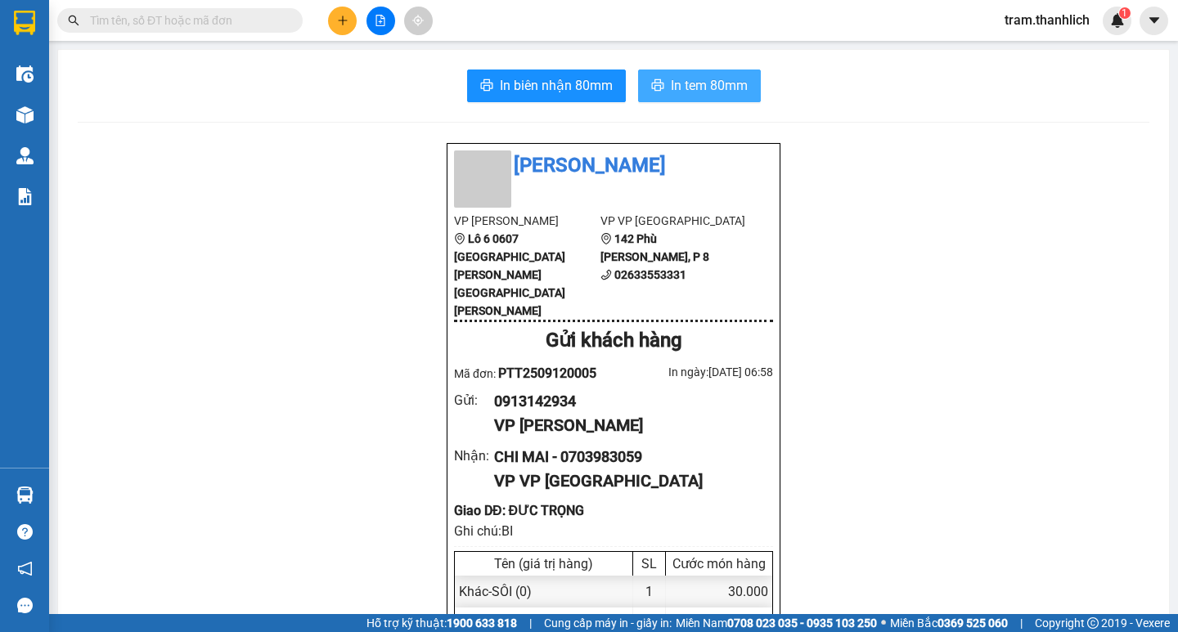
click at [737, 91] on span "In tem 80mm" at bounding box center [709, 85] width 77 height 20
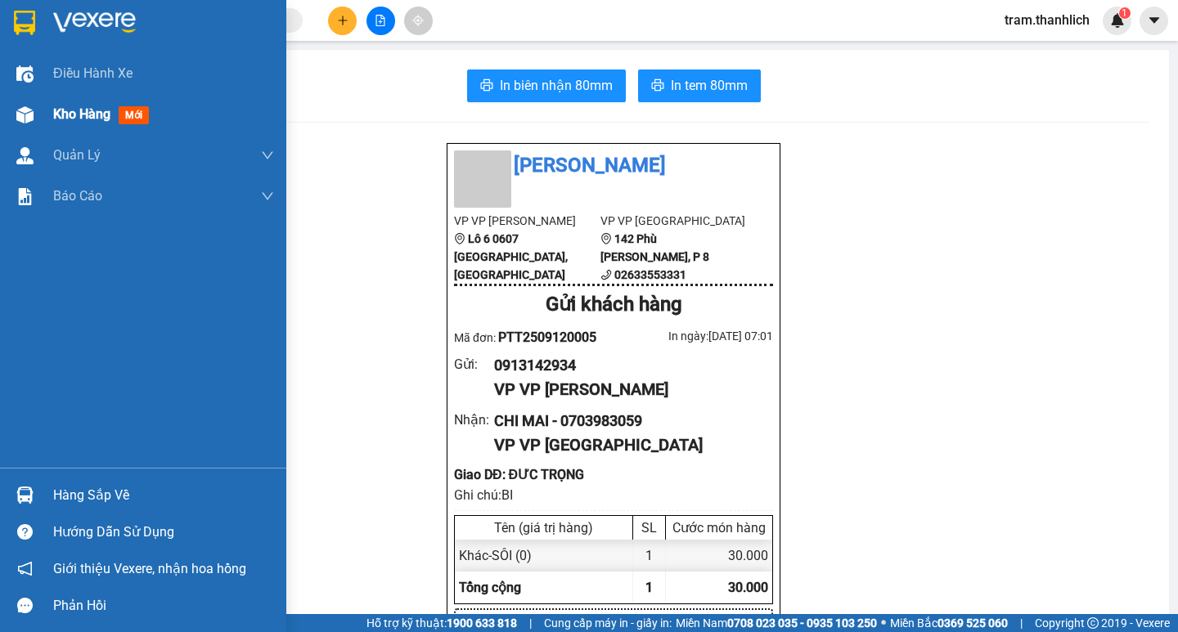
click at [98, 116] on span "Kho hàng" at bounding box center [81, 114] width 57 height 16
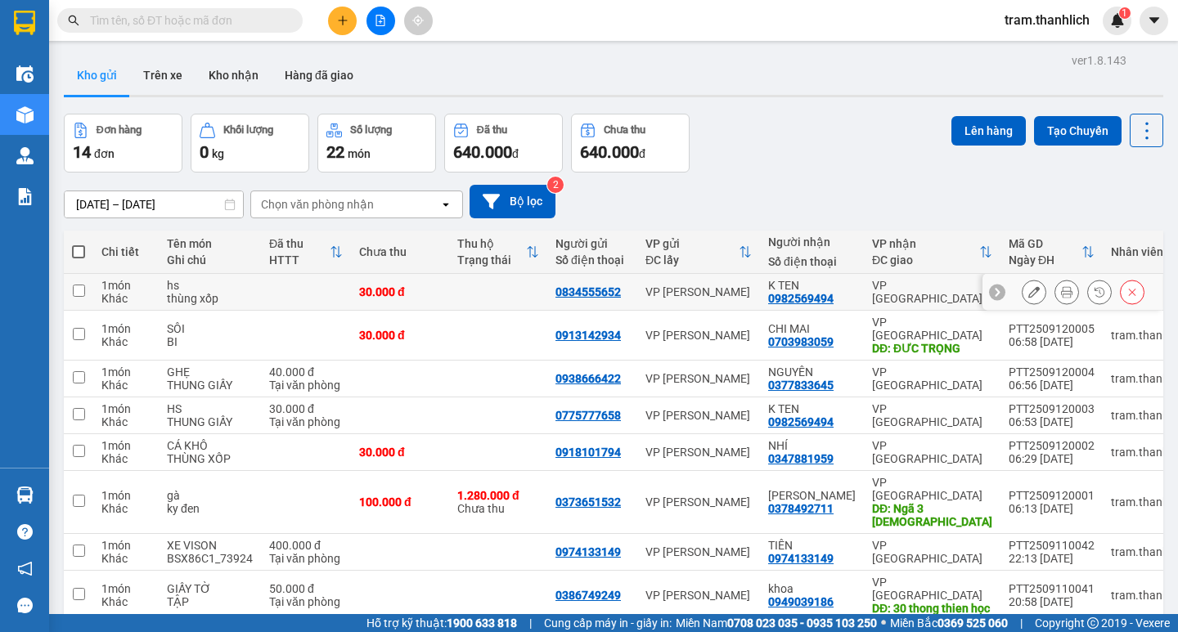
click at [1061, 287] on icon at bounding box center [1066, 291] width 11 height 11
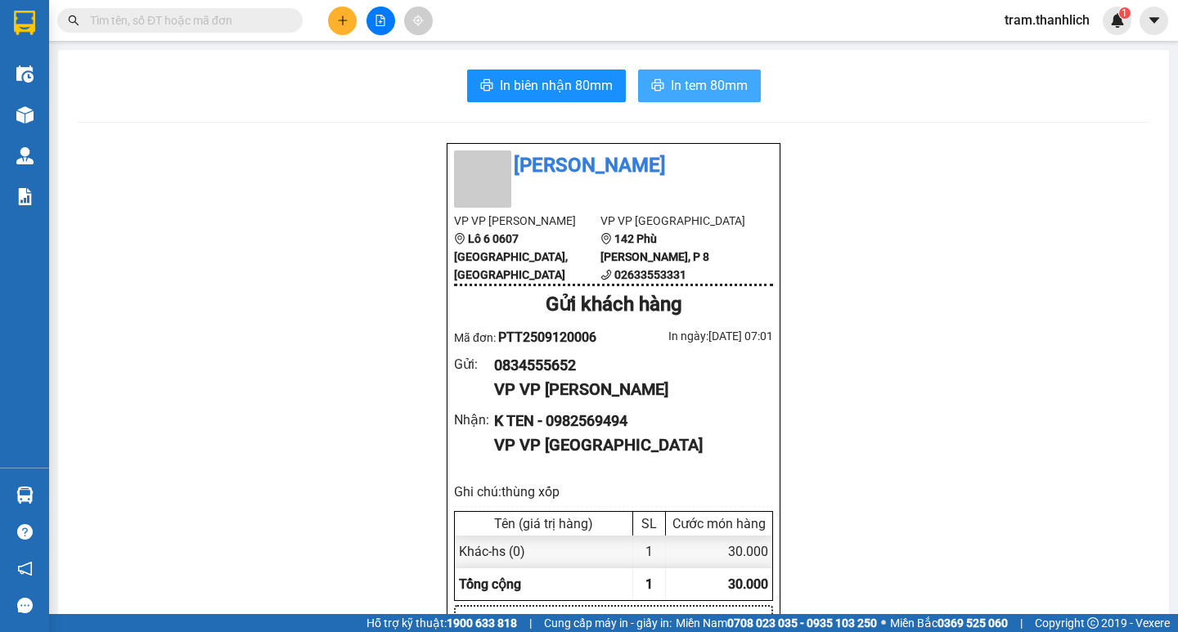
click at [695, 96] on span "In tem 80mm" at bounding box center [709, 85] width 77 height 20
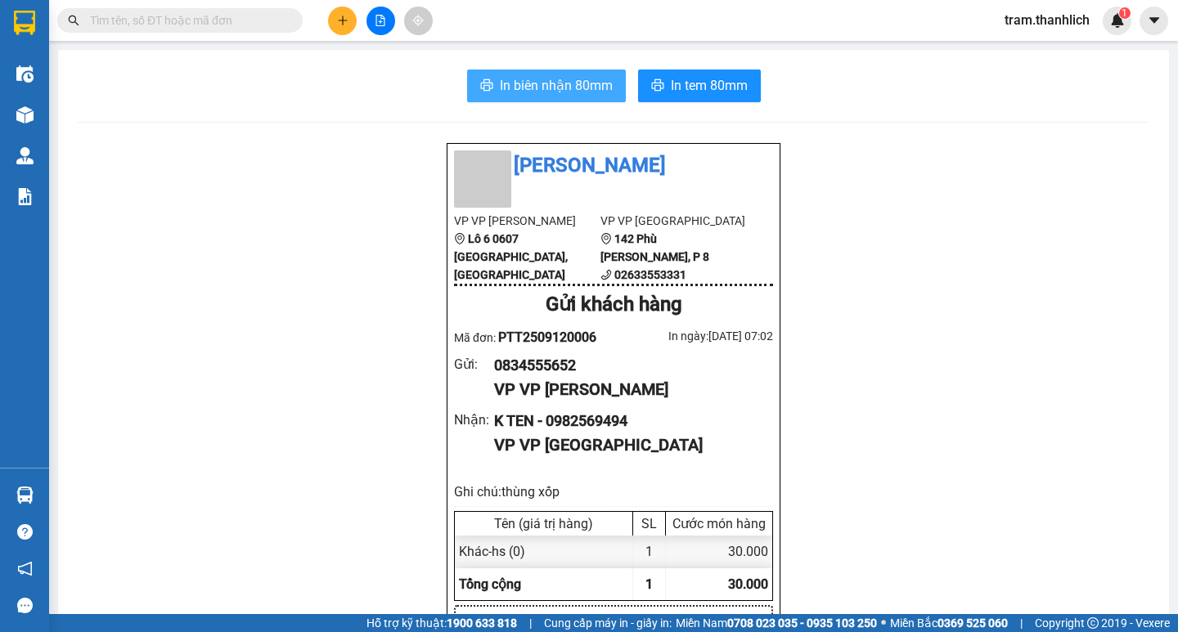
drag, startPoint x: 504, startPoint y: 58, endPoint x: 507, endPoint y: 70, distance: 11.9
click at [511, 92] on span "In biên nhận 80mm" at bounding box center [556, 85] width 113 height 20
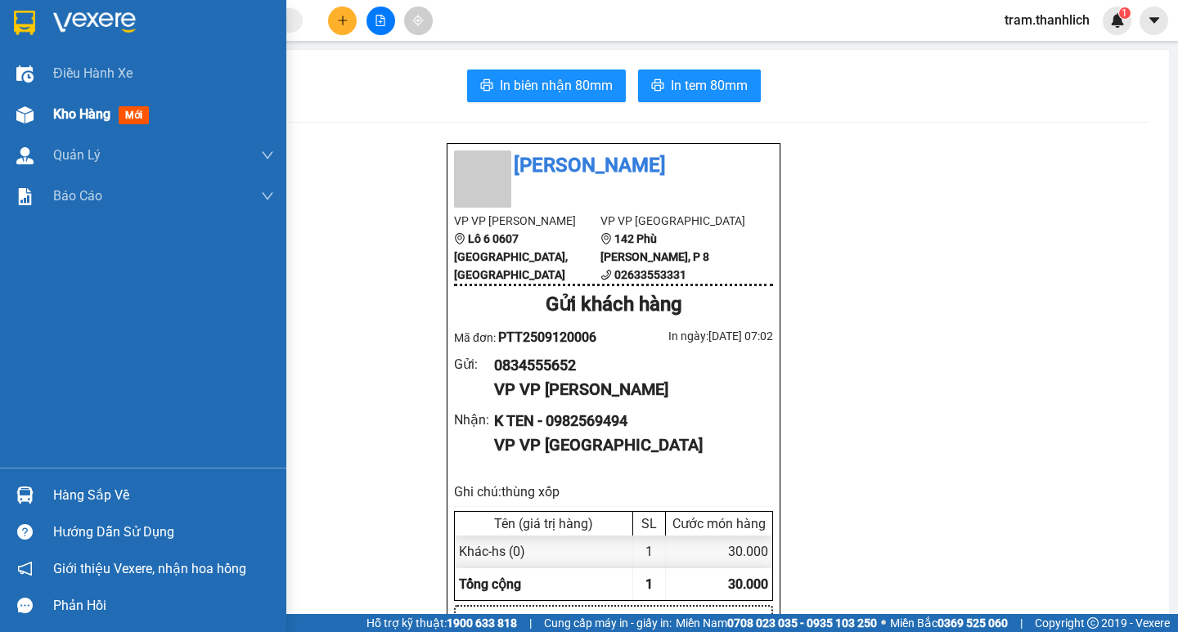
click at [36, 122] on div at bounding box center [25, 115] width 29 height 29
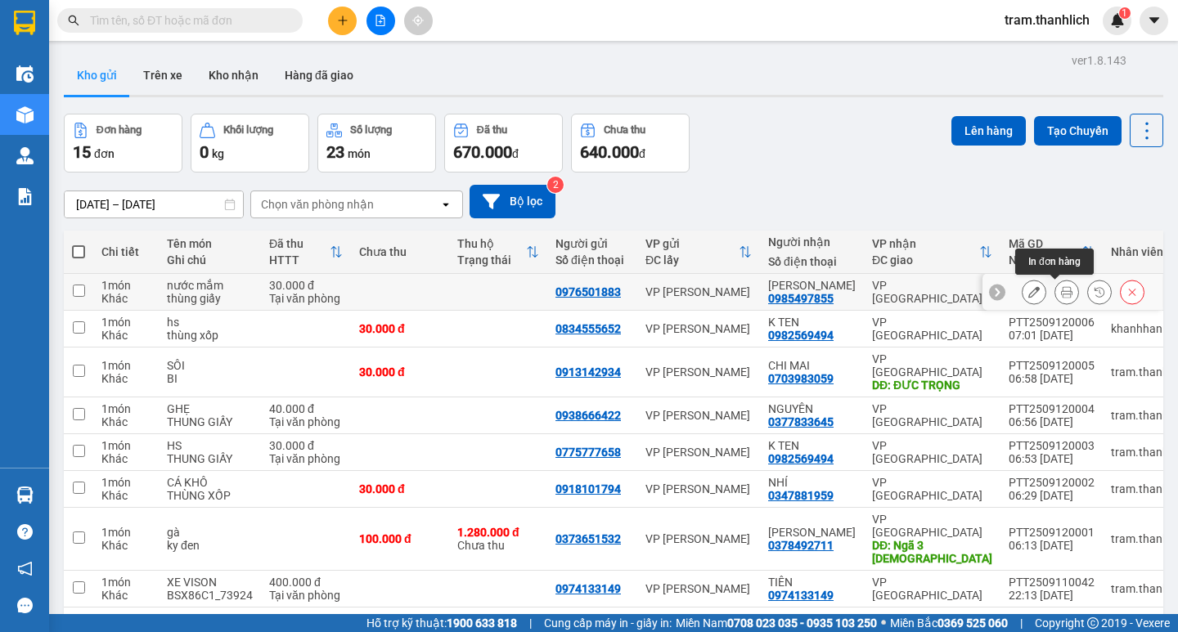
click at [1063, 288] on button at bounding box center [1066, 292] width 23 height 29
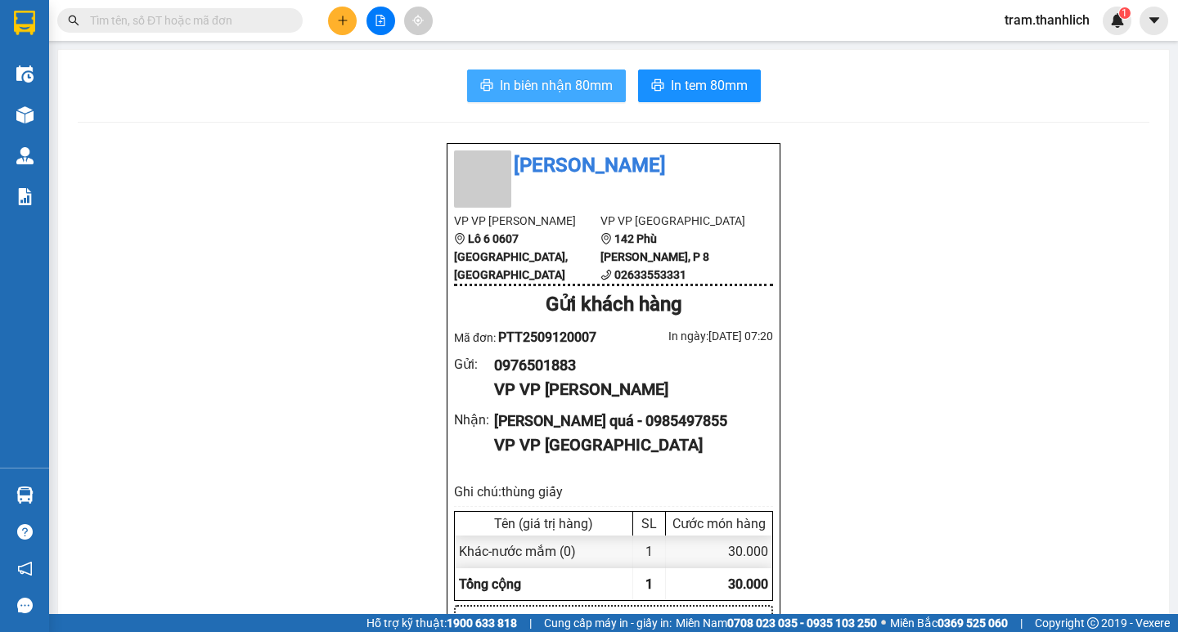
click at [589, 76] on span "In biên nhận 80mm" at bounding box center [556, 85] width 113 height 20
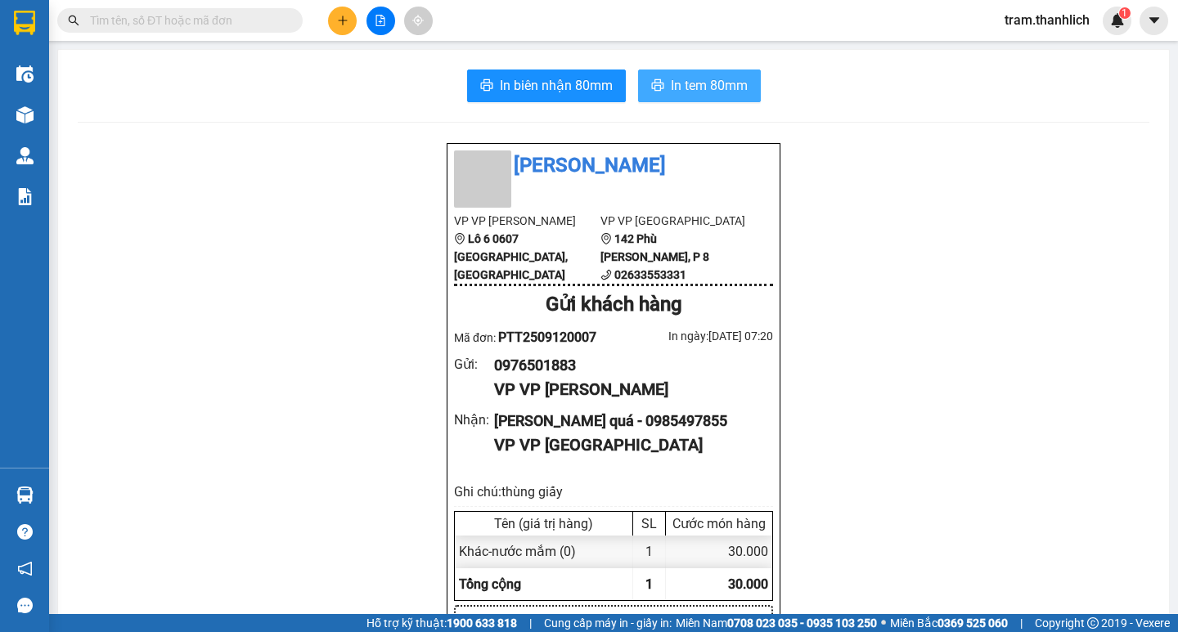
click at [730, 76] on span "In tem 80mm" at bounding box center [709, 85] width 77 height 20
click at [336, 20] on button at bounding box center [342, 21] width 29 height 29
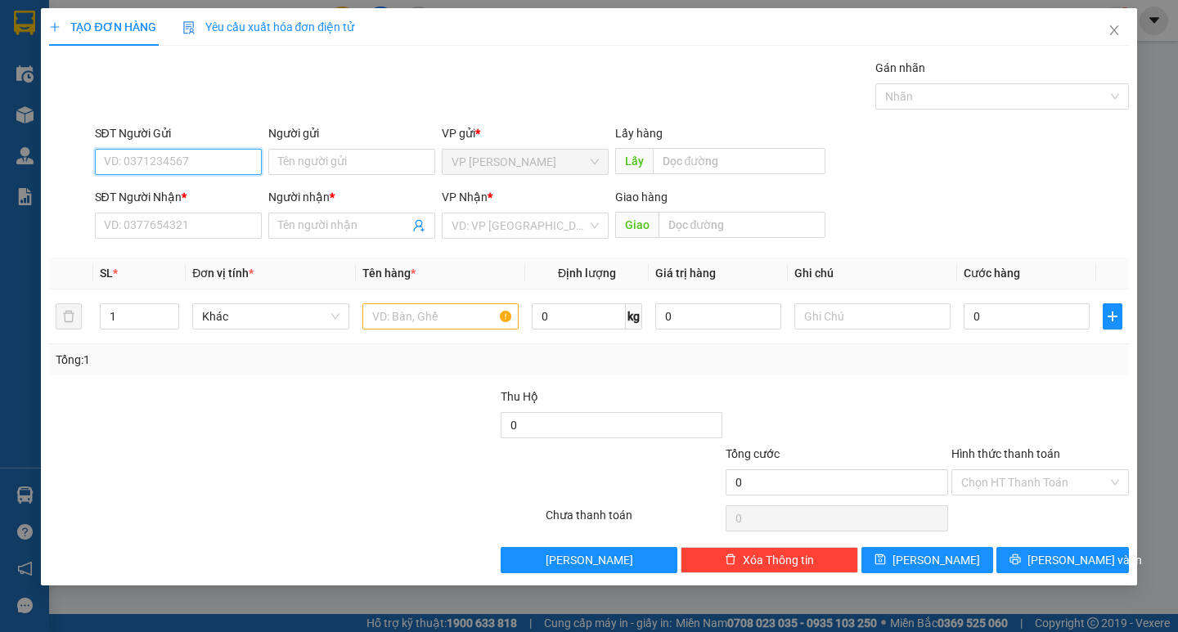
click at [173, 171] on input "SĐT Người Gửi" at bounding box center [178, 162] width 167 height 26
type input "0919276858"
click at [168, 223] on input "SĐT Người Nhận *" at bounding box center [178, 226] width 167 height 26
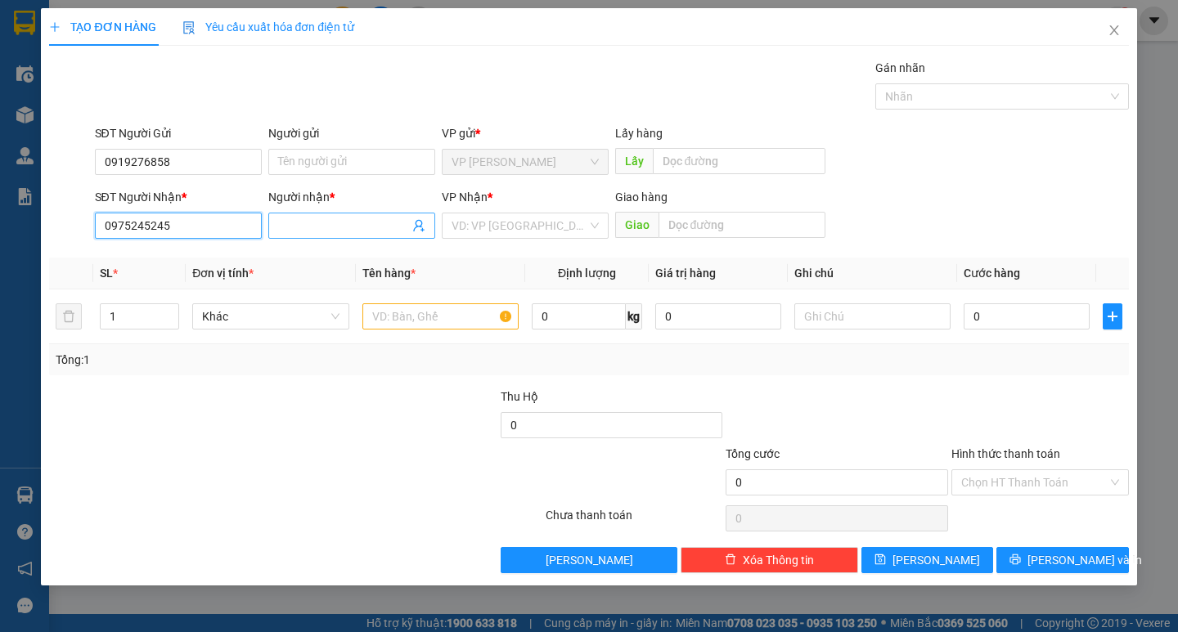
type input "0975245245"
click at [313, 221] on input "Người nhận *" at bounding box center [343, 226] width 131 height 18
type input "BS PHÚC"
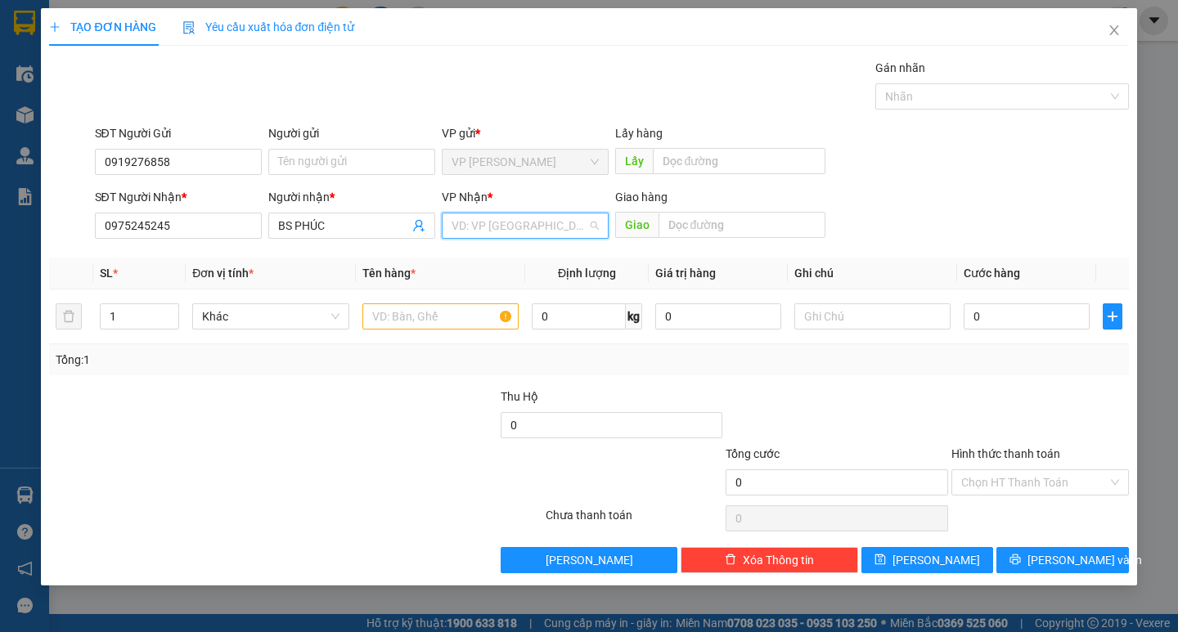
click at [534, 229] on input "search" at bounding box center [520, 225] width 136 height 25
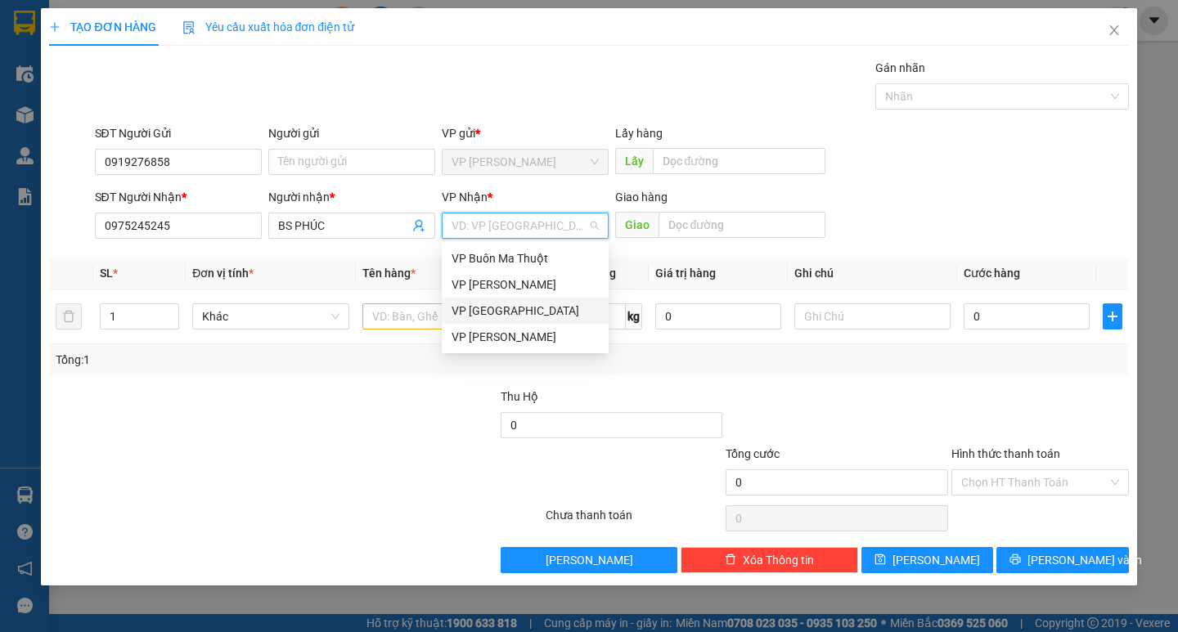
click at [496, 300] on div "VP Đà Lạt" at bounding box center [525, 311] width 167 height 26
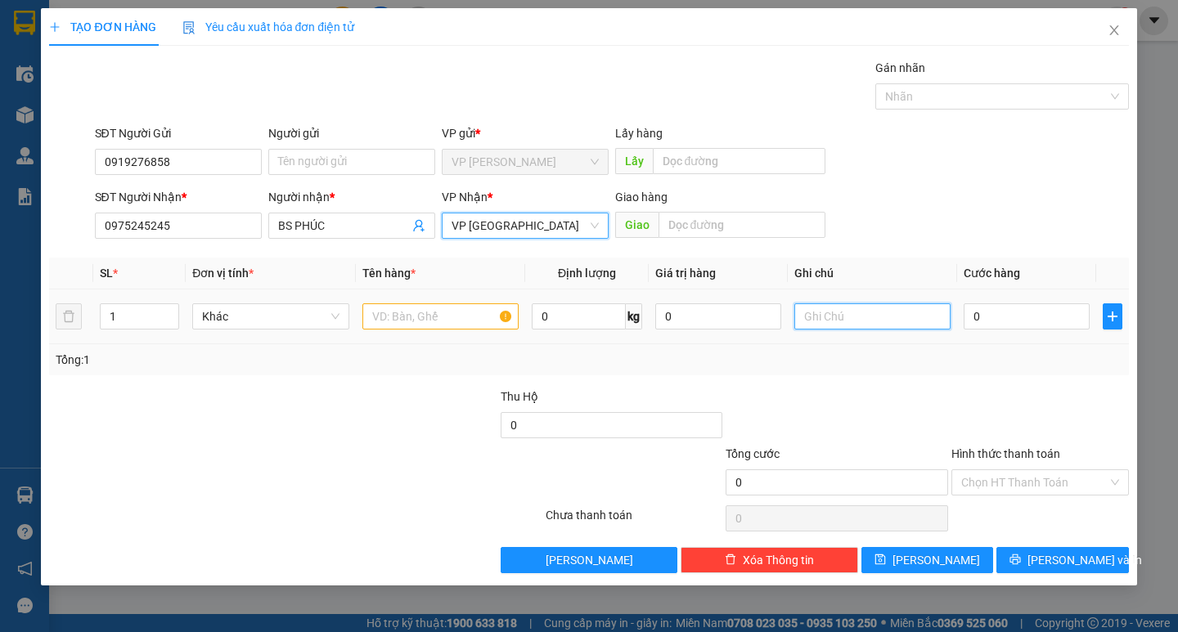
click at [820, 311] on input "text" at bounding box center [872, 316] width 156 height 26
type input "THUNG GIẤY"
click at [474, 314] on input "text" at bounding box center [440, 316] width 156 height 26
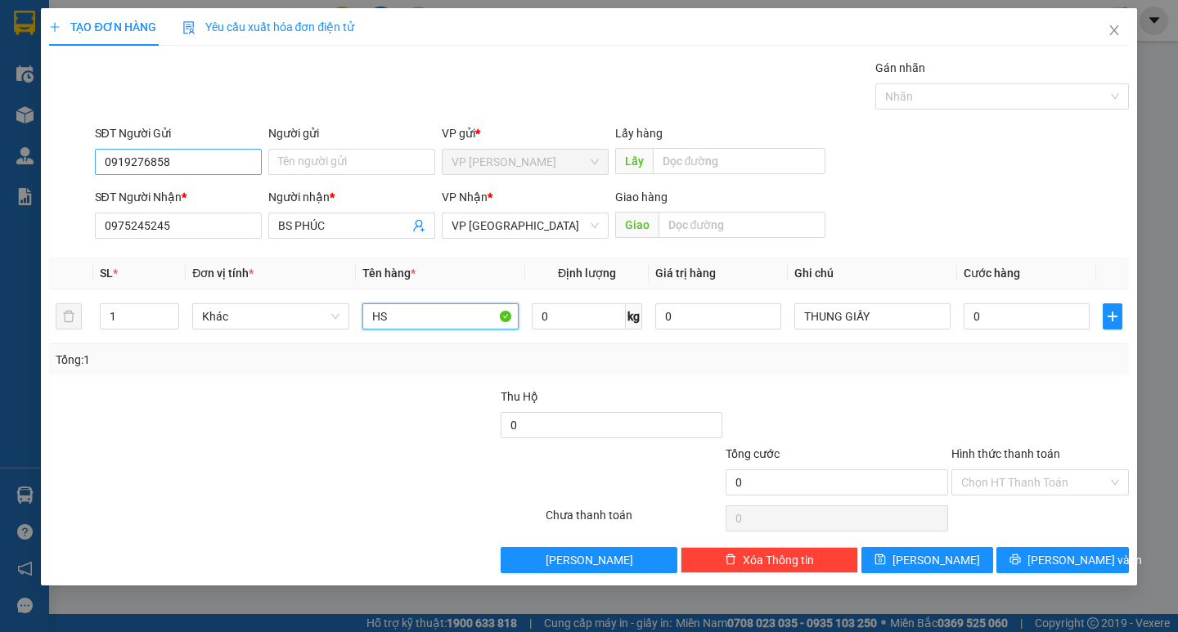
type input "HS"
click at [191, 160] on input "0919276858" at bounding box center [178, 162] width 167 height 26
type input "0913429564"
click at [1018, 324] on input "0" at bounding box center [1027, 316] width 126 height 26
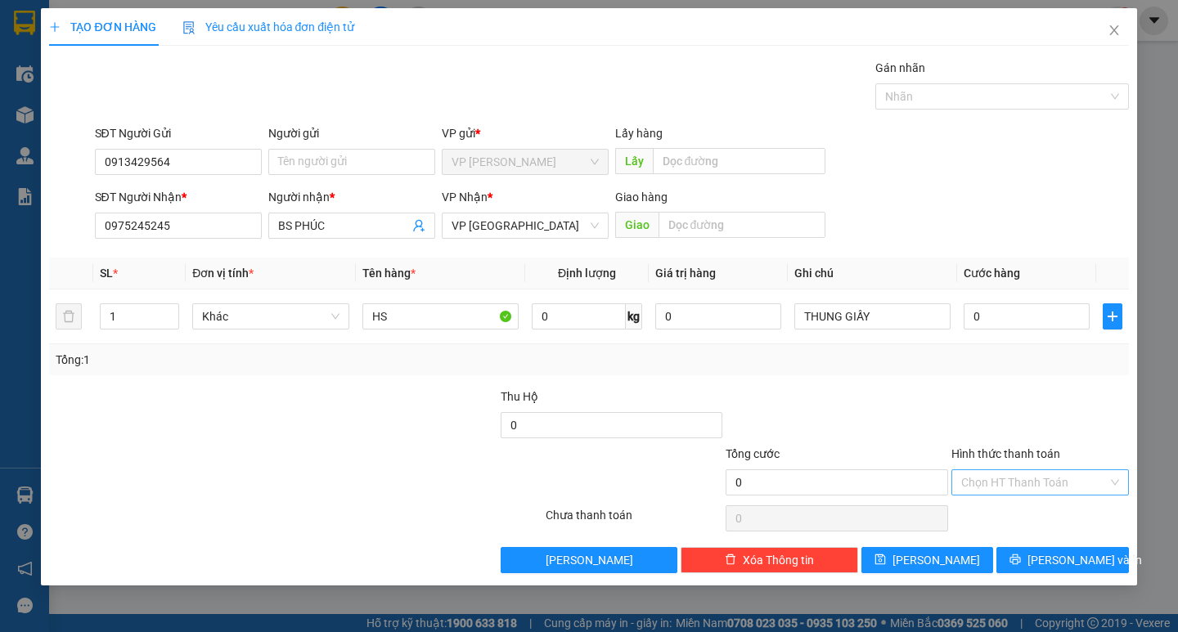
click at [1043, 489] on input "Hình thức thanh toán" at bounding box center [1034, 482] width 146 height 25
click at [1008, 537] on div "Miễn phí" at bounding box center [1040, 542] width 158 height 18
click at [1052, 563] on span "Lưu và In" at bounding box center [1084, 560] width 115 height 18
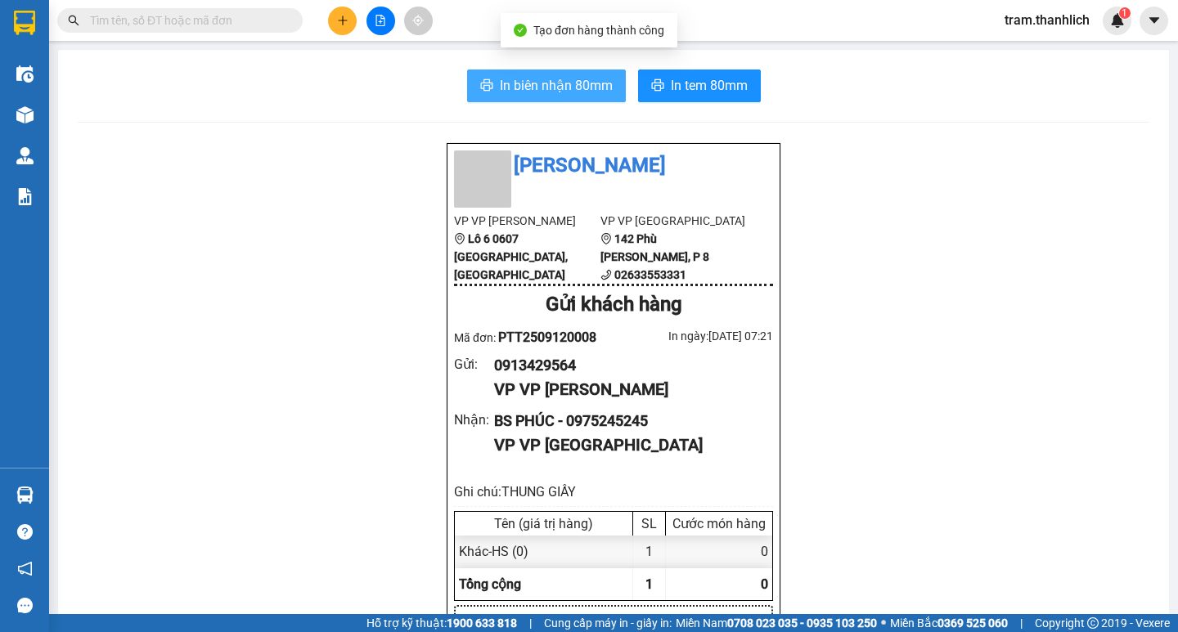
click at [551, 86] on span "In biên nhận 80mm" at bounding box center [556, 85] width 113 height 20
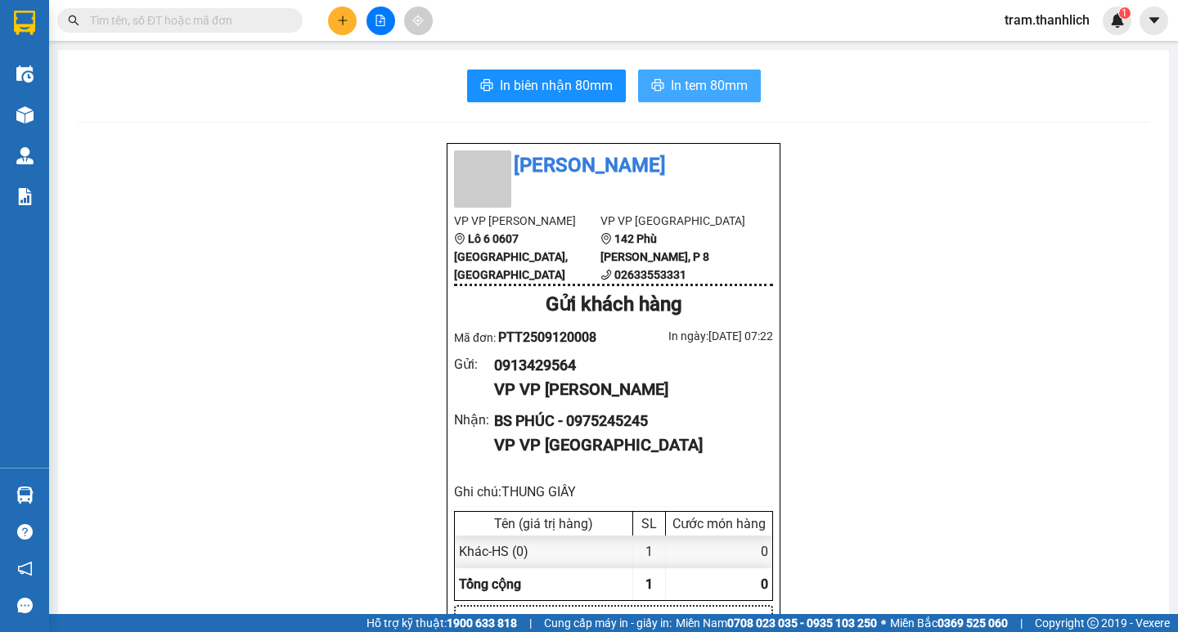
click at [730, 80] on span "In tem 80mm" at bounding box center [709, 85] width 77 height 20
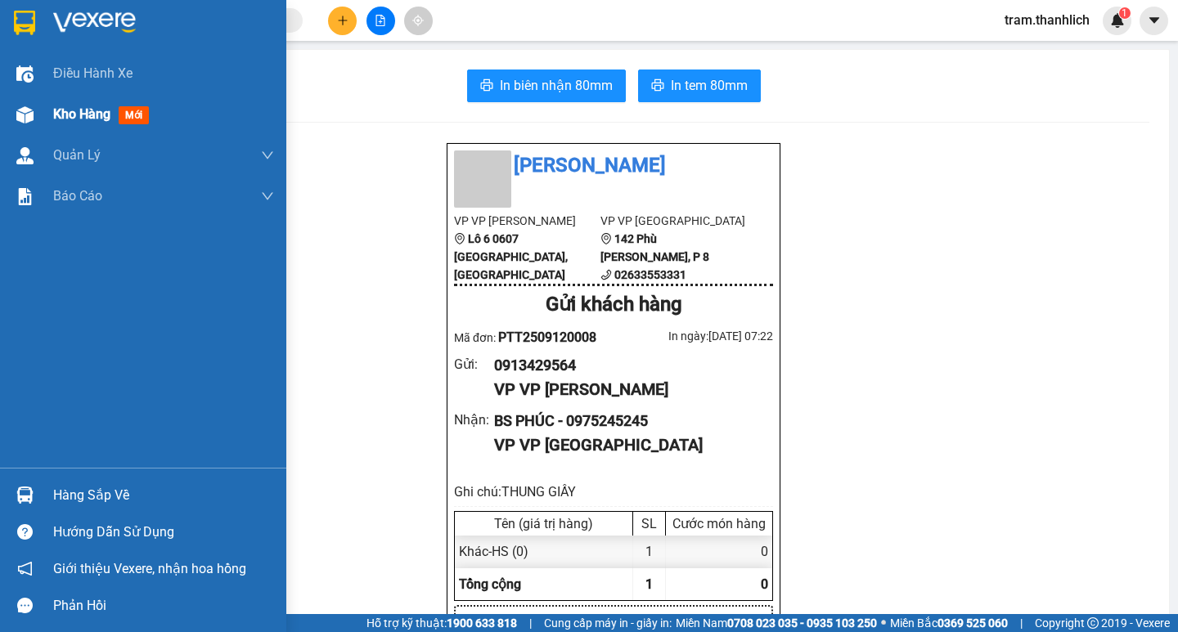
click at [83, 115] on span "Kho hàng" at bounding box center [81, 114] width 57 height 16
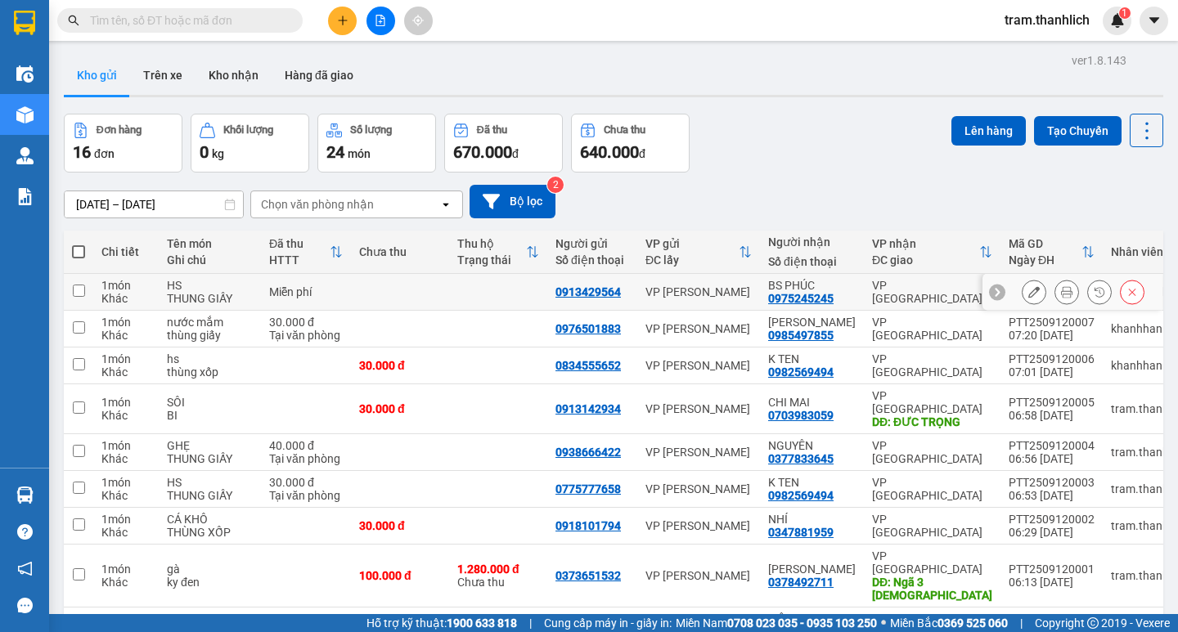
click at [1121, 284] on button at bounding box center [1132, 292] width 23 height 29
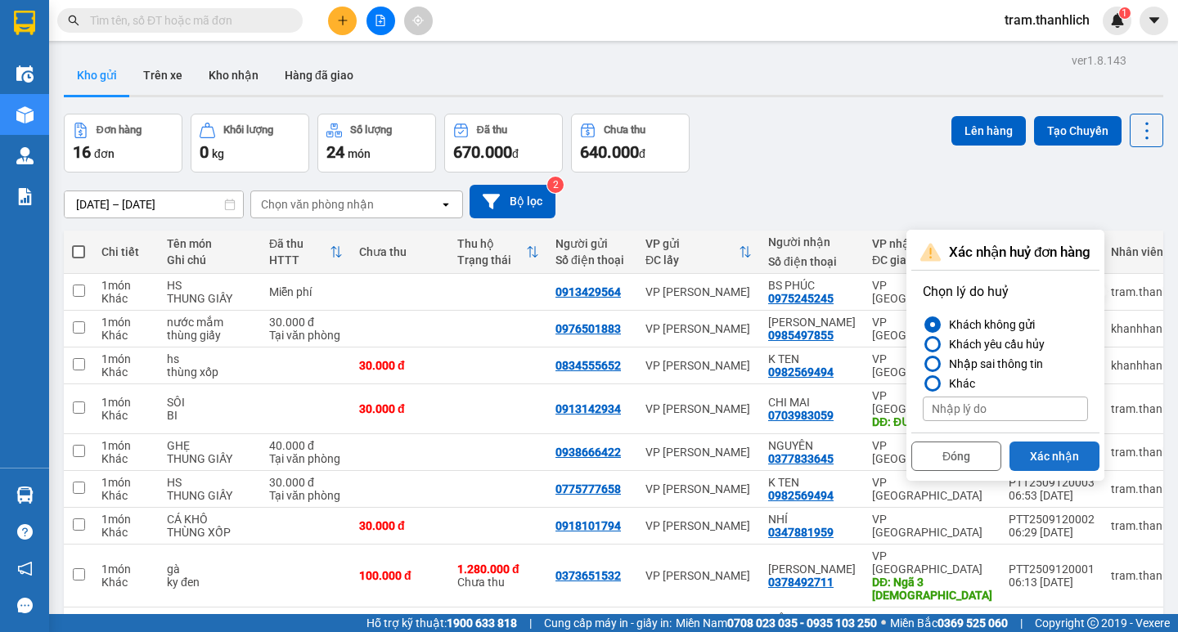
click at [1045, 452] on button "Xác nhận" at bounding box center [1054, 456] width 90 height 29
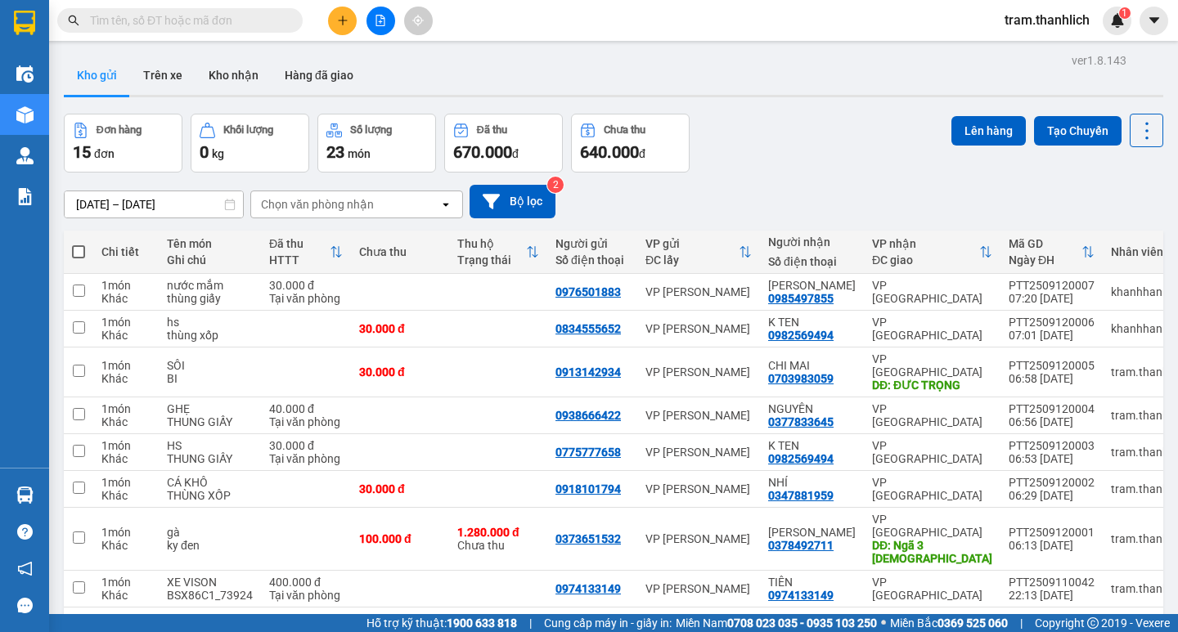
click at [340, 16] on icon "plus" at bounding box center [342, 20] width 11 height 11
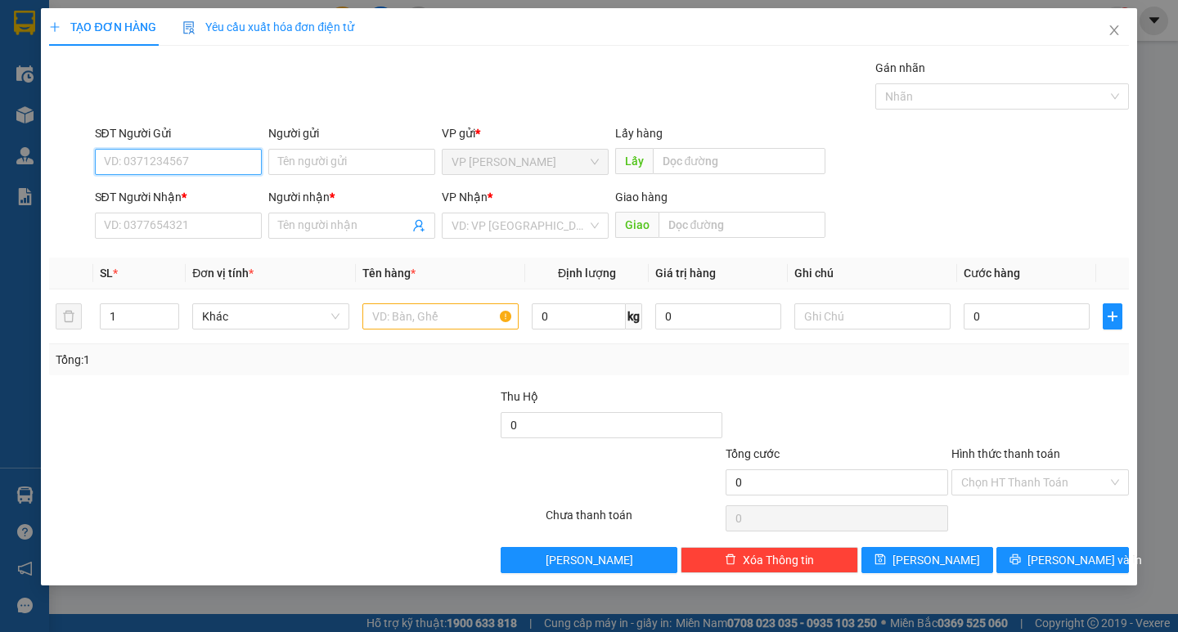
click at [226, 155] on input "SĐT Người Gửi" at bounding box center [178, 162] width 167 height 26
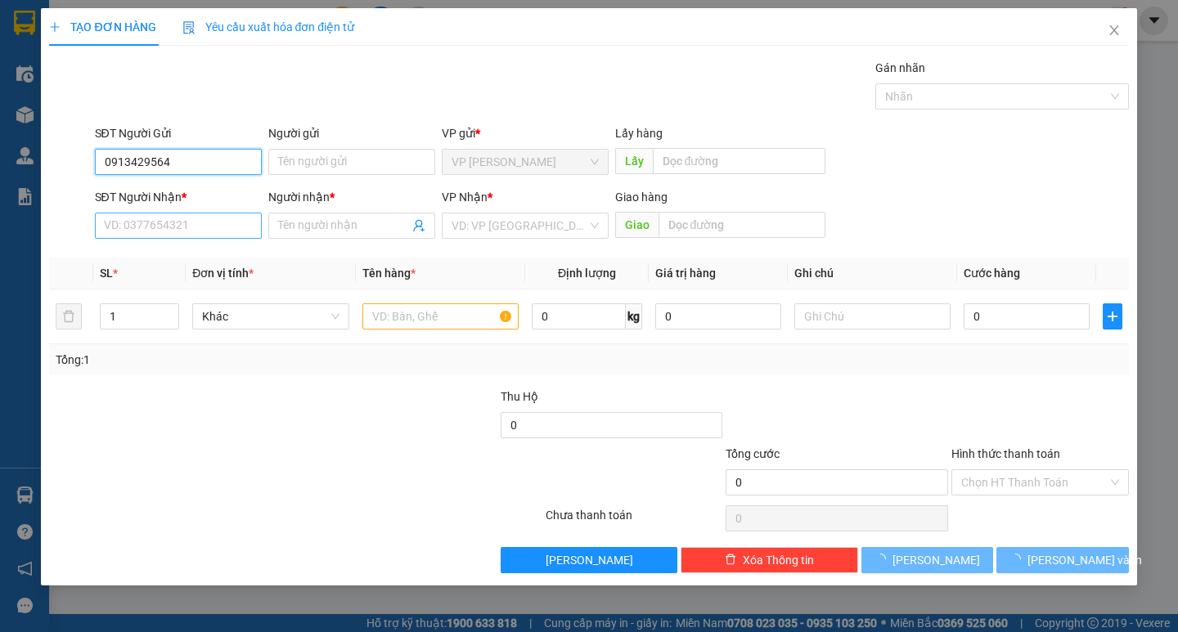
type input "0913429564"
click at [213, 229] on input "SĐT Người Nhận *" at bounding box center [178, 226] width 167 height 26
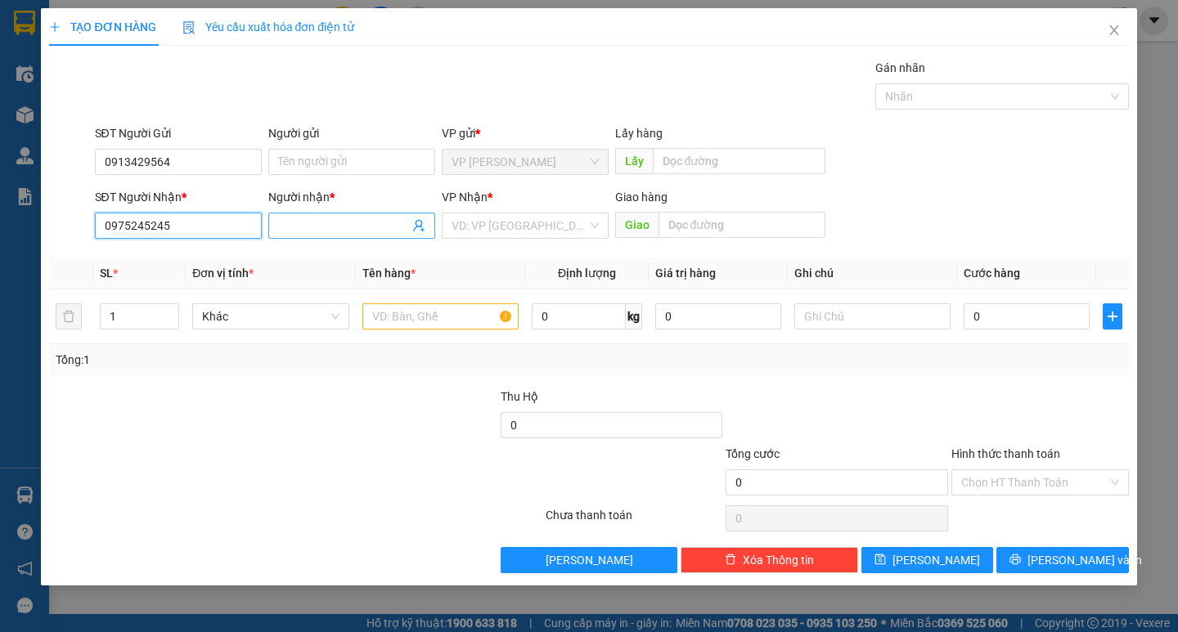
type input "0975245245"
click at [318, 227] on input "Người nhận *" at bounding box center [343, 226] width 131 height 18
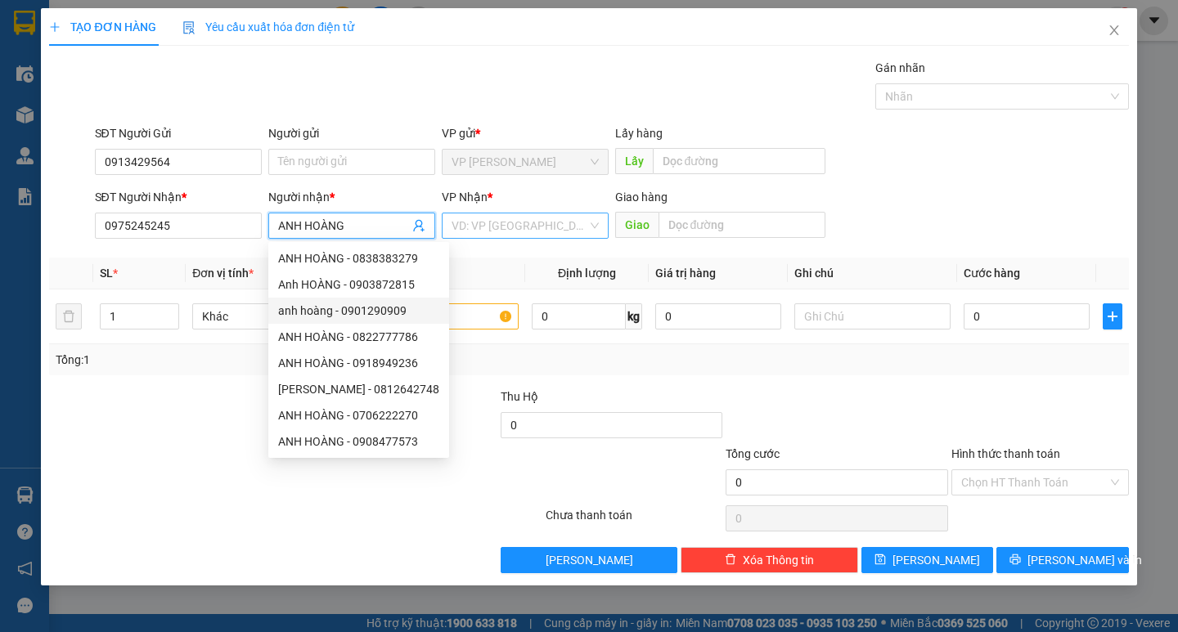
drag, startPoint x: 597, startPoint y: 224, endPoint x: 585, endPoint y: 226, distance: 12.4
click at [593, 225] on div "VD: VP Sài Gòn" at bounding box center [525, 226] width 167 height 26
type input "ANH HOÀNG"
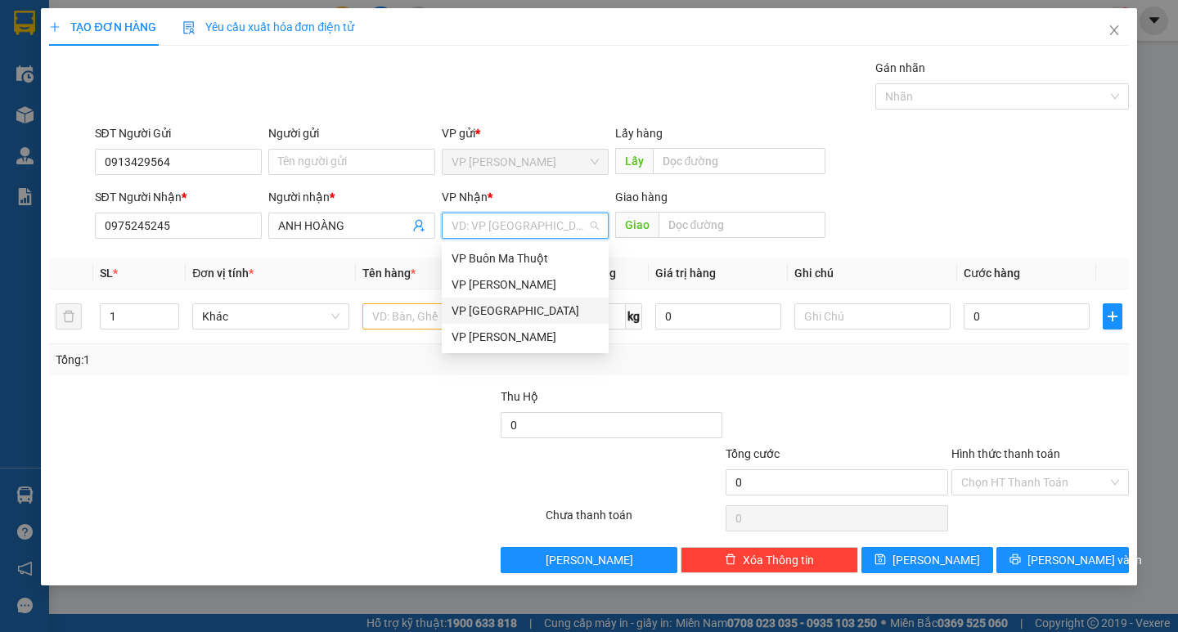
click at [507, 303] on div "VP Đà Lạt" at bounding box center [525, 311] width 147 height 18
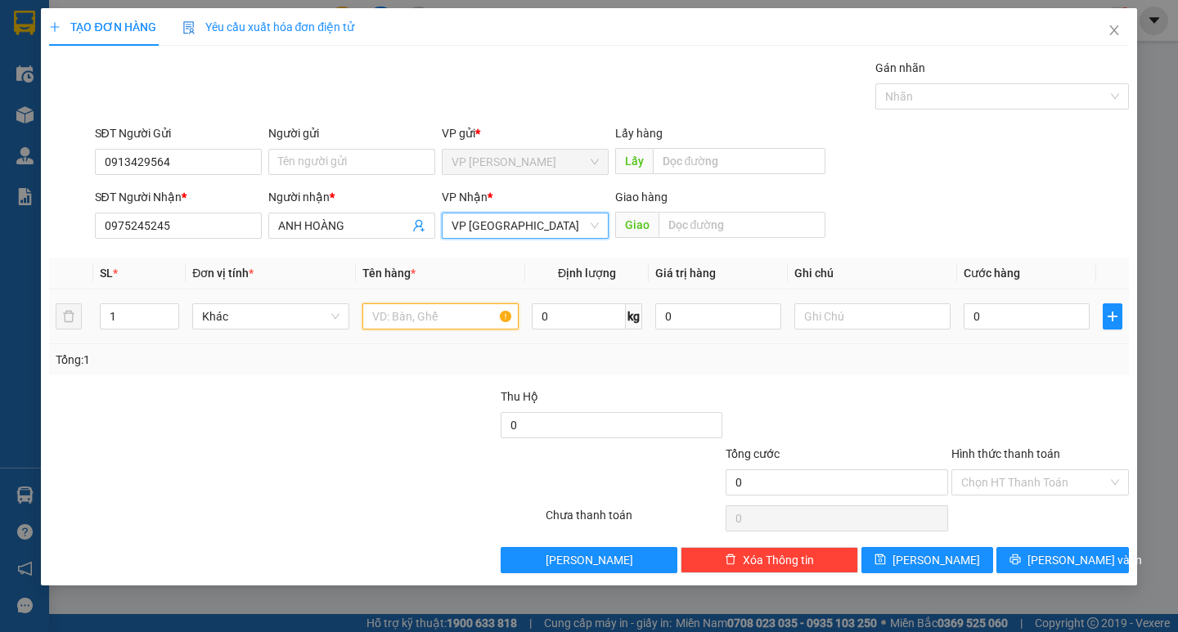
drag, startPoint x: 493, startPoint y: 322, endPoint x: 499, endPoint y: 315, distance: 9.3
click at [495, 321] on input "text" at bounding box center [440, 316] width 156 height 26
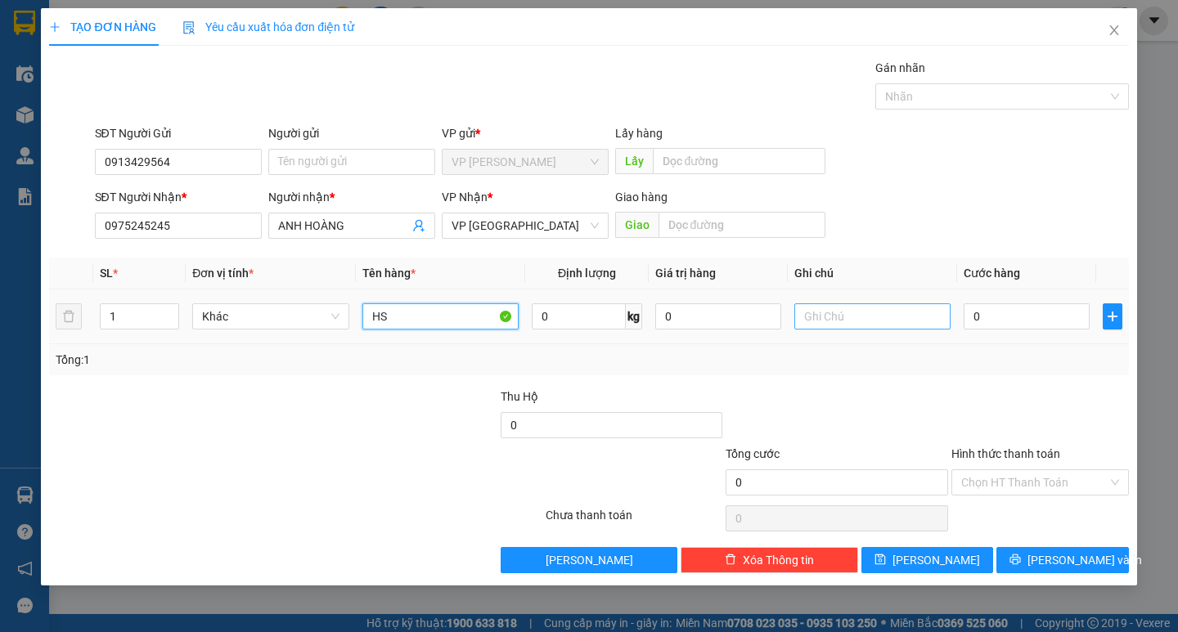
type input "HS"
click at [873, 316] on input "text" at bounding box center [872, 316] width 156 height 26
type input "THUNG GIẤY"
click at [1050, 322] on input "0" at bounding box center [1027, 316] width 126 height 26
click at [946, 407] on div at bounding box center [837, 416] width 226 height 57
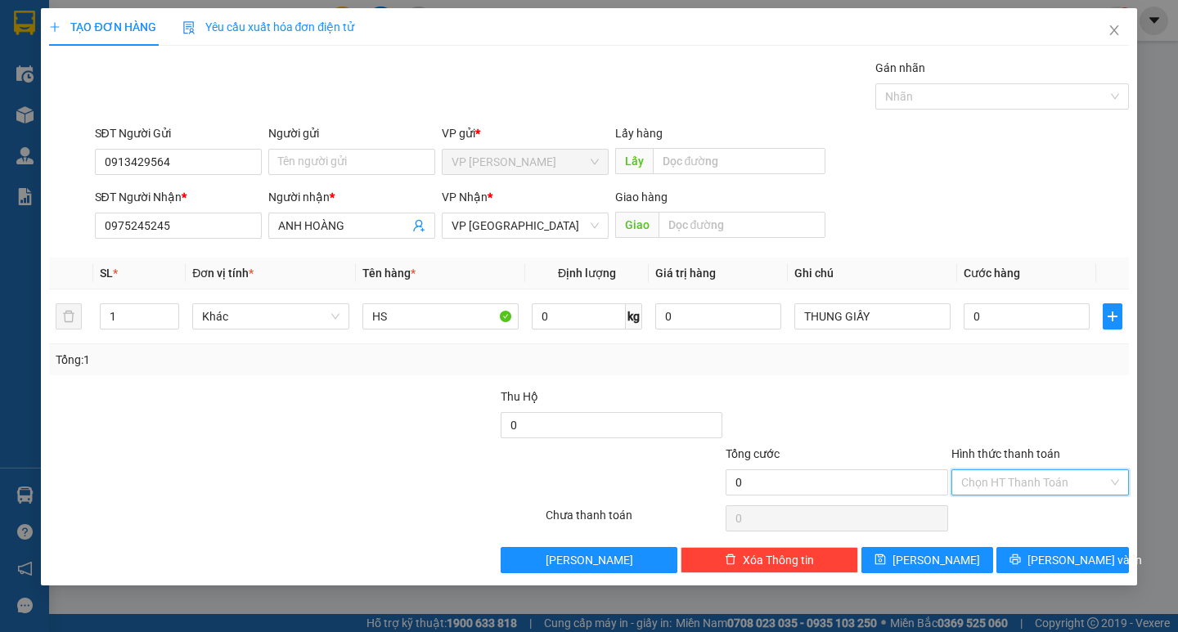
click at [1017, 483] on input "Hình thức thanh toán" at bounding box center [1034, 482] width 146 height 25
drag, startPoint x: 1013, startPoint y: 545, endPoint x: 1037, endPoint y: 573, distance: 37.2
click at [1013, 546] on div "Miễn phí" at bounding box center [1040, 542] width 158 height 18
click at [1040, 574] on div "TẠO ĐƠN HÀNG Yêu cầu xuất hóa đơn điện tử Transit Pickup Surcharge Ids Transit …" at bounding box center [588, 296] width 1095 height 577
click at [1021, 559] on icon "printer" at bounding box center [1014, 559] width 11 height 11
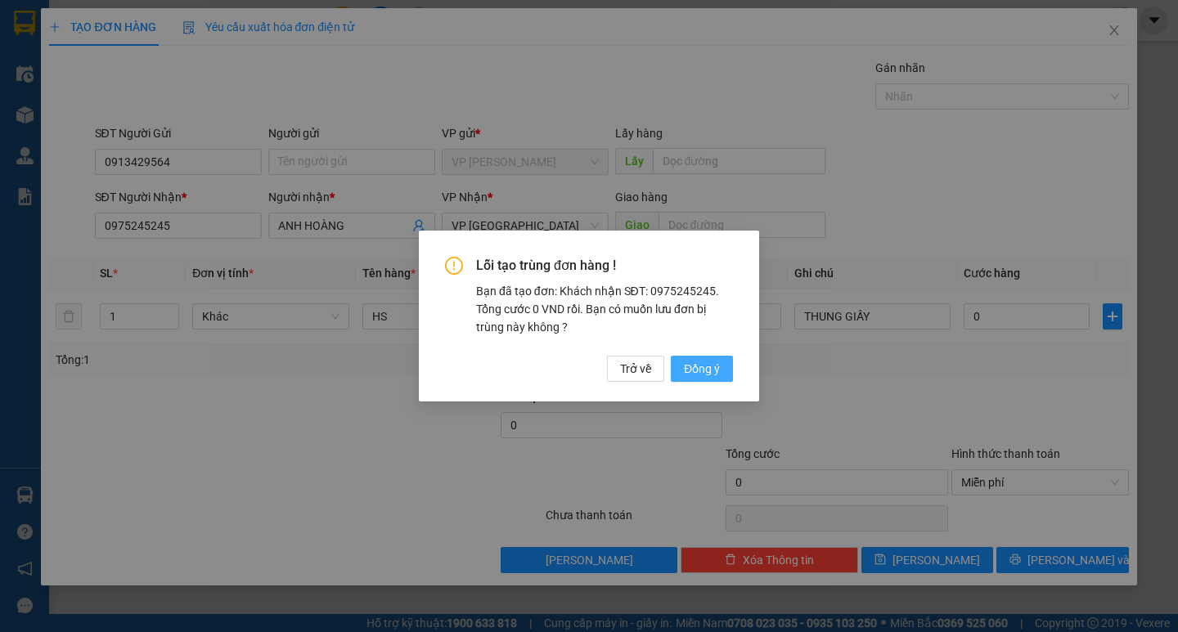
drag, startPoint x: 698, startPoint y: 362, endPoint x: 690, endPoint y: 350, distance: 14.7
click at [699, 362] on span "Đồng ý" at bounding box center [702, 369] width 36 height 18
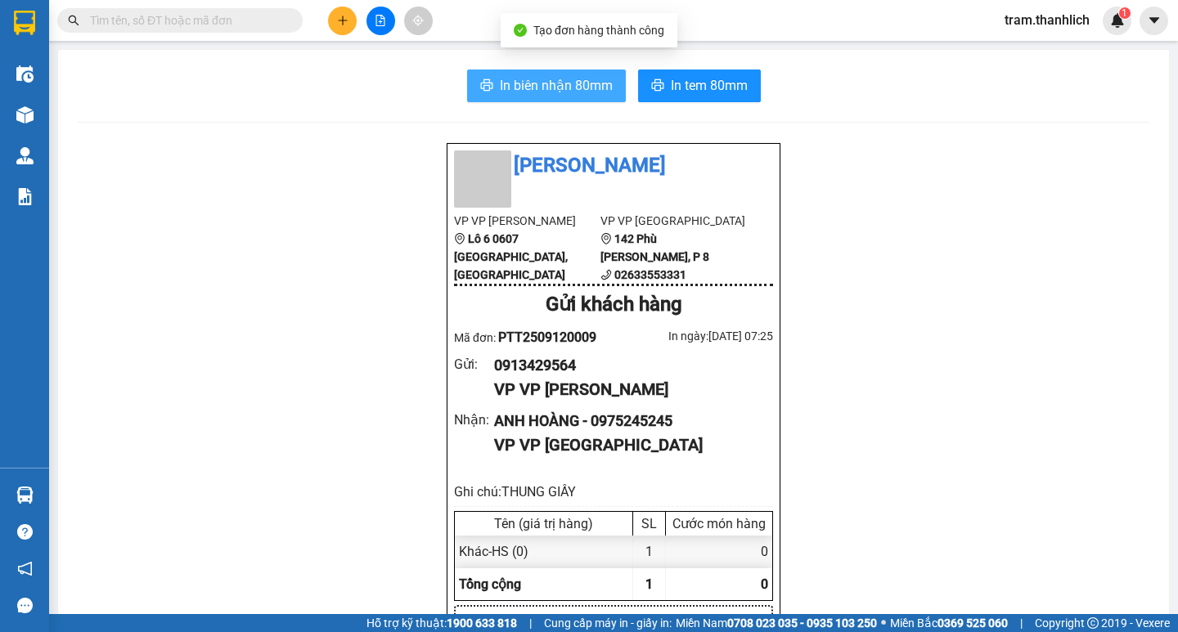
click at [573, 88] on span "In biên nhận 80mm" at bounding box center [556, 85] width 113 height 20
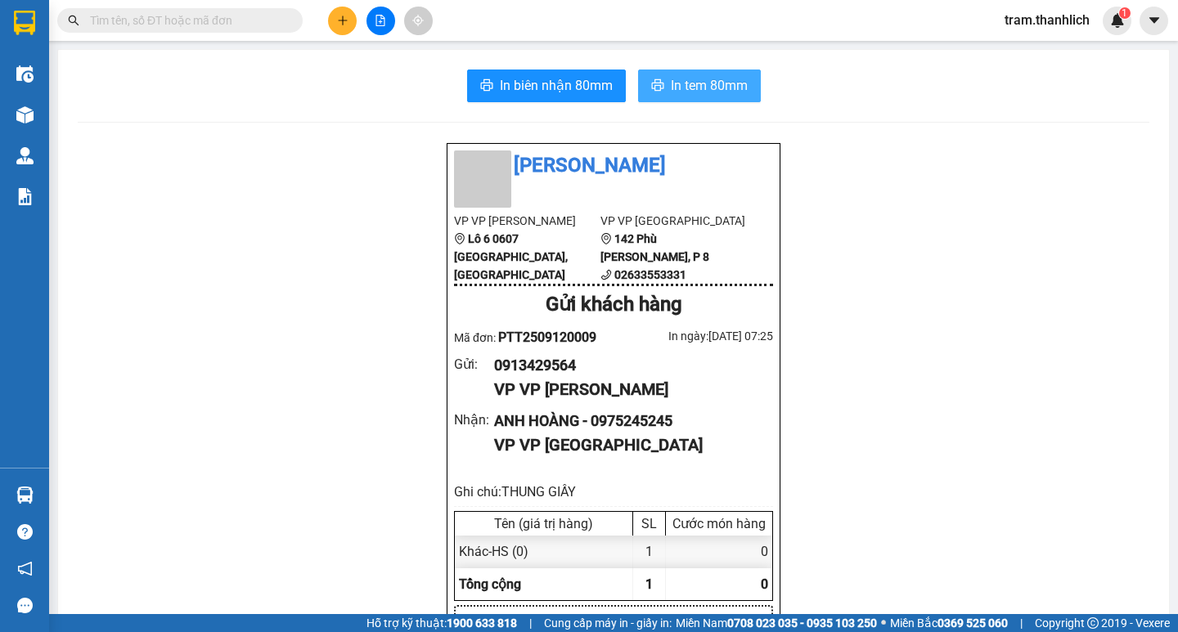
click at [685, 89] on span "In tem 80mm" at bounding box center [709, 85] width 77 height 20
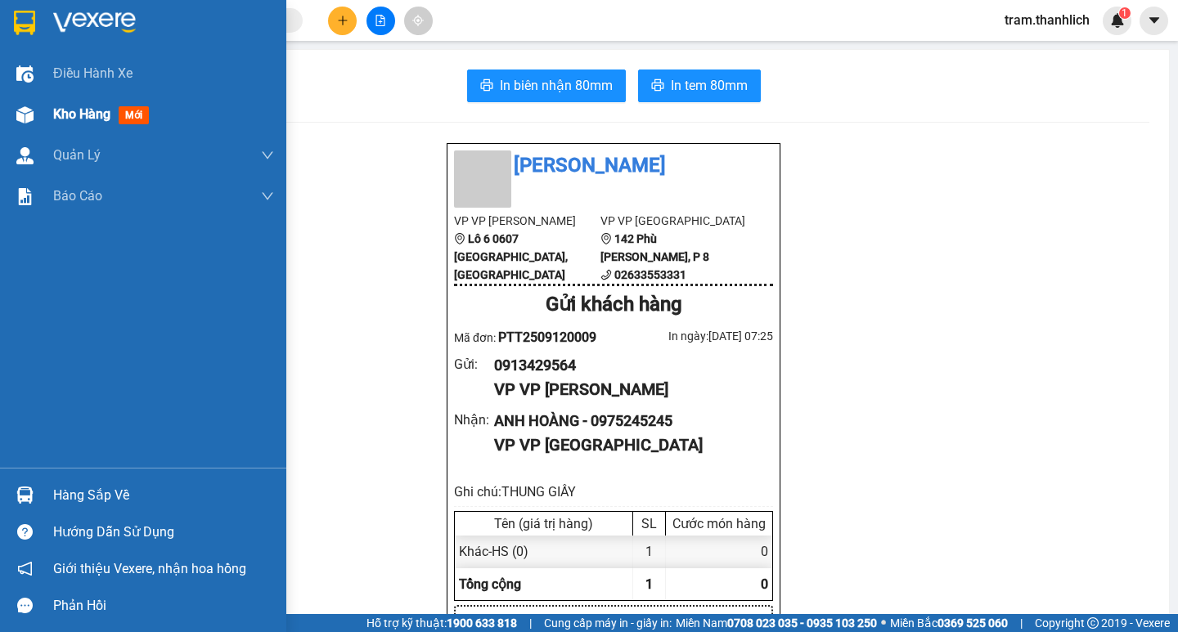
drag, startPoint x: 104, startPoint y: 97, endPoint x: 104, endPoint y: 106, distance: 9.0
click at [104, 105] on div "Kho hàng mới" at bounding box center [163, 114] width 221 height 41
click at [104, 106] on span "Kho hàng" at bounding box center [81, 114] width 57 height 16
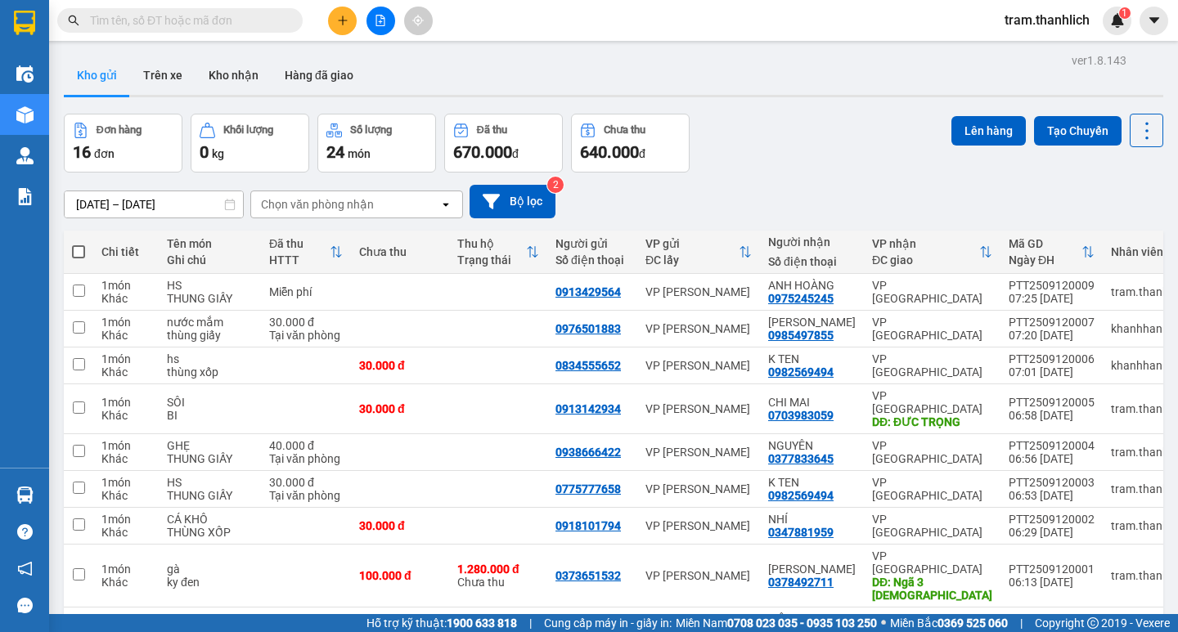
click at [344, 20] on icon "plus" at bounding box center [342, 20] width 9 height 1
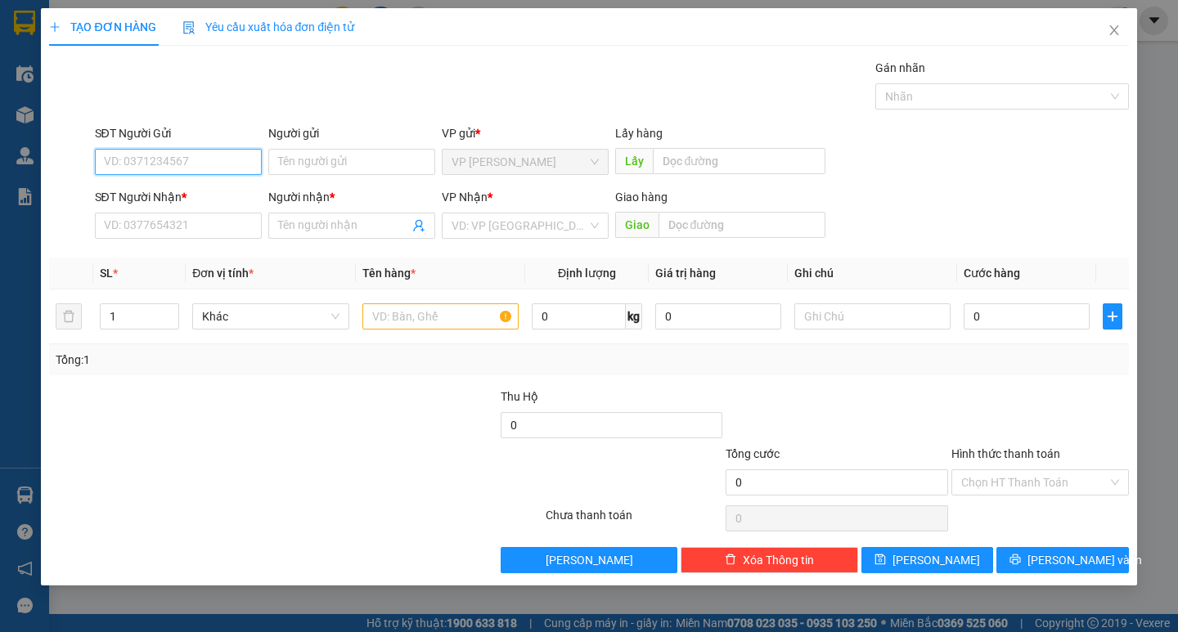
click at [214, 159] on input "SĐT Người Gửi" at bounding box center [178, 162] width 167 height 26
type input "0989603906"
click at [197, 225] on input "SĐT Người Nhận *" at bounding box center [178, 226] width 167 height 26
drag, startPoint x: 196, startPoint y: 226, endPoint x: 111, endPoint y: 484, distance: 272.1
click at [111, 484] on div at bounding box center [205, 473] width 316 height 57
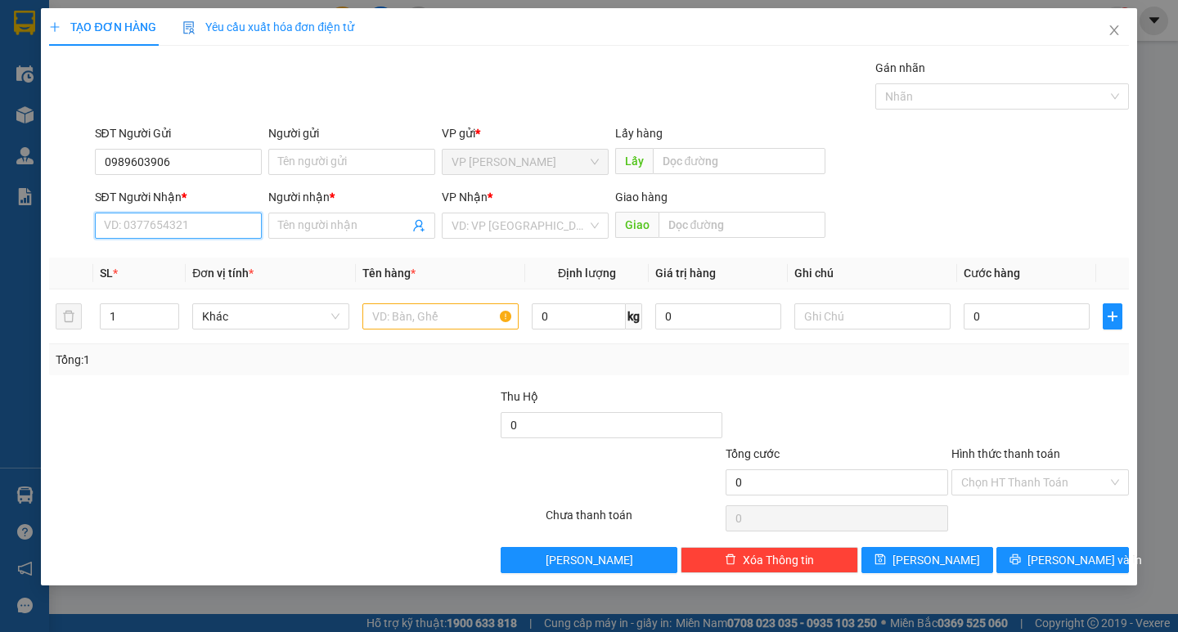
click at [189, 224] on input "SĐT Người Nhận *" at bounding box center [178, 226] width 167 height 26
type input "0969896800"
click at [313, 226] on input "Người nhận *" at bounding box center [343, 226] width 131 height 18
type input "NÊNH LỲ"
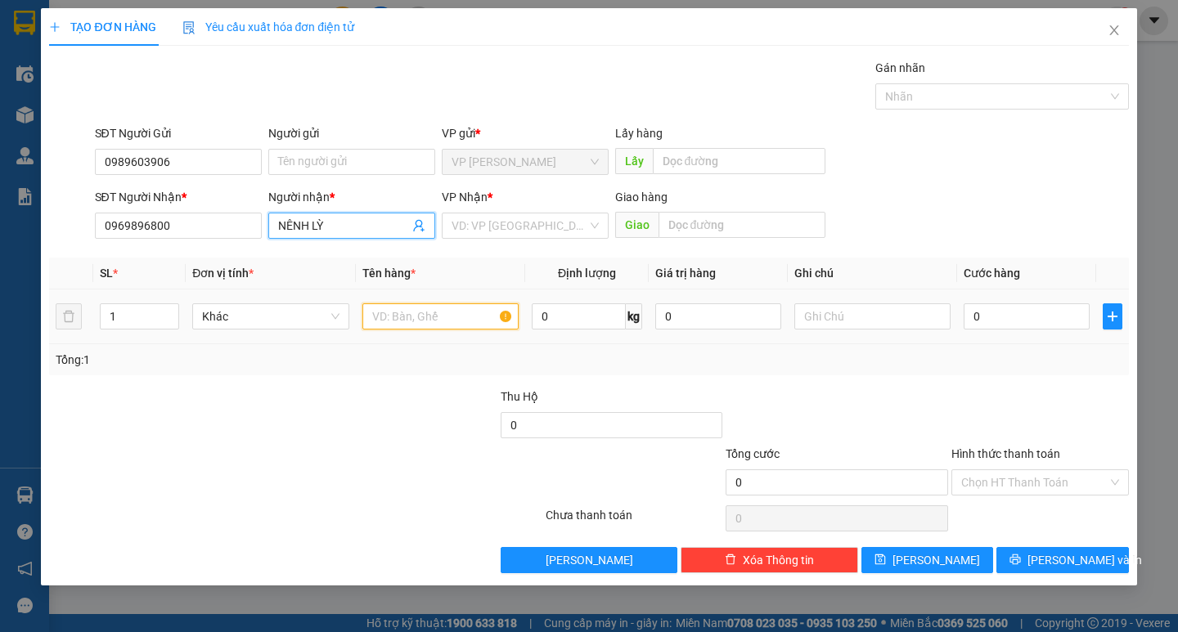
click at [425, 312] on input "text" at bounding box center [440, 316] width 156 height 26
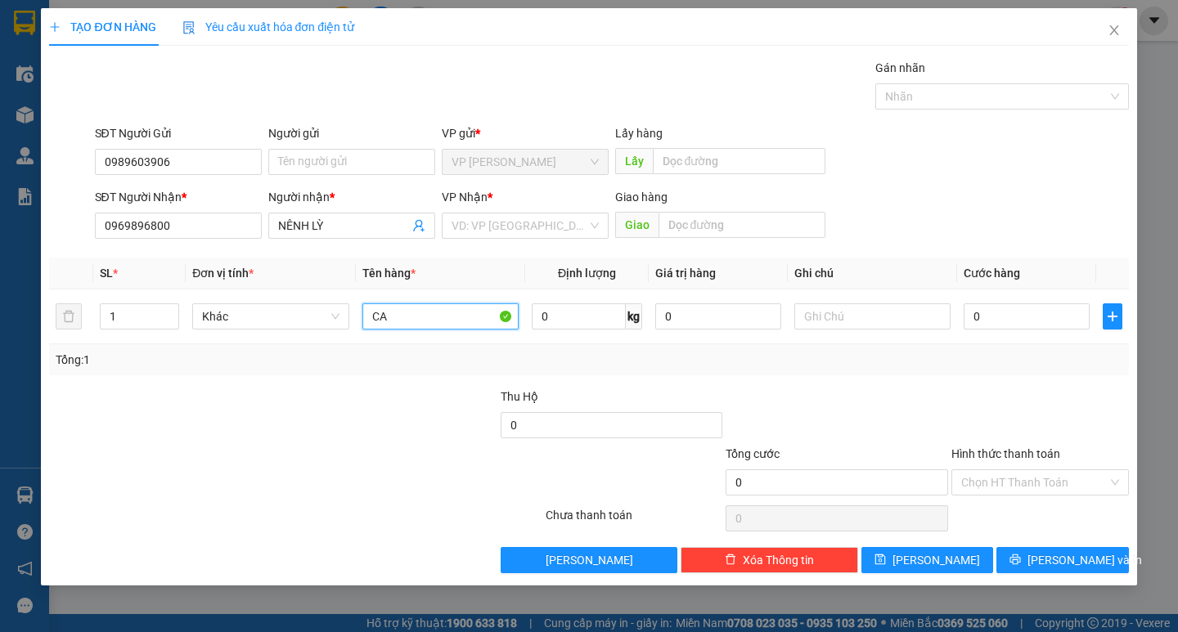
type input "CA"
click at [493, 211] on div "VP Nhận *" at bounding box center [525, 200] width 167 height 25
click at [492, 223] on input "search" at bounding box center [520, 225] width 136 height 25
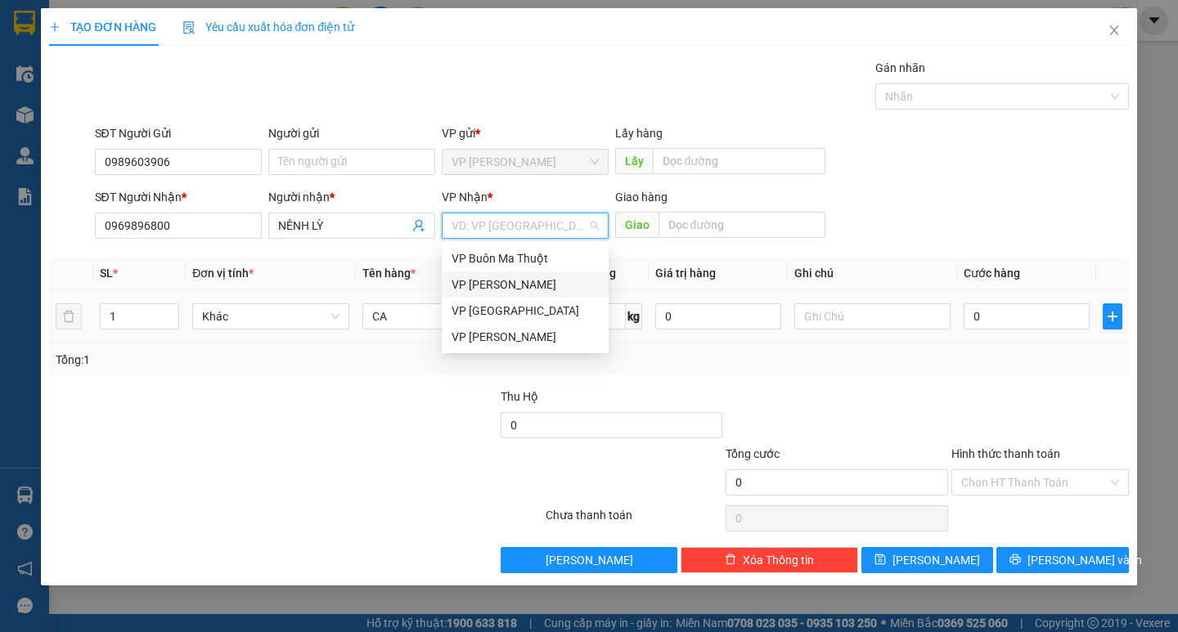
drag, startPoint x: 483, startPoint y: 305, endPoint x: 506, endPoint y: 300, distance: 23.4
click at [483, 305] on div "VP Đà Lạt" at bounding box center [525, 311] width 147 height 18
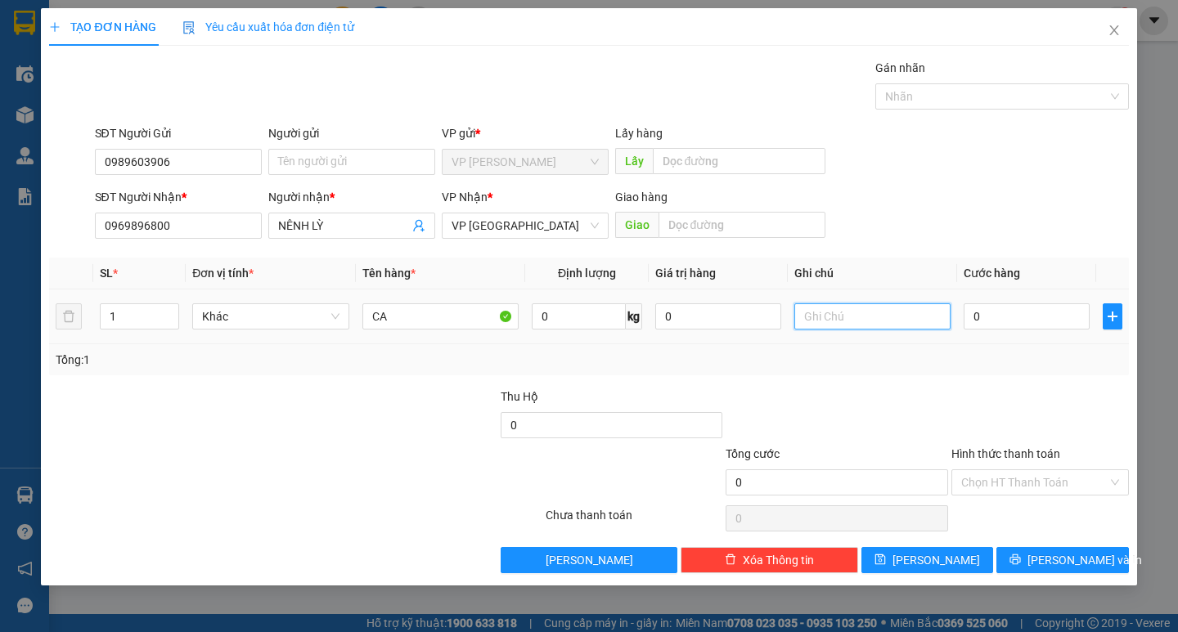
click at [829, 315] on input "text" at bounding box center [872, 316] width 156 height 26
type input "THUNG XỐP"
click at [977, 306] on input "0" at bounding box center [1027, 316] width 126 height 26
type input "3"
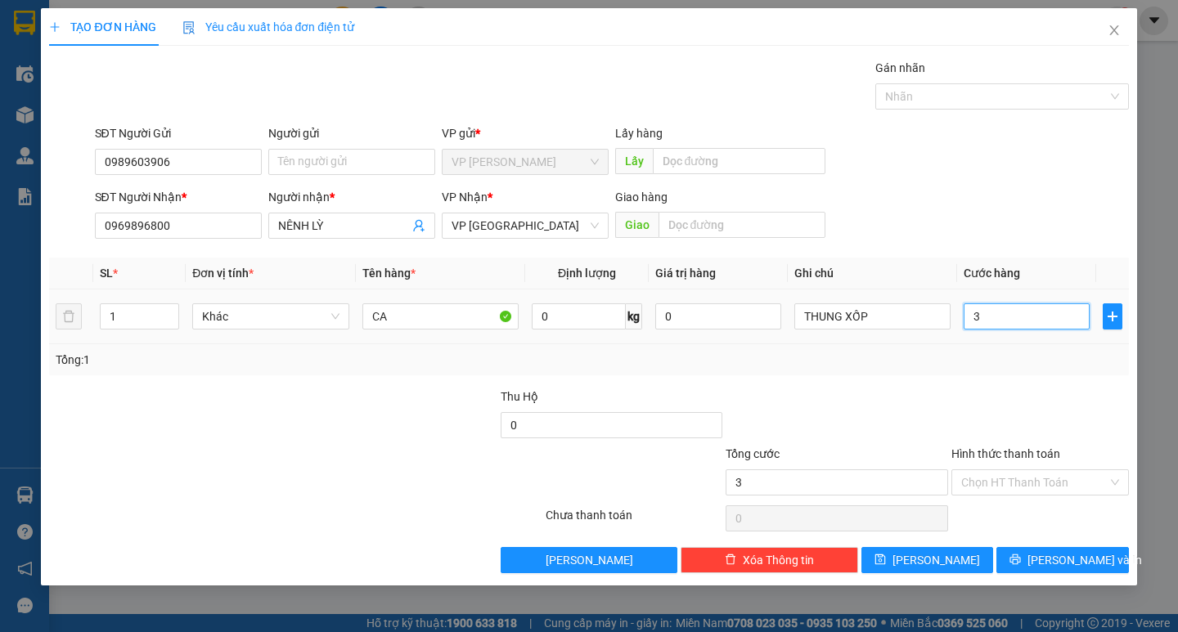
type input "3"
type input "30"
type input "300"
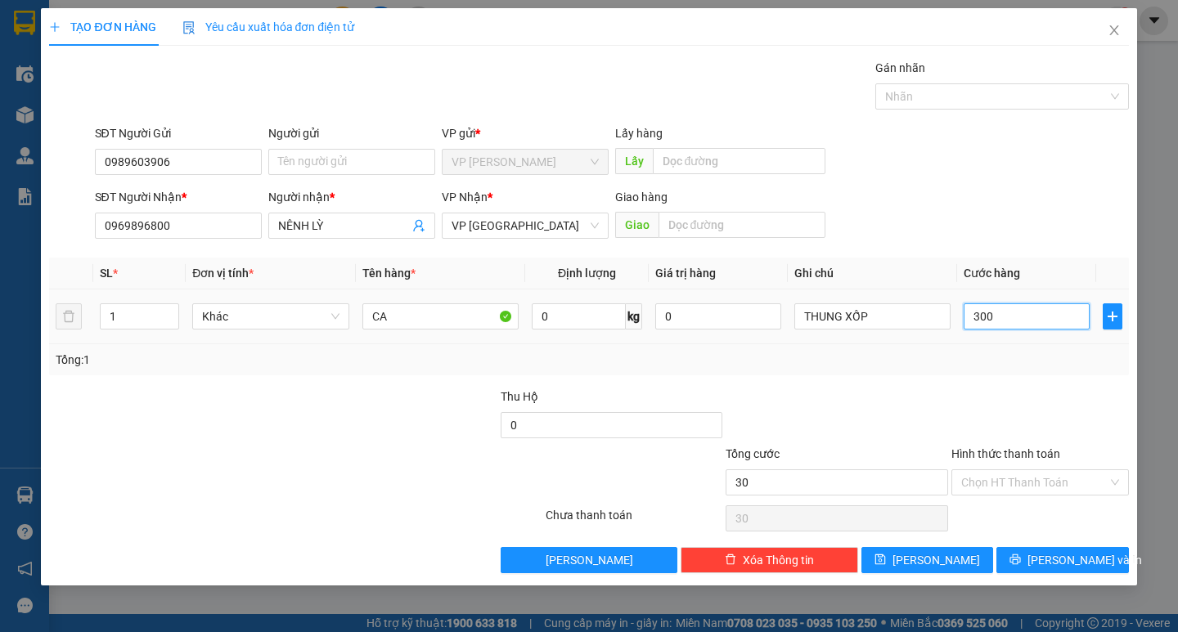
type input "300"
type input "3.000"
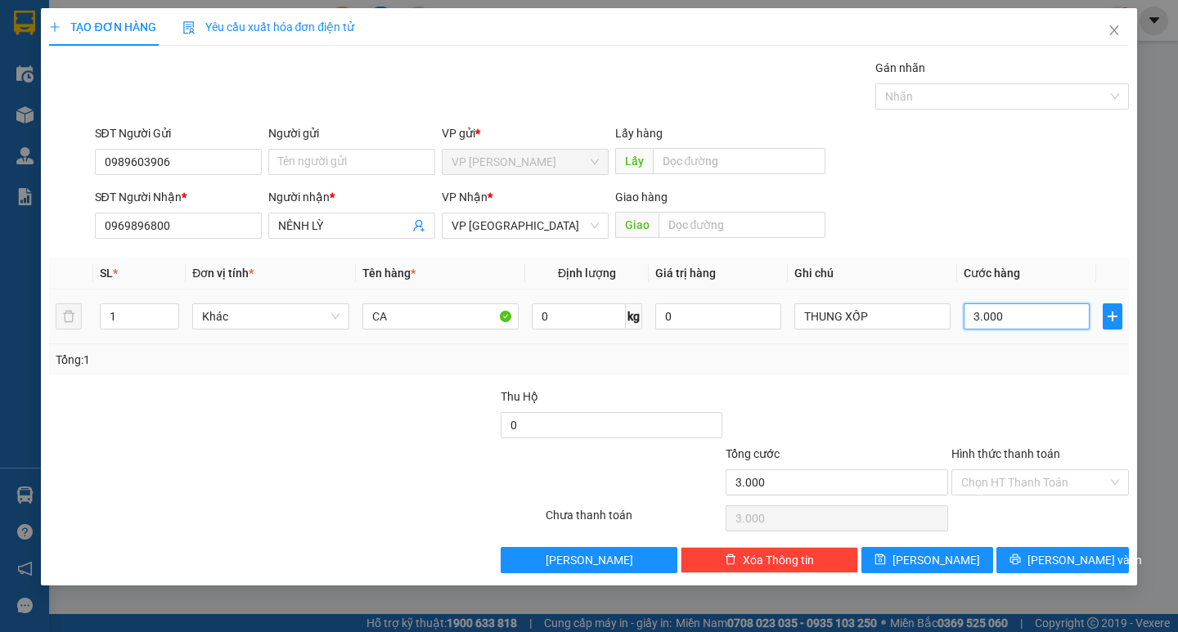
type input "30.000"
click at [993, 484] on input "Hình thức thanh toán" at bounding box center [1034, 482] width 146 height 25
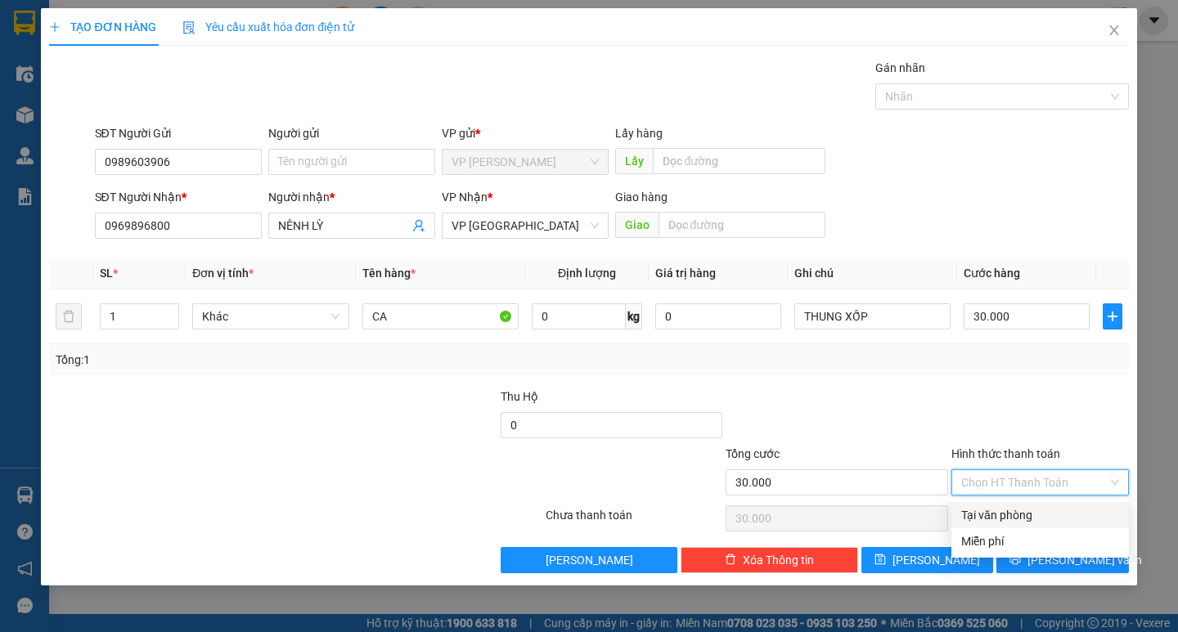
click at [1000, 502] on div "Tại văn phòng" at bounding box center [1040, 515] width 178 height 26
type input "0"
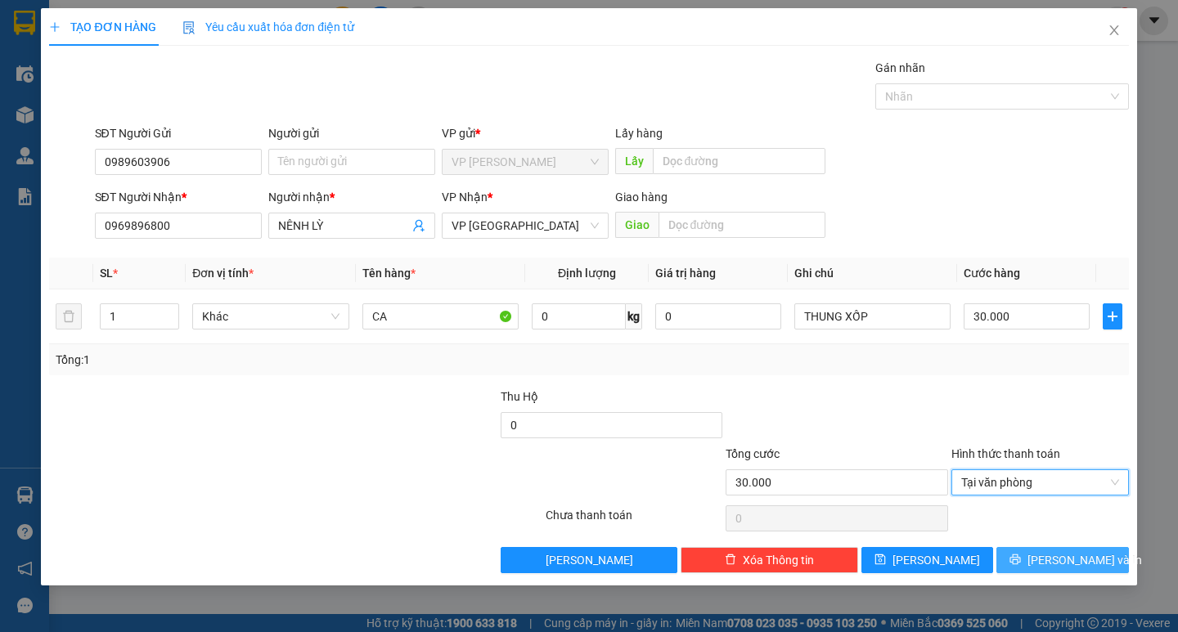
drag, startPoint x: 1035, startPoint y: 560, endPoint x: 803, endPoint y: 403, distance: 279.7
click at [1021, 558] on icon "printer" at bounding box center [1015, 560] width 11 height 11
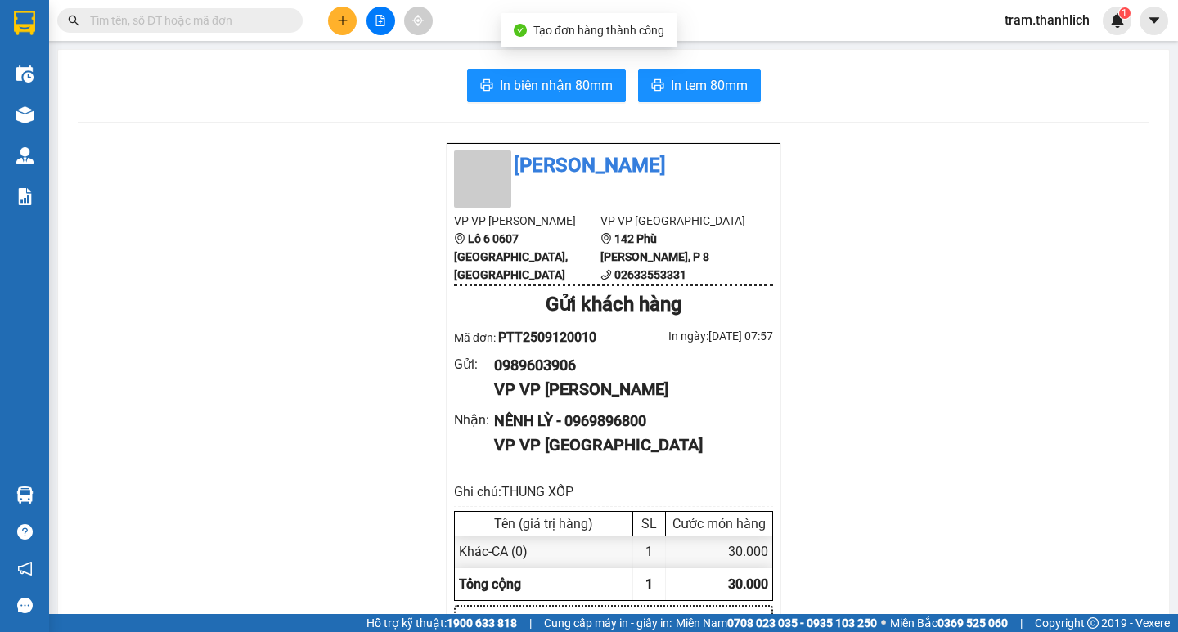
click at [569, 91] on span "In biên nhận 80mm" at bounding box center [556, 85] width 113 height 20
click at [750, 85] on button "In tem 80mm" at bounding box center [699, 86] width 123 height 33
